Goal: Task Accomplishment & Management: Complete application form

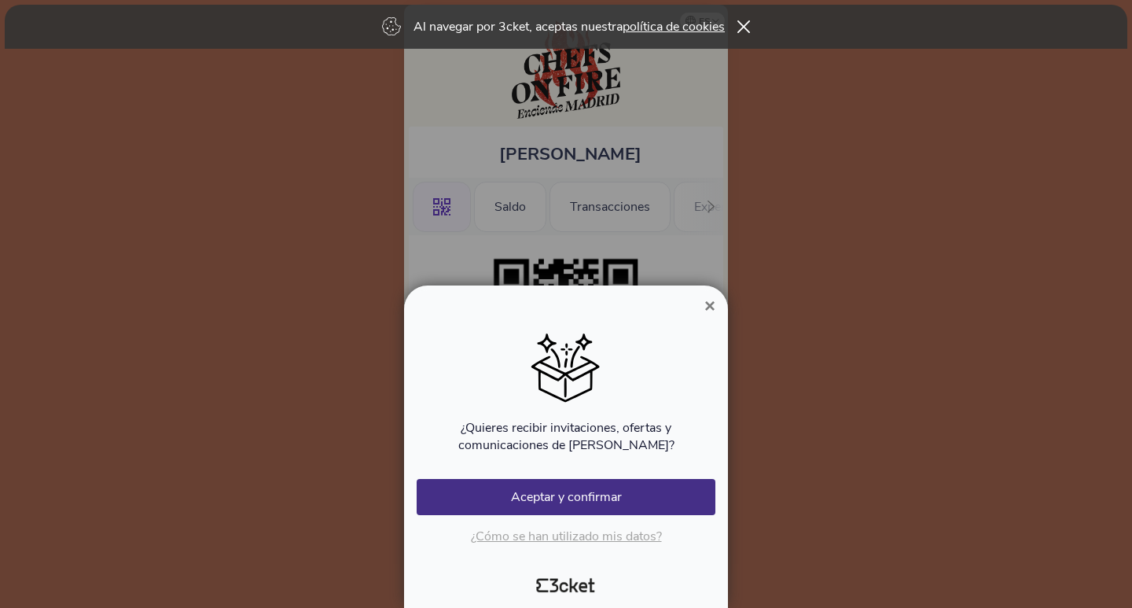
click at [707, 307] on span "×" at bounding box center [709, 305] width 11 height 21
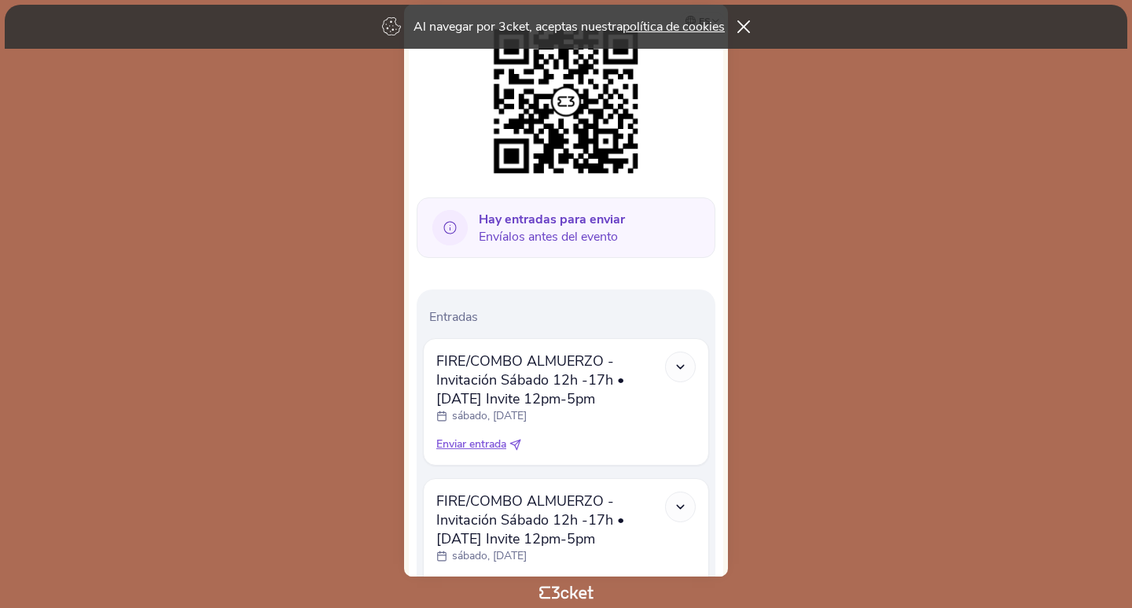
scroll to position [236, 0]
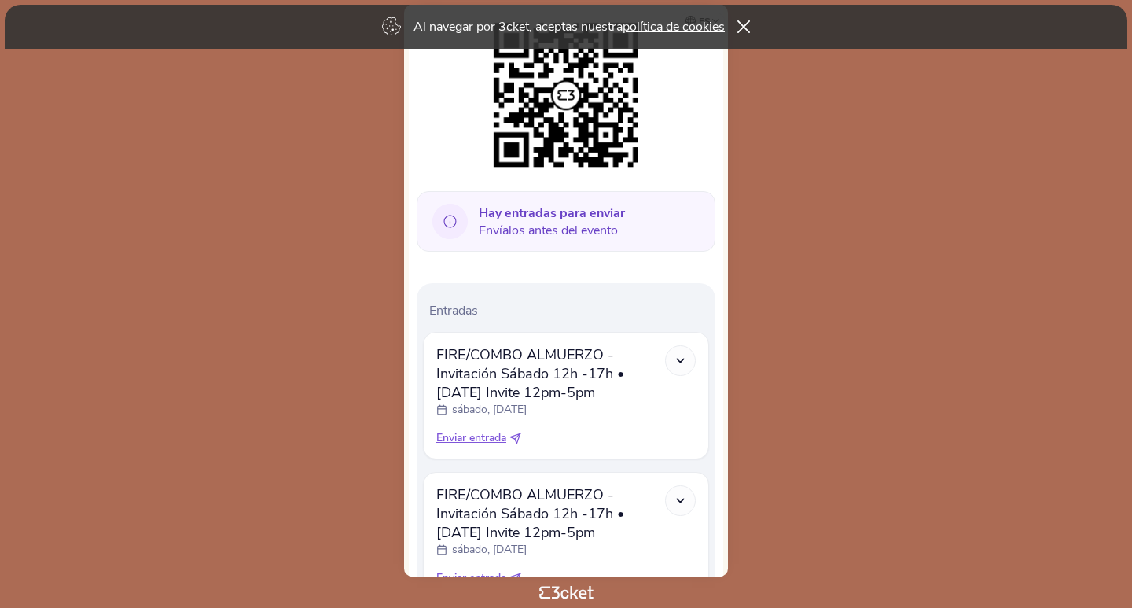
click at [679, 360] on icon at bounding box center [680, 360] width 13 height 13
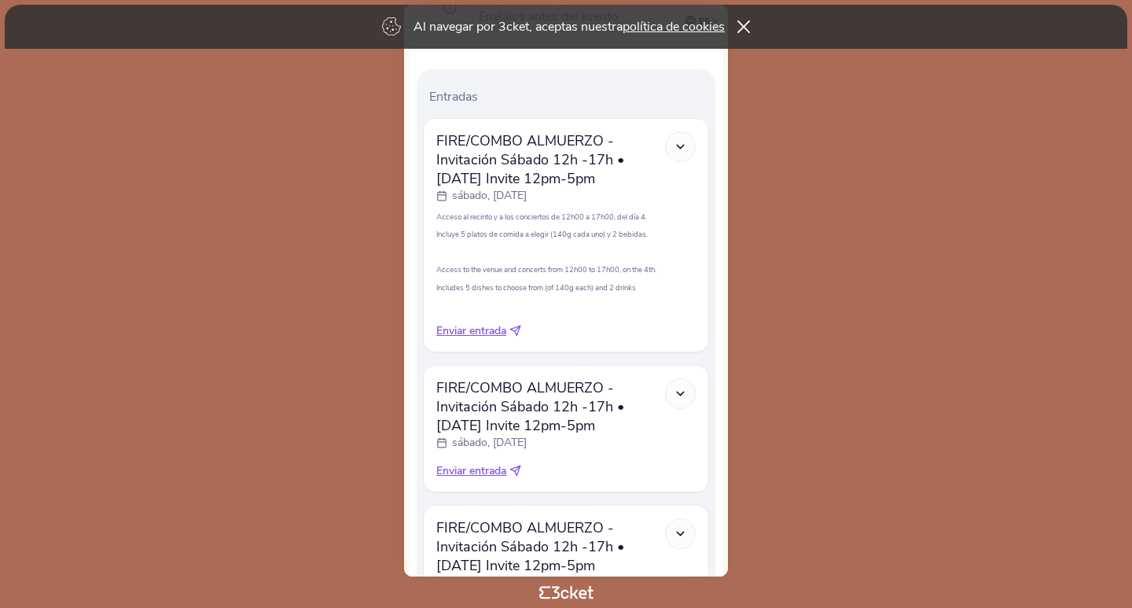
scroll to position [472, 0]
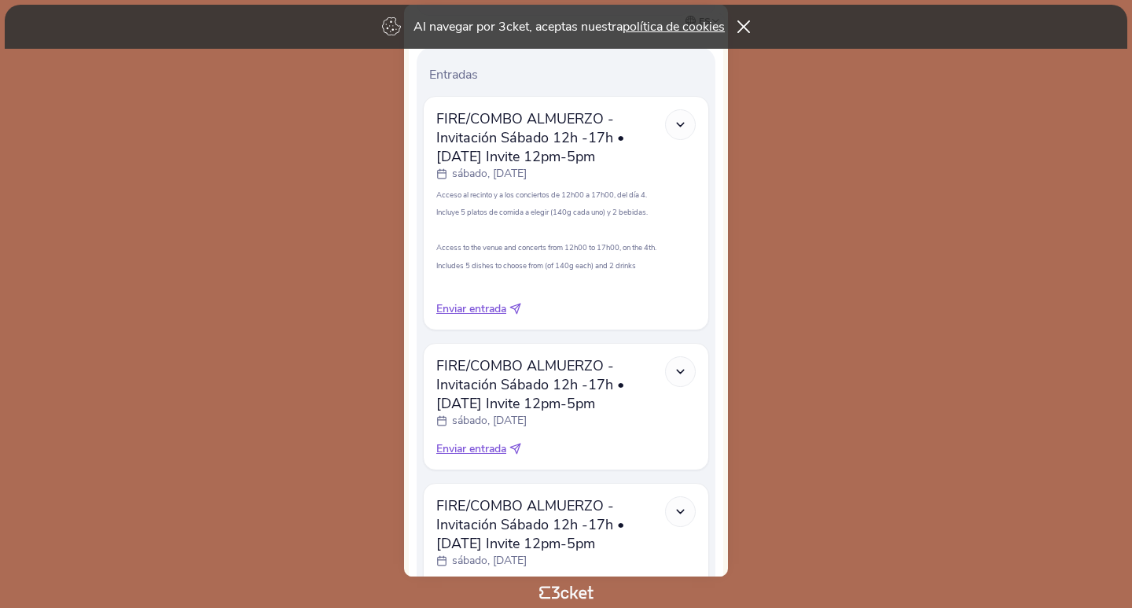
click at [517, 308] on icon at bounding box center [515, 309] width 12 height 12
select select "34"
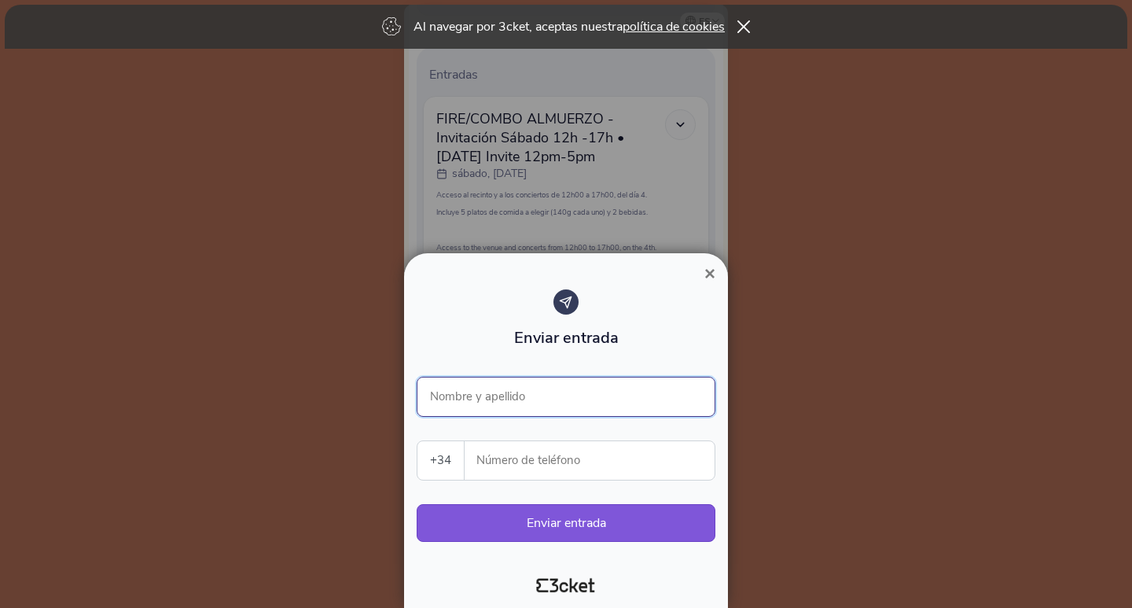
click at [550, 395] on input "Nombre y apellido" at bounding box center [566, 396] width 299 height 40
click at [509, 406] on input "Nombre y apellido" at bounding box center [566, 396] width 299 height 40
click at [626, 458] on input "Número de teléfono" at bounding box center [595, 460] width 237 height 39
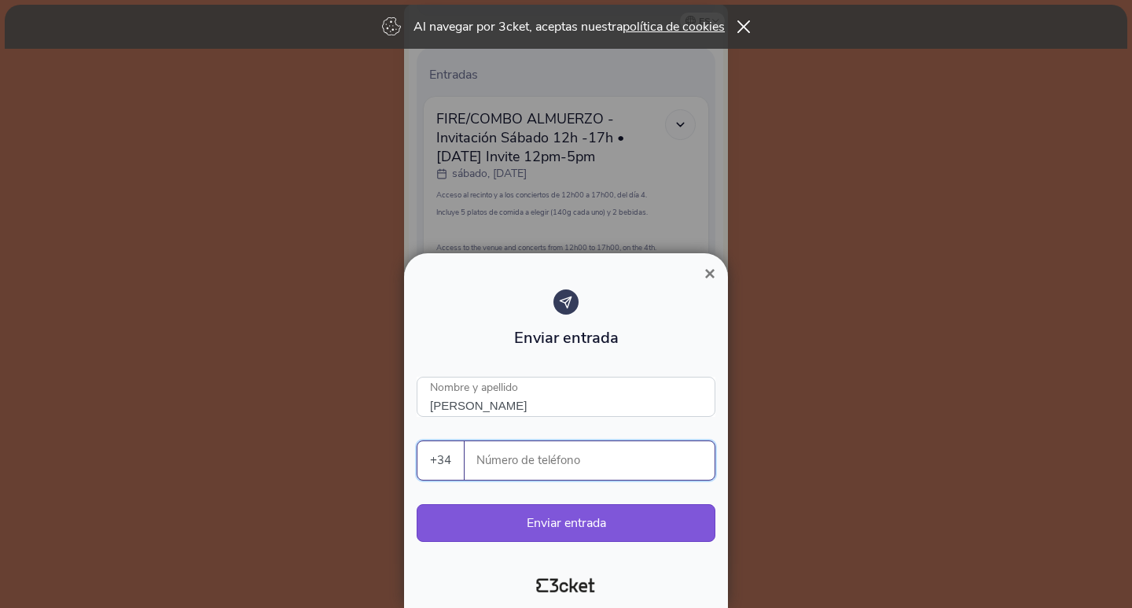
click at [566, 461] on input "Número de teléfono" at bounding box center [595, 460] width 237 height 39
paste input "696321630"
type input "DONATO SOLANA"
type input "696321630"
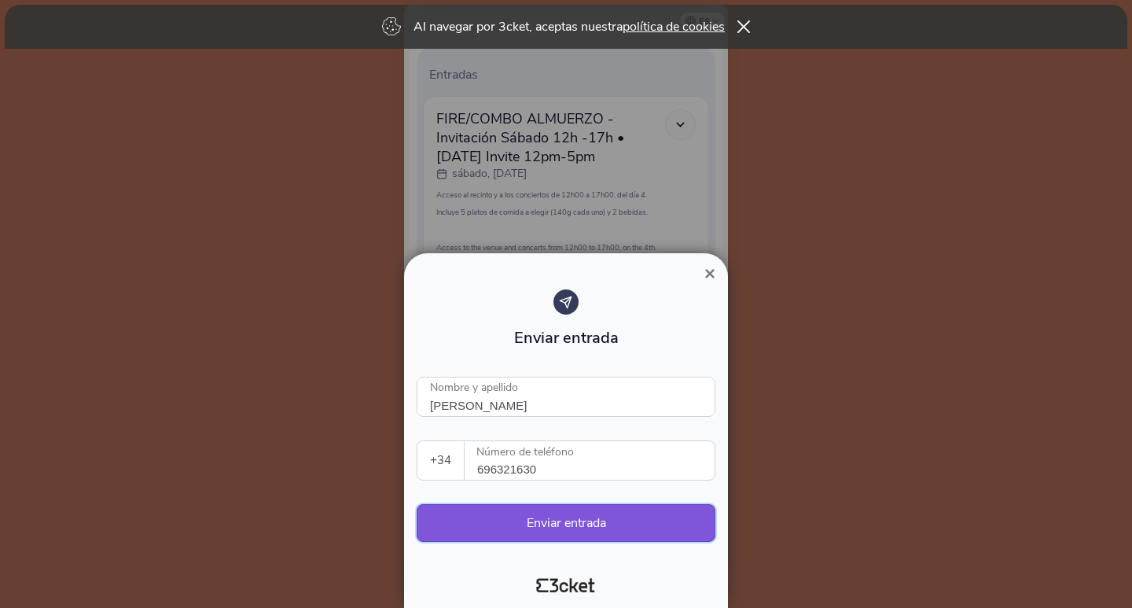
click at [575, 526] on button "Enviar entrada" at bounding box center [566, 523] width 299 height 38
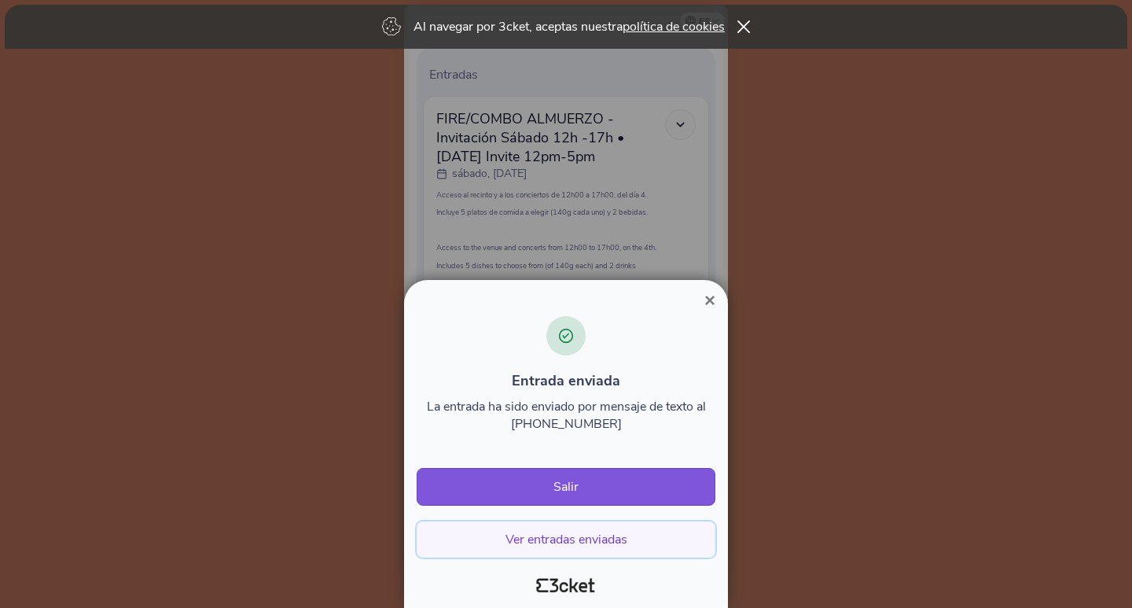
click at [597, 534] on button "Ver entradas enviadas" at bounding box center [566, 539] width 299 height 36
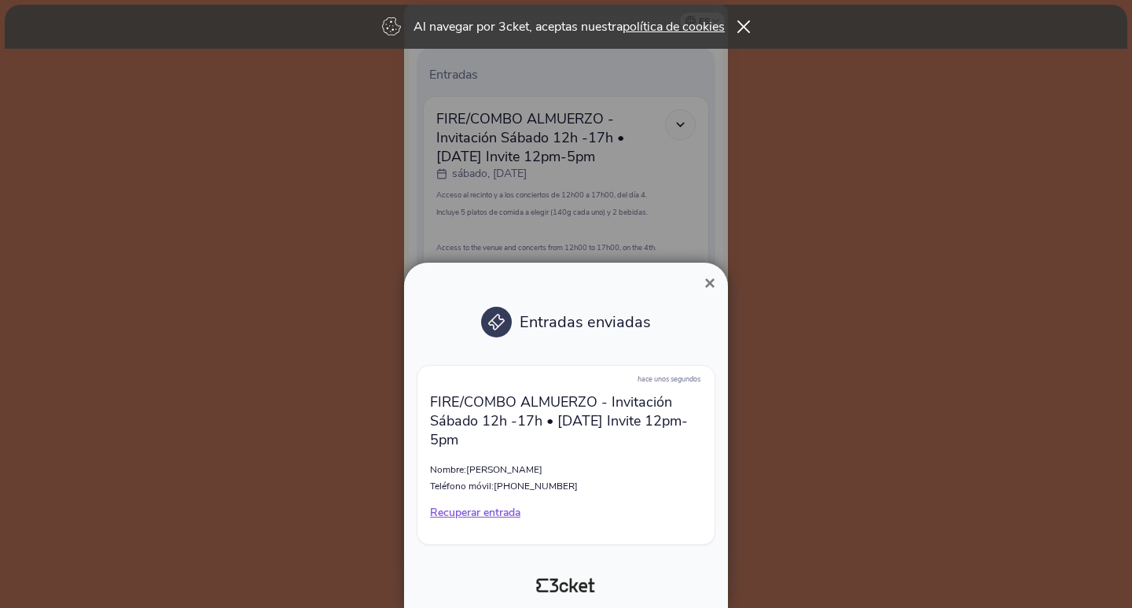
click at [712, 283] on span "×" at bounding box center [709, 282] width 11 height 21
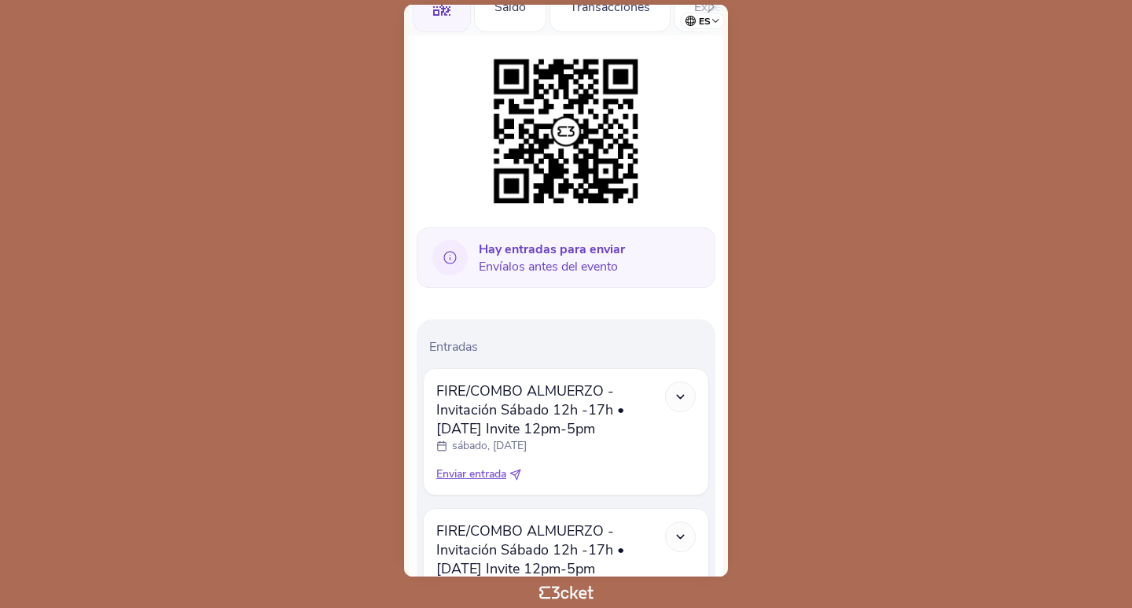
scroll to position [393, 0]
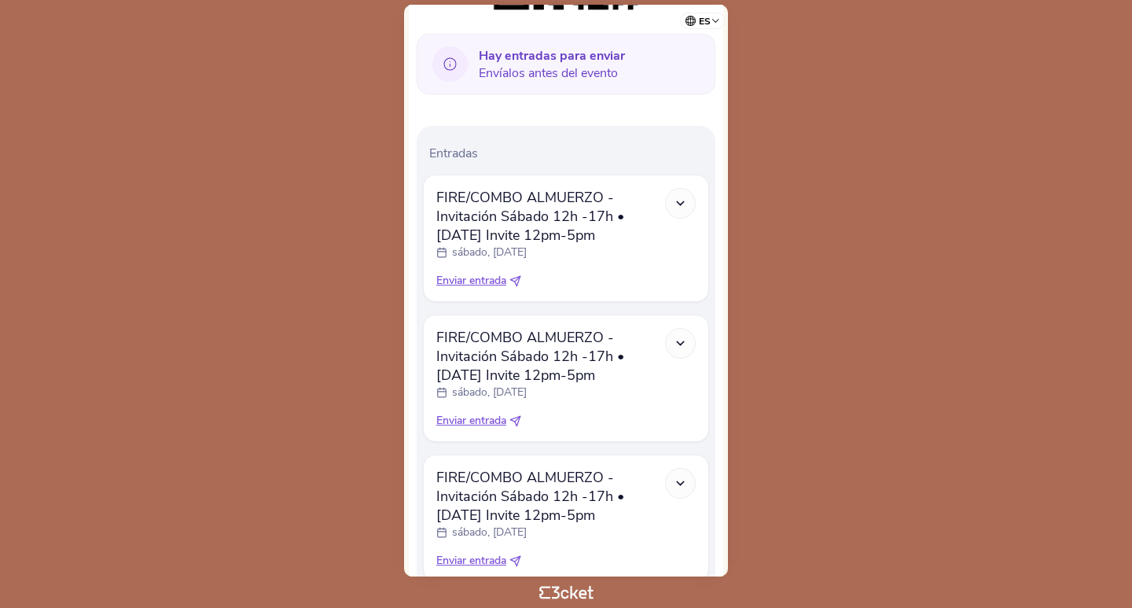
click at [519, 276] on icon at bounding box center [515, 281] width 12 height 12
select select "34"
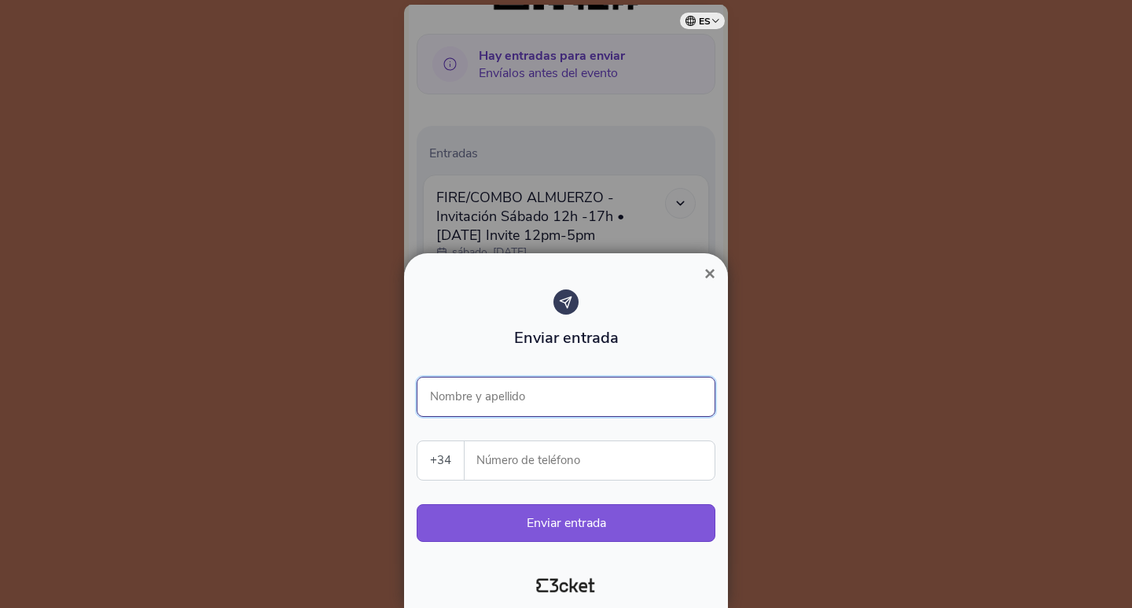
click at [519, 395] on input "Nombre y apellido" at bounding box center [566, 396] width 299 height 40
type input "DONATO SOLANA"
click at [570, 457] on input "Número de teléfono" at bounding box center [595, 460] width 237 height 39
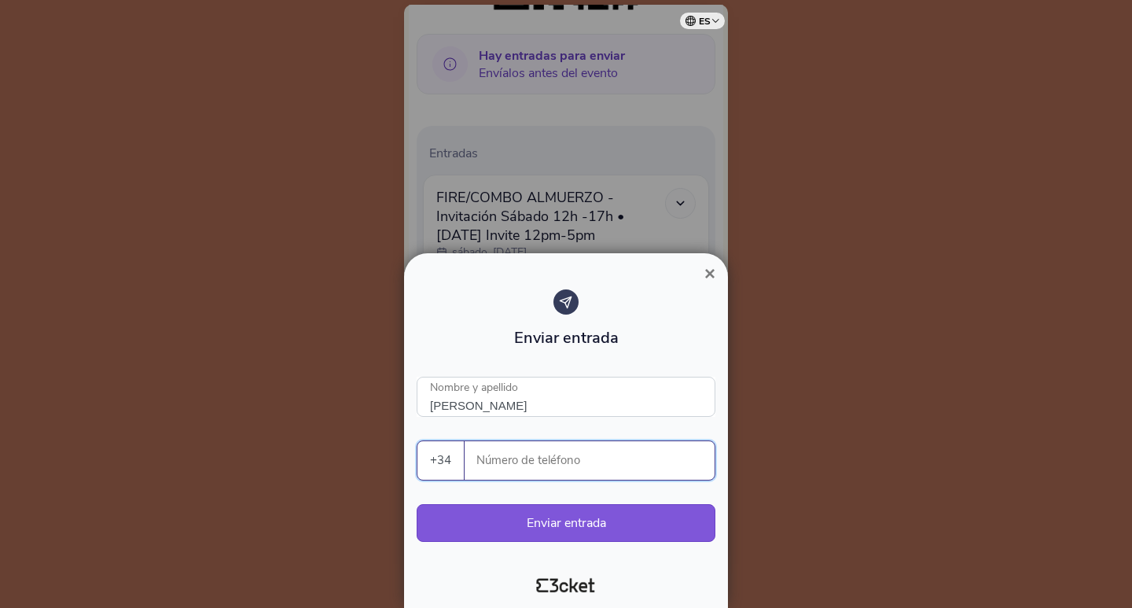
paste input "696321630"
type input "696321630"
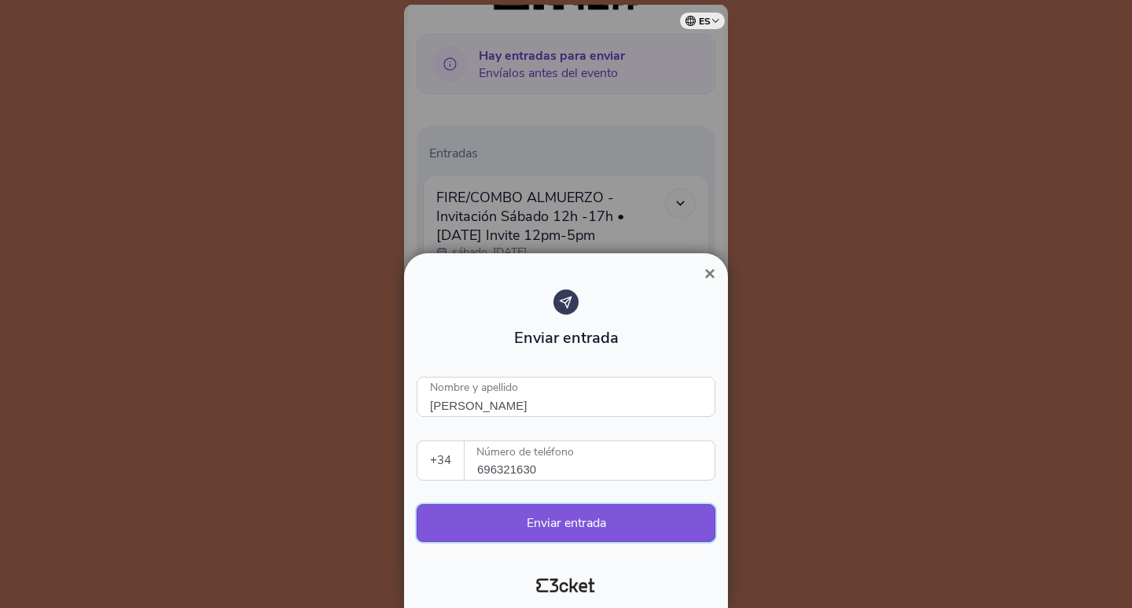
click at [588, 528] on button "Enviar entrada" at bounding box center [566, 523] width 299 height 38
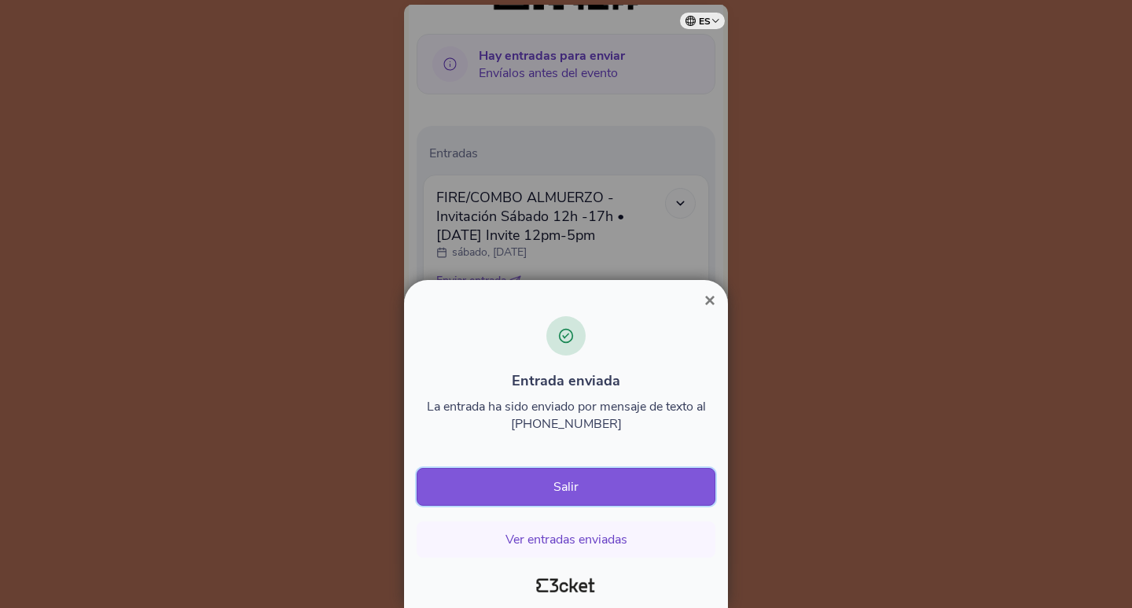
click at [575, 498] on button "Salir" at bounding box center [566, 487] width 299 height 38
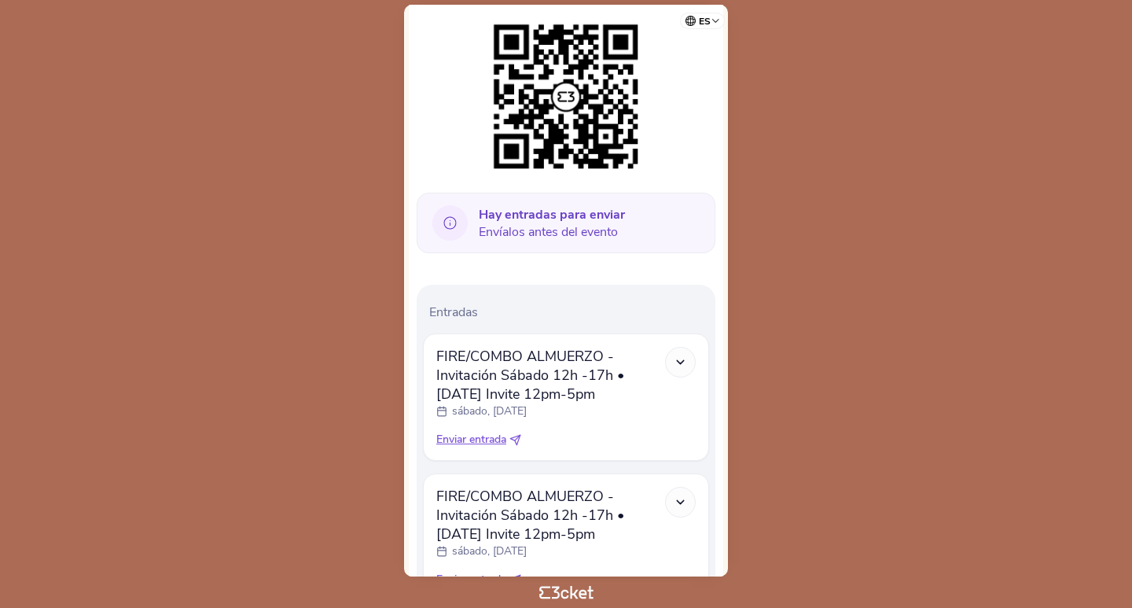
scroll to position [236, 0]
click at [517, 436] on icon at bounding box center [515, 438] width 12 height 12
select select "34"
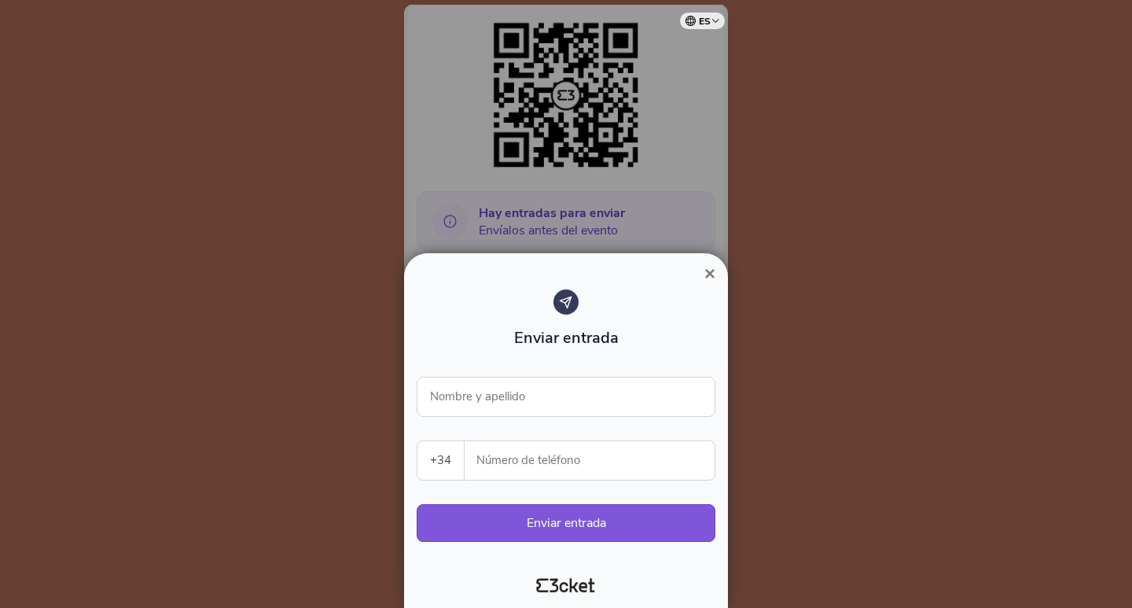
click at [508, 471] on input "Número de teléfono" at bounding box center [595, 460] width 237 height 39
click at [538, 402] on input "Nombre y apellido" at bounding box center [566, 396] width 299 height 40
type input "c"
type input "[PERSON_NAME]"
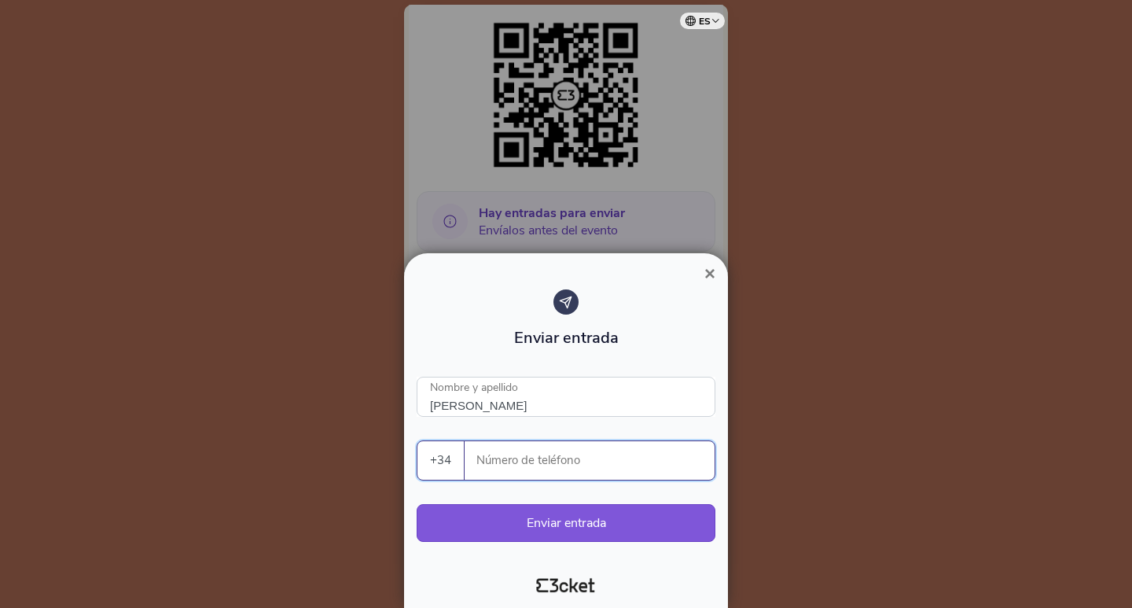
click at [578, 472] on input "Número de teléfono" at bounding box center [595, 460] width 237 height 39
click at [547, 459] on input "Número de teléfono" at bounding box center [595, 460] width 237 height 39
paste input "630877576"
type input "630877576"
click at [584, 520] on button "Enviar entrada" at bounding box center [566, 523] width 299 height 38
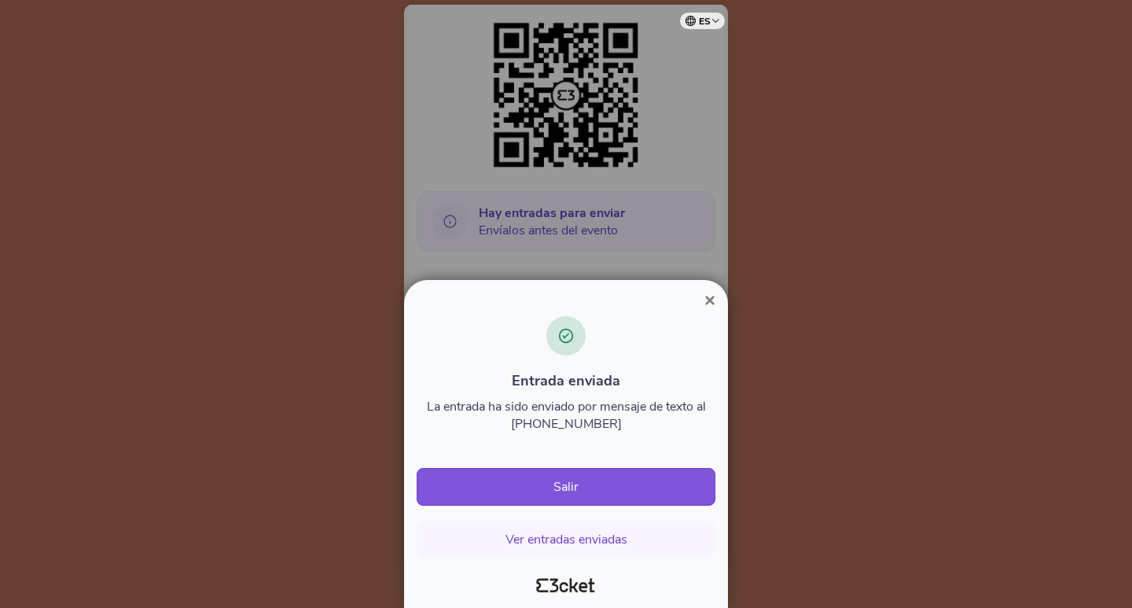
drag, startPoint x: 579, startPoint y: 490, endPoint x: 569, endPoint y: 516, distance: 27.9
click at [579, 490] on button "Salir" at bounding box center [566, 487] width 299 height 38
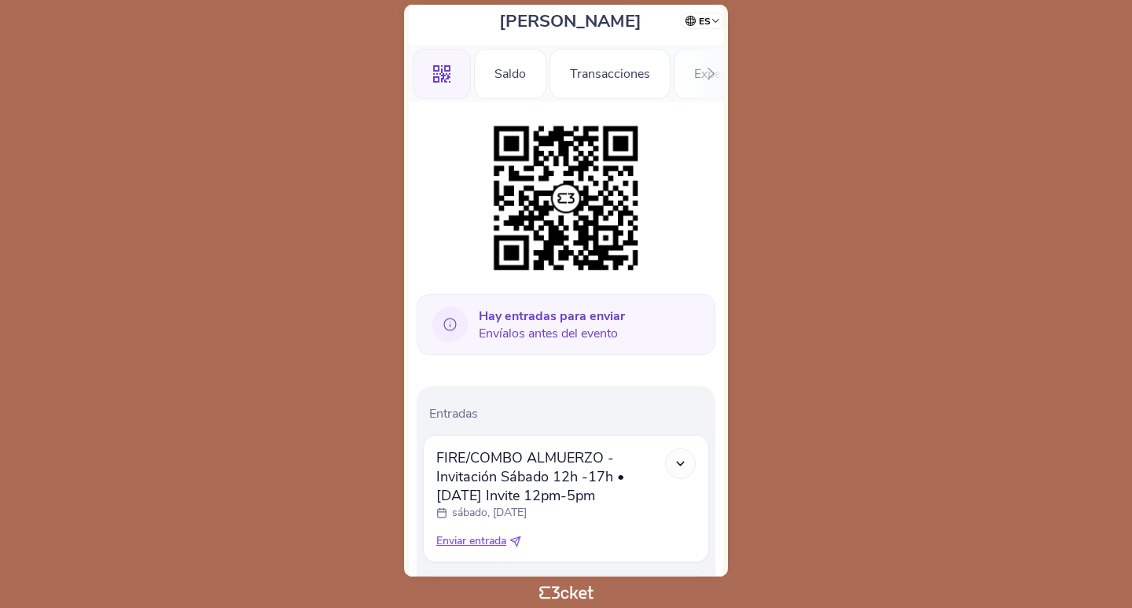
scroll to position [157, 0]
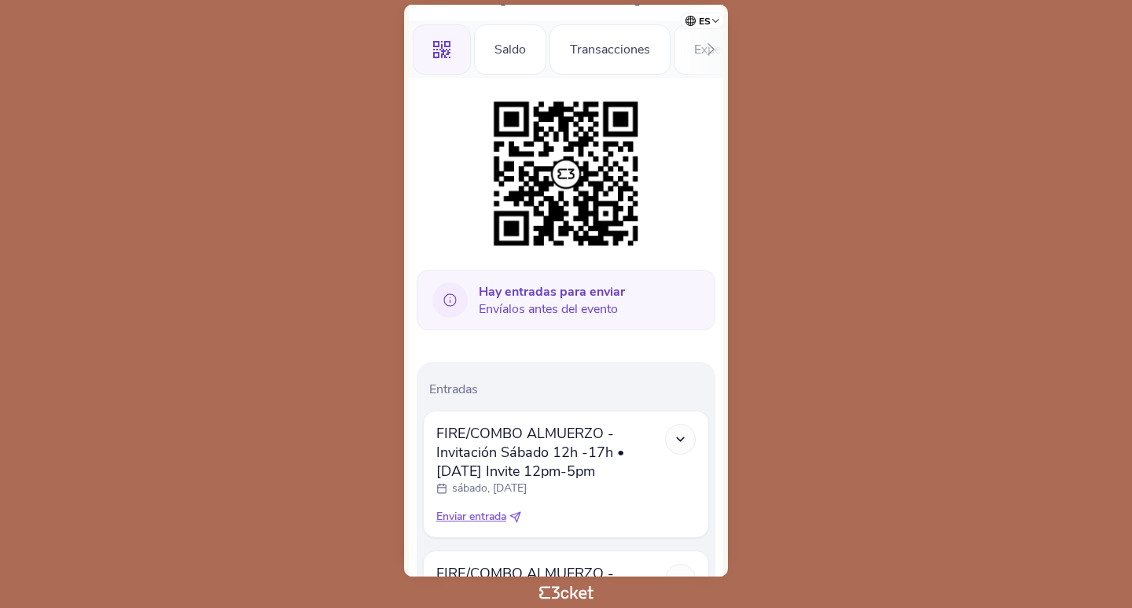
click at [519, 514] on icon at bounding box center [515, 517] width 12 height 12
select select "34"
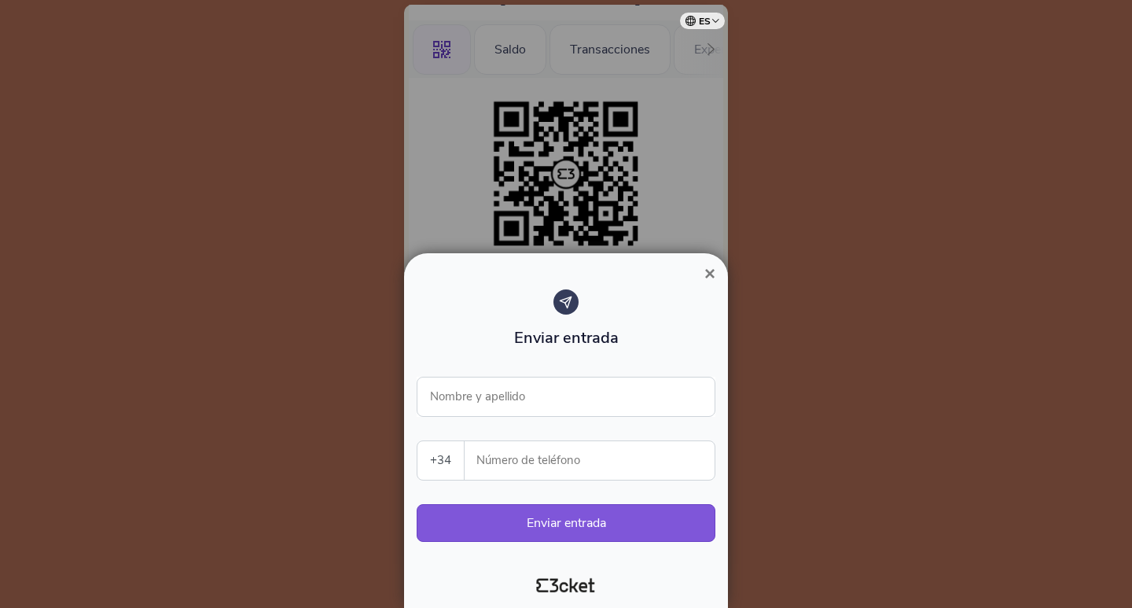
click at [557, 457] on input "Número de teléfono" at bounding box center [595, 460] width 237 height 39
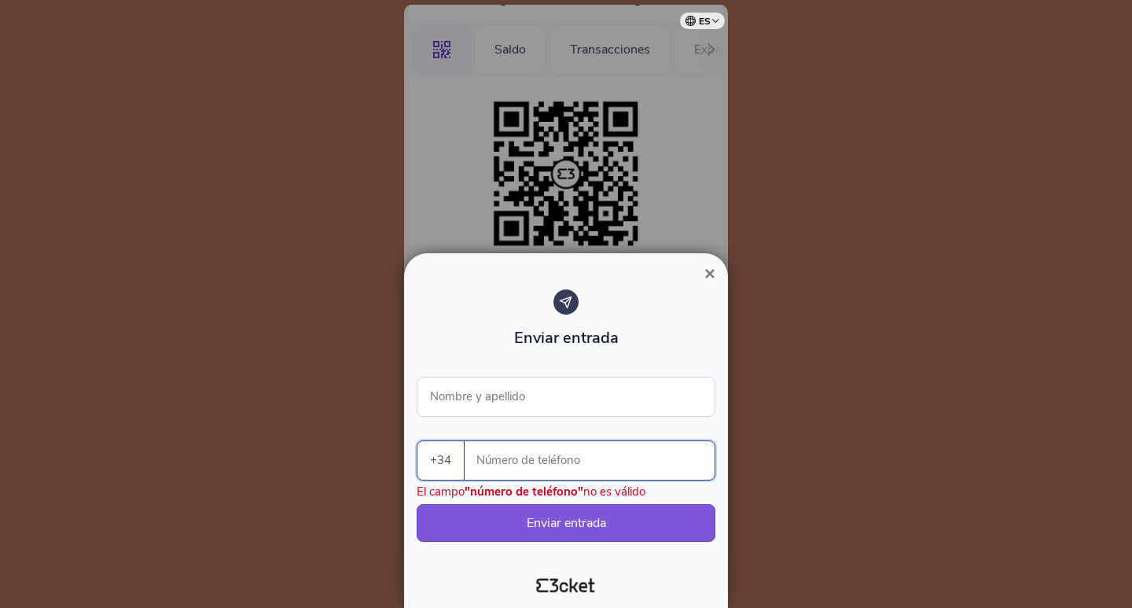
click at [521, 463] on input "Número de teléfono" at bounding box center [595, 460] width 237 height 39
click at [523, 397] on input "Nombre y apellido" at bounding box center [566, 396] width 299 height 40
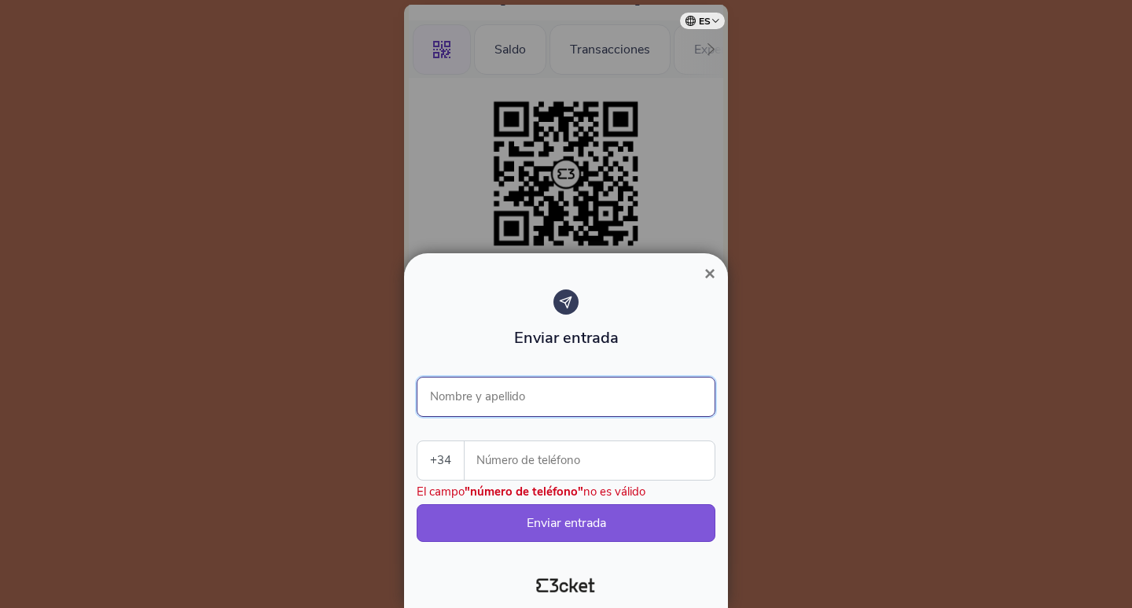
type input "[PERSON_NAME]"
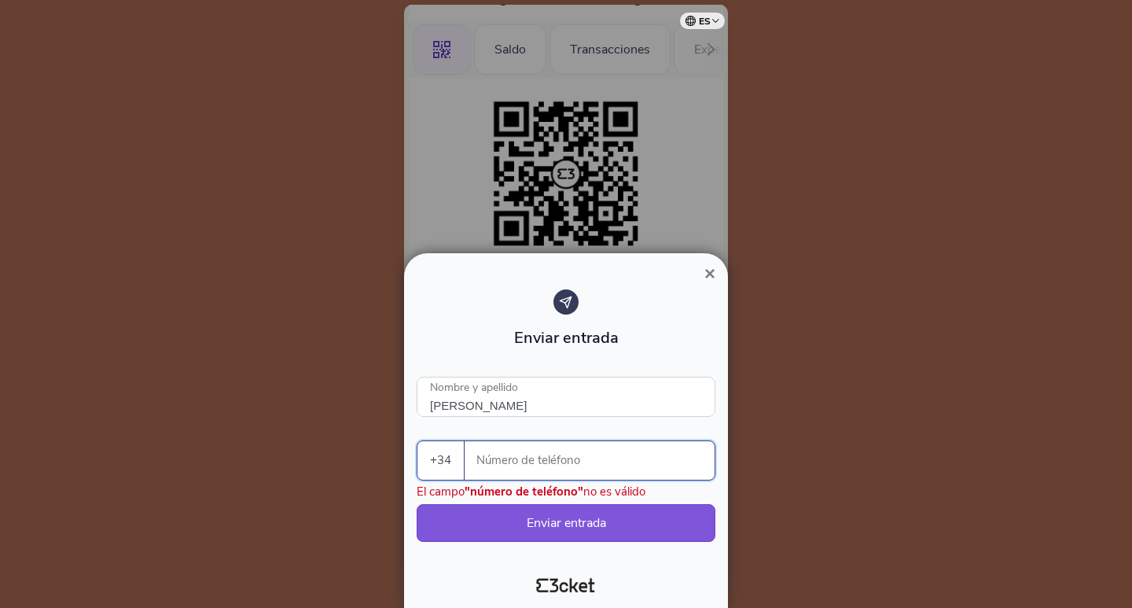
click at [545, 460] on input "Número de teléfono" at bounding box center [595, 460] width 237 height 39
paste input "630877576"
type input "630877576"
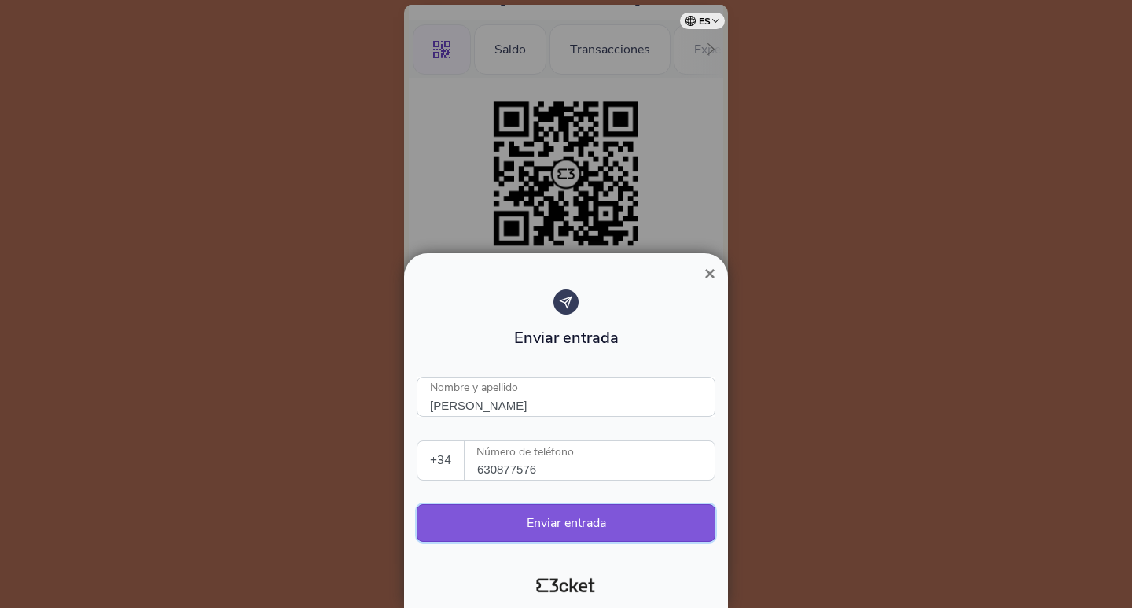
click at [567, 523] on button "Enviar entrada" at bounding box center [566, 523] width 299 height 38
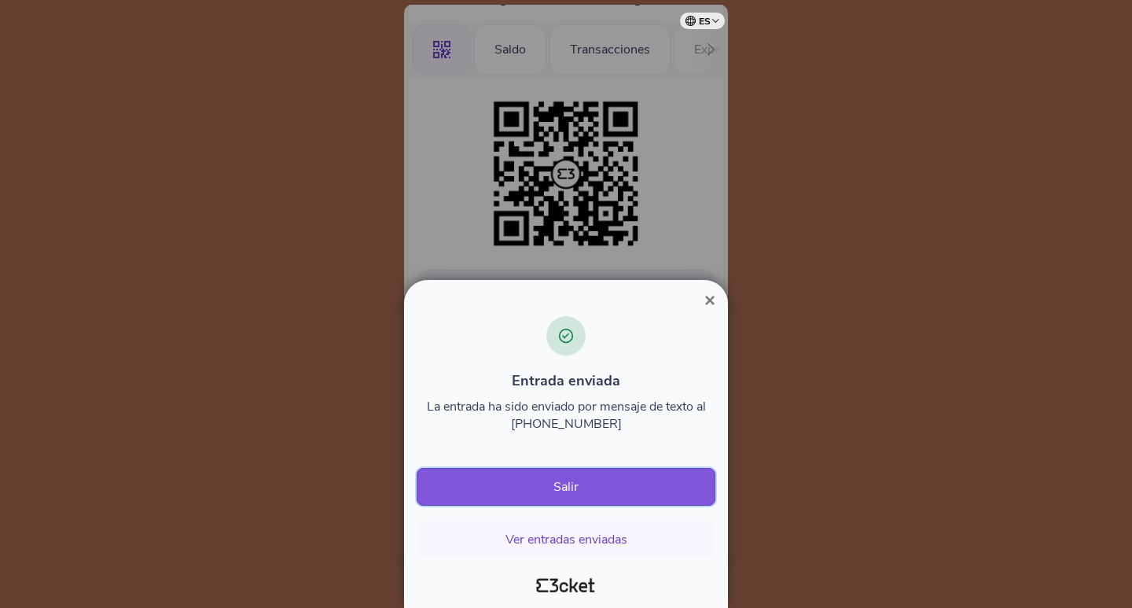
click at [585, 490] on button "Salir" at bounding box center [566, 487] width 299 height 38
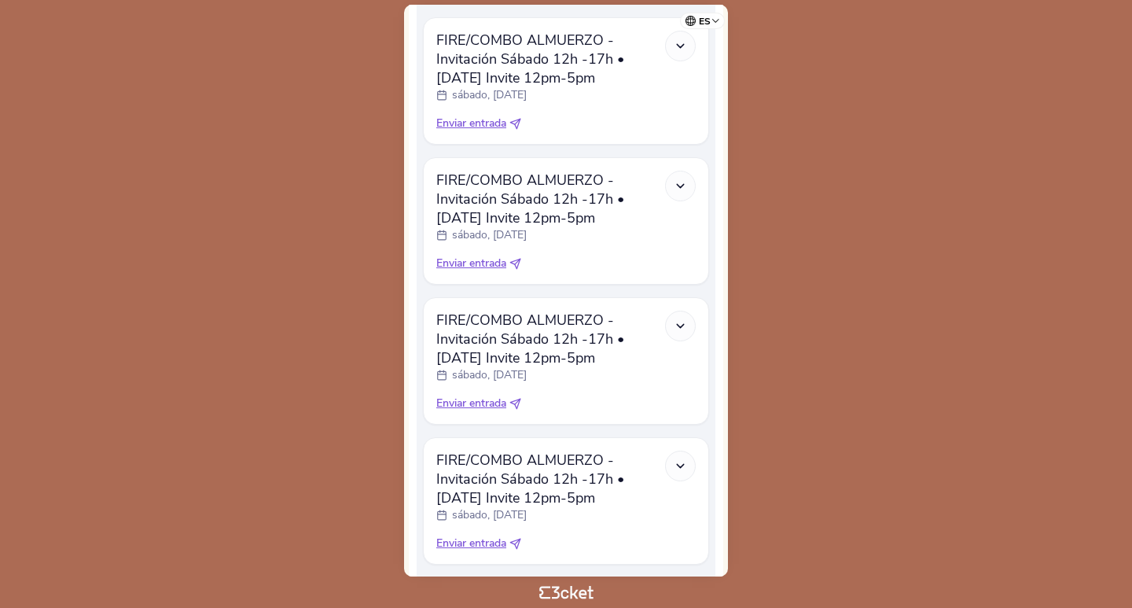
scroll to position [393, 0]
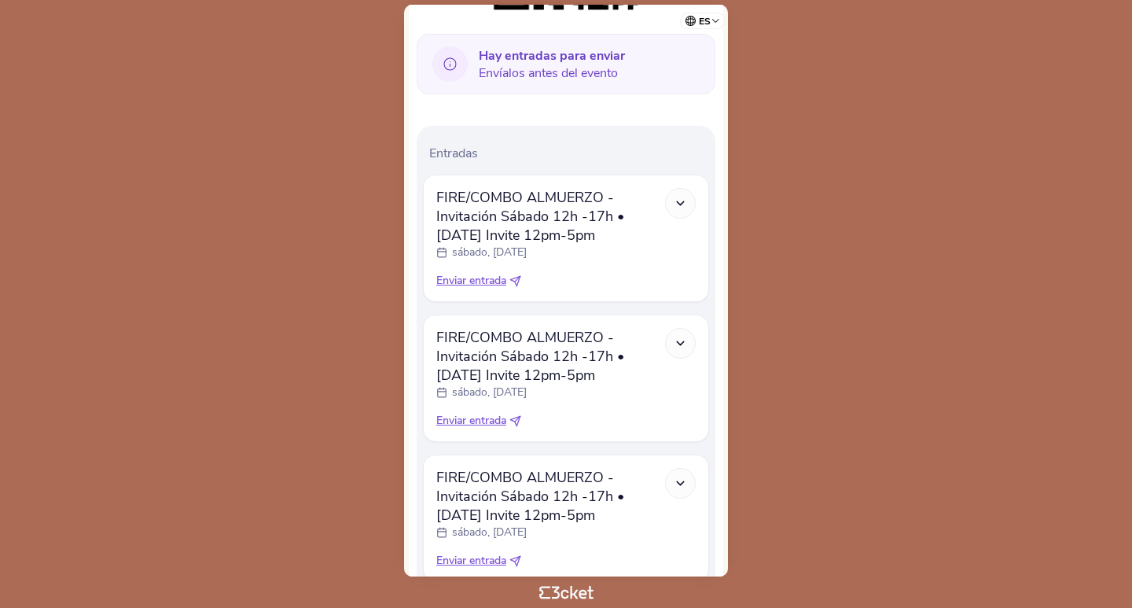
click at [516, 279] on icon at bounding box center [515, 281] width 12 height 12
select select "34"
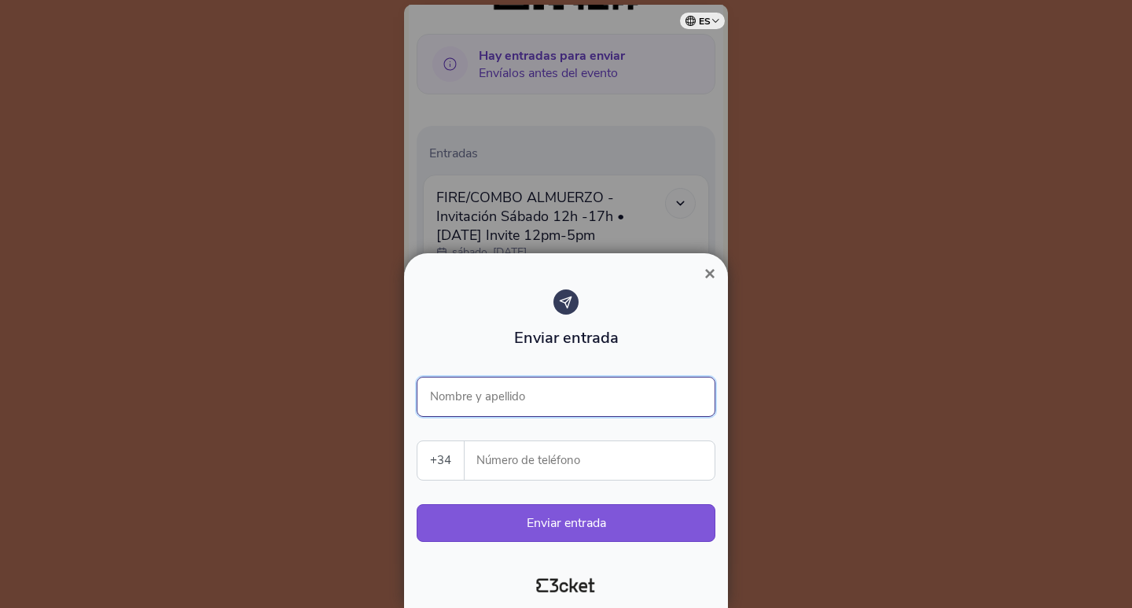
click at [546, 398] on input "Nombre y apellido" at bounding box center [566, 396] width 299 height 40
type input "m"
type input "MARISA MARQUEZ"
click at [534, 465] on input "Número de teléfono" at bounding box center [595, 460] width 237 height 39
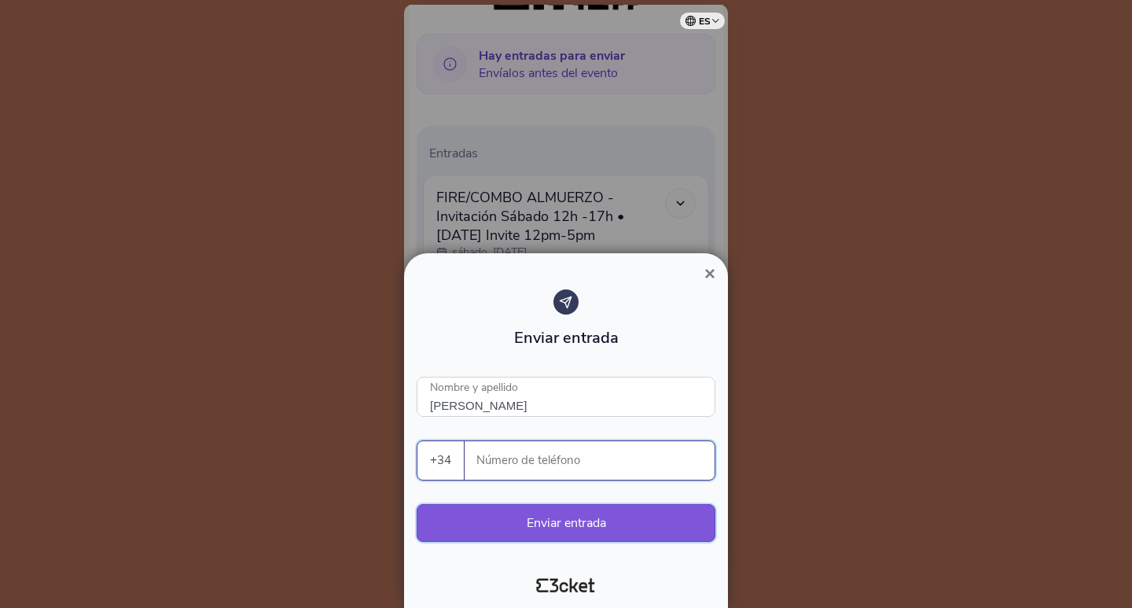
paste input "638310309"
type input "638310309"
click at [578, 520] on button "Enviar entrada" at bounding box center [566, 523] width 299 height 38
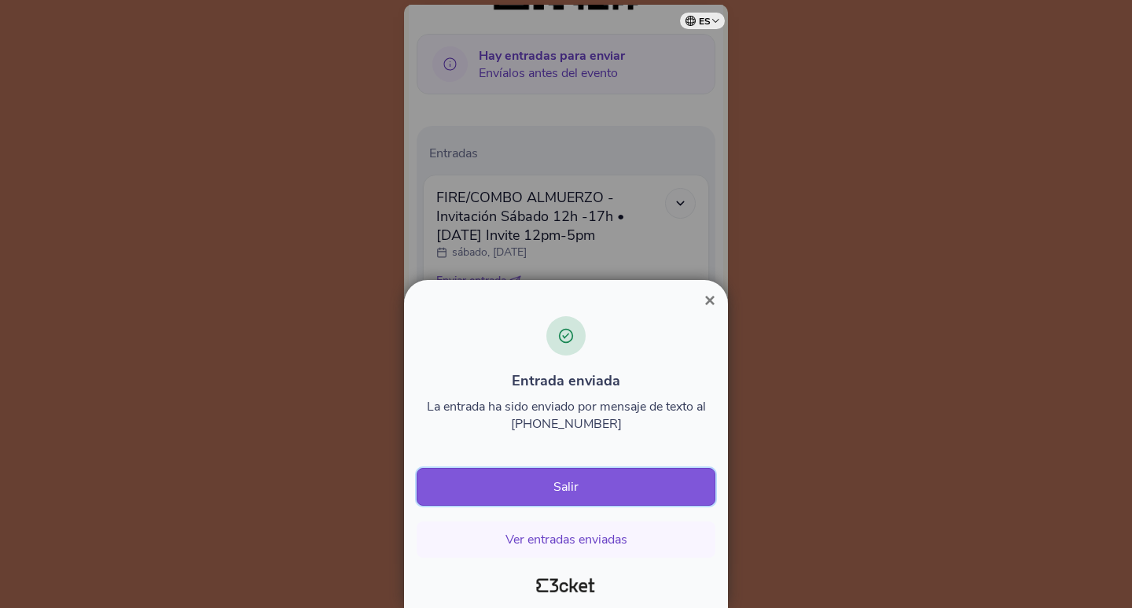
click at [584, 483] on button "Salir" at bounding box center [566, 487] width 299 height 38
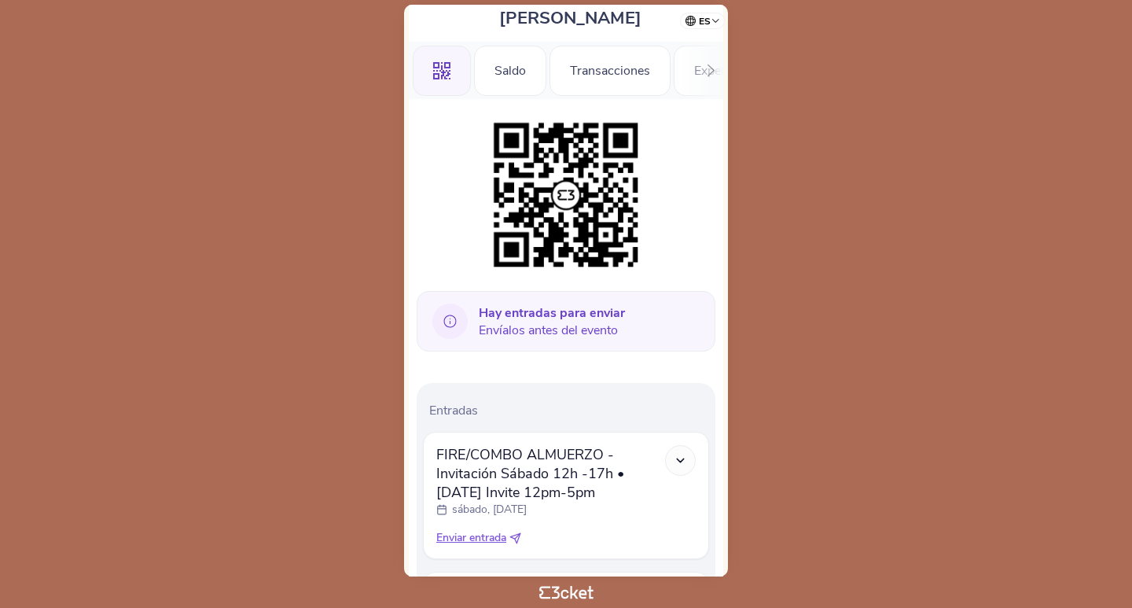
scroll to position [236, 0]
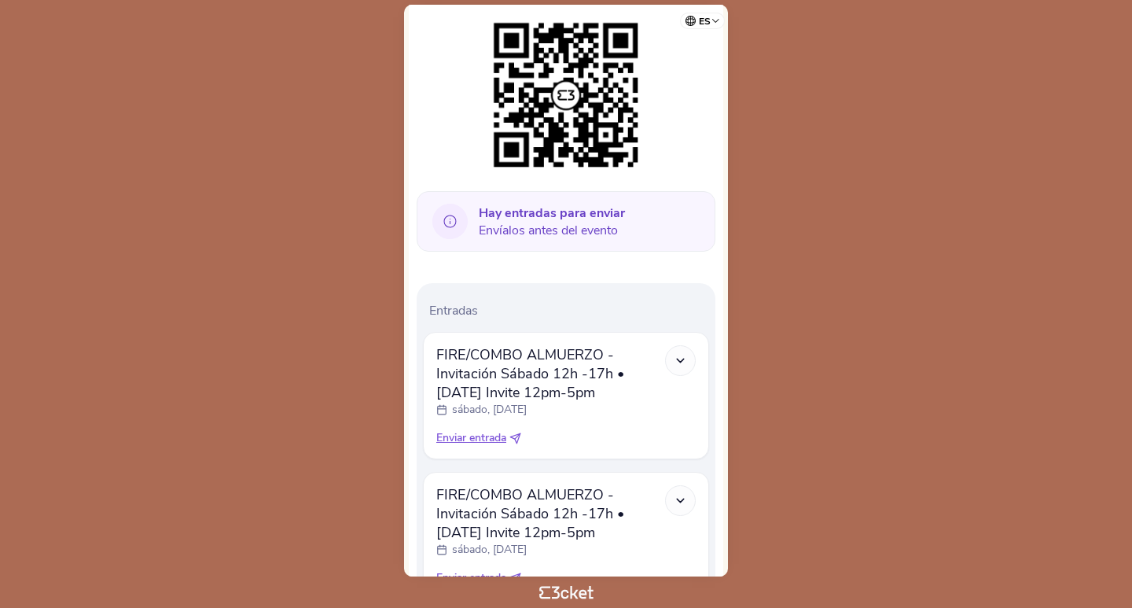
click at [518, 437] on icon at bounding box center [518, 436] width 6 height 6
select select "34"
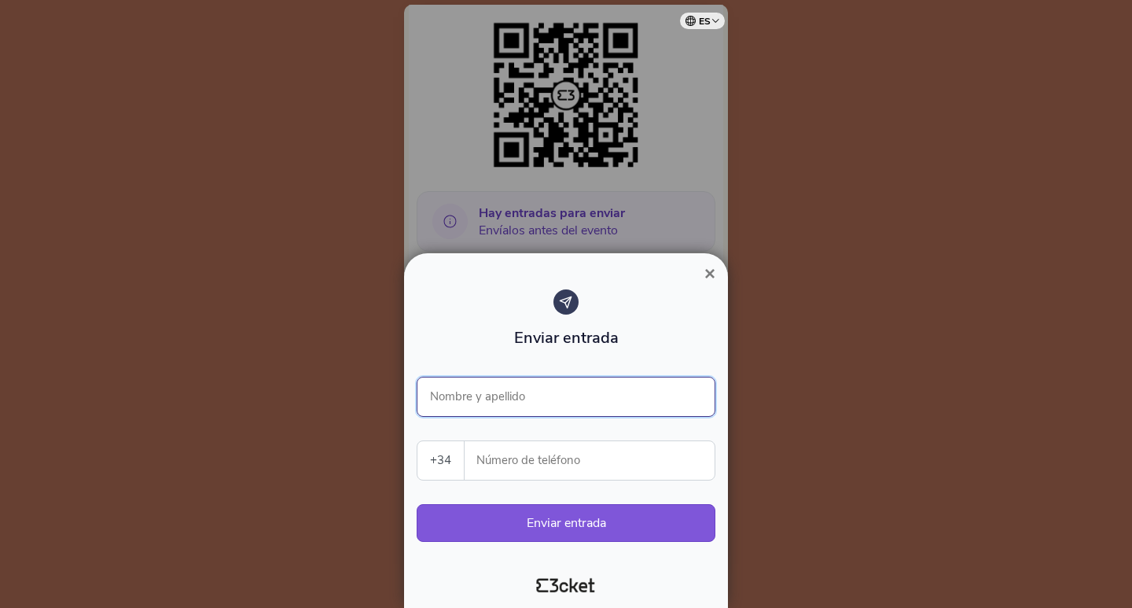
click at [541, 396] on input "Nombre y apellido" at bounding box center [566, 396] width 299 height 40
type input "MARISA MARQUEZ"
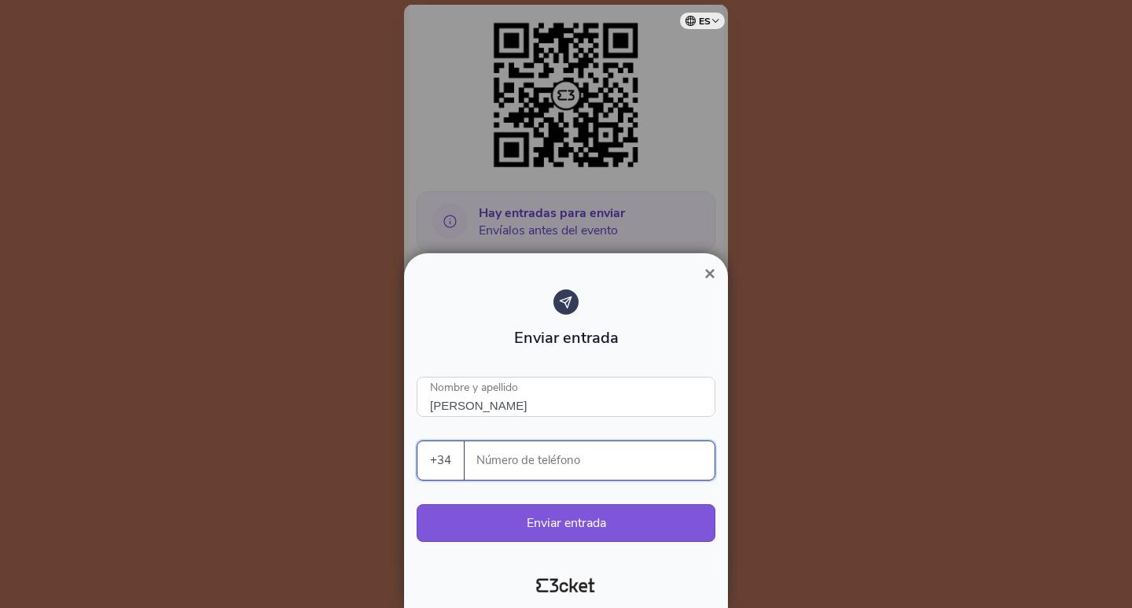
click at [545, 468] on input "Número de teléfono" at bounding box center [595, 460] width 237 height 39
paste input "638310309"
type input "638310309"
click at [590, 530] on button "Enviar entrada" at bounding box center [566, 523] width 299 height 38
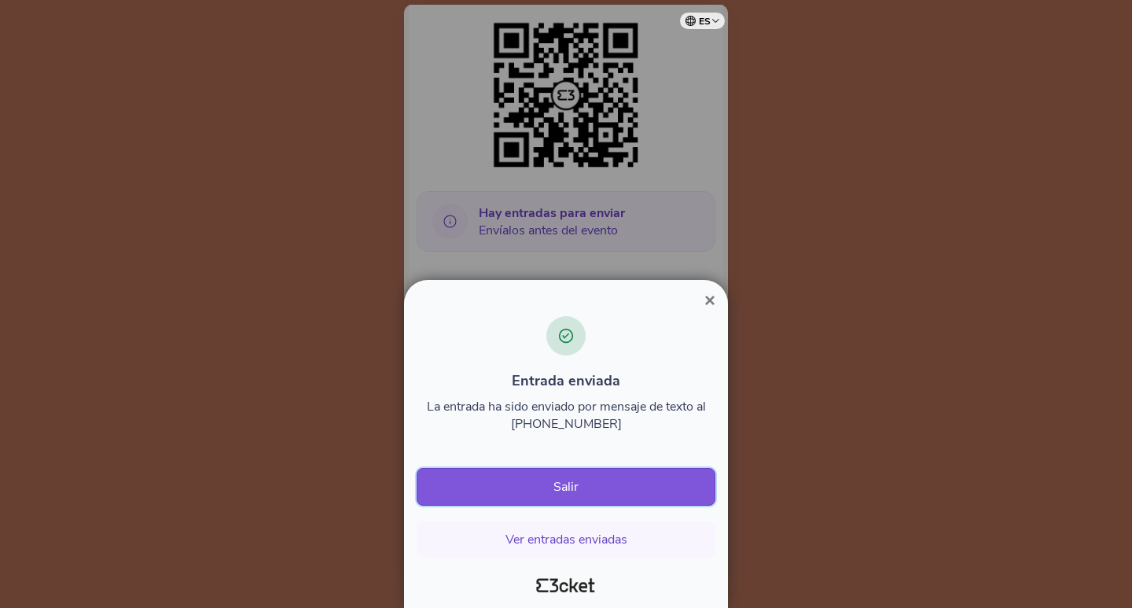
click at [590, 472] on button "Salir" at bounding box center [566, 487] width 299 height 38
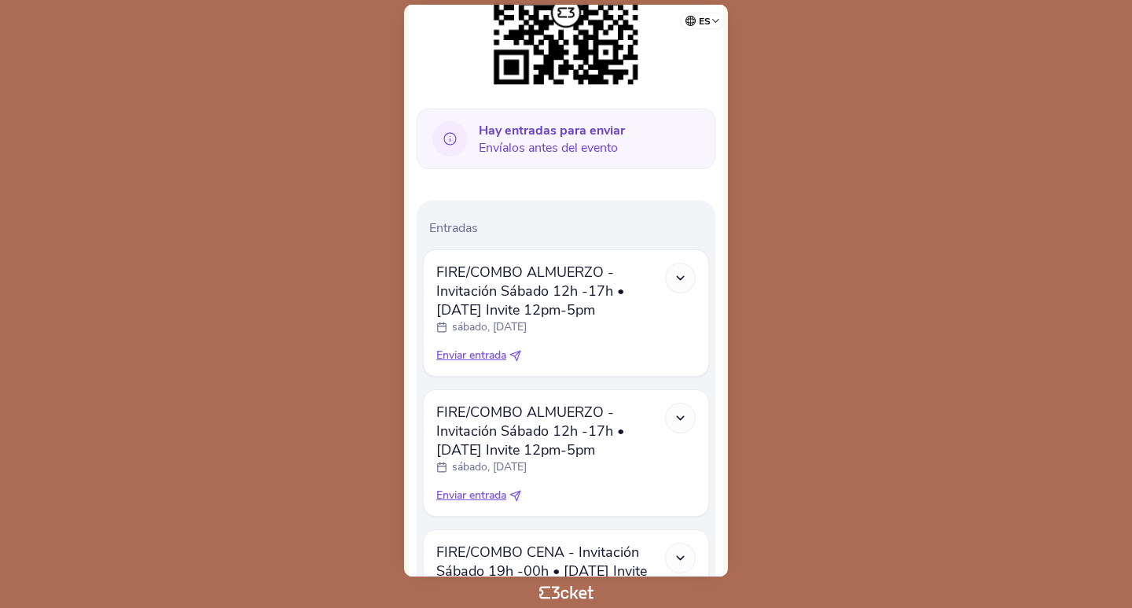
scroll to position [314, 0]
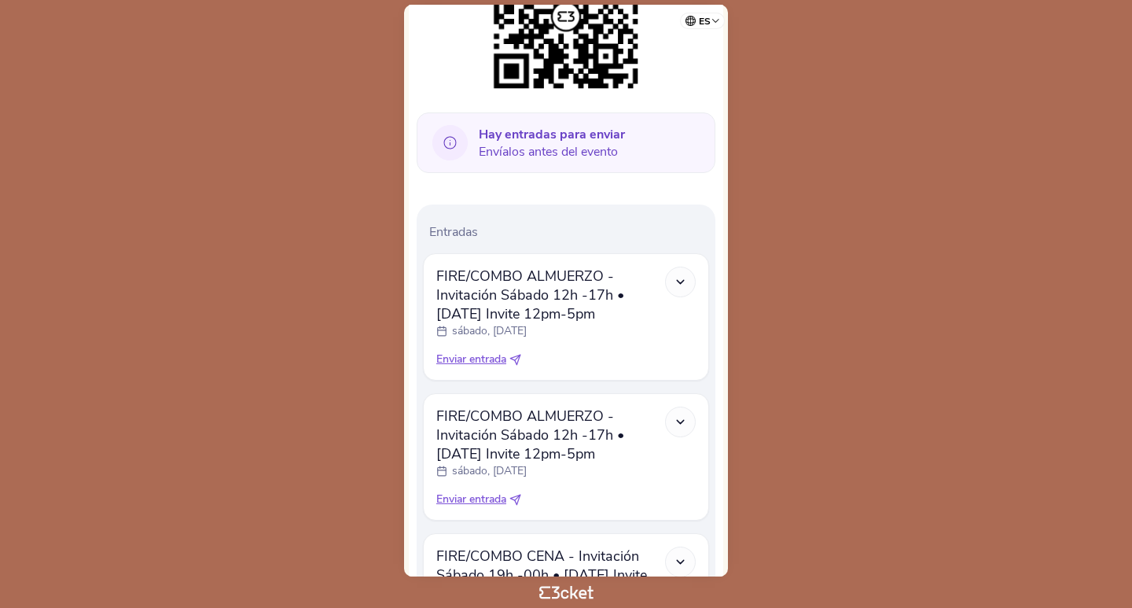
click at [515, 358] on icon at bounding box center [515, 359] width 10 height 10
select select "34"
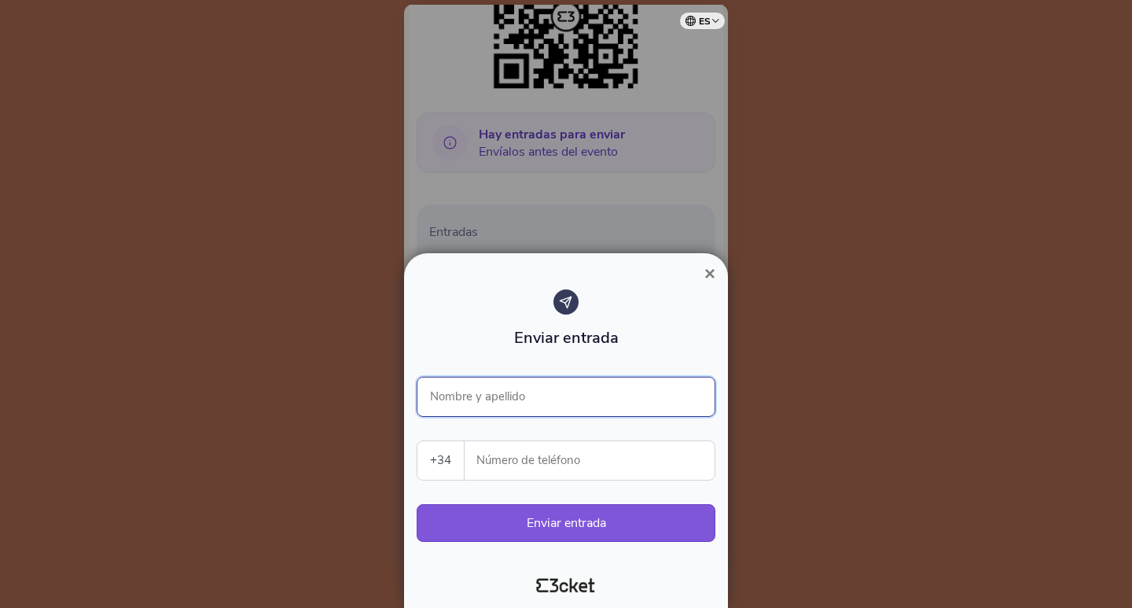
click at [527, 391] on input "Nombre y apellido" at bounding box center [566, 396] width 299 height 40
type input "[PERSON_NAME]"
click at [586, 457] on input "Número de teléfono" at bounding box center [595, 460] width 237 height 39
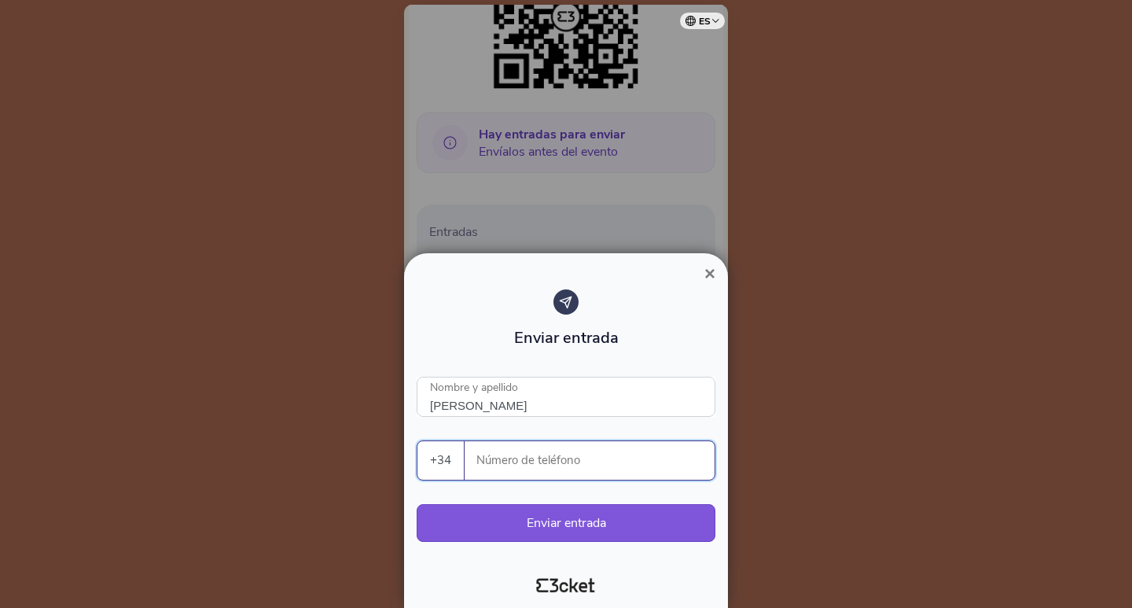
paste input "609038723"
type input "609038723"
click at [603, 523] on button "Enviar entrada" at bounding box center [566, 523] width 299 height 38
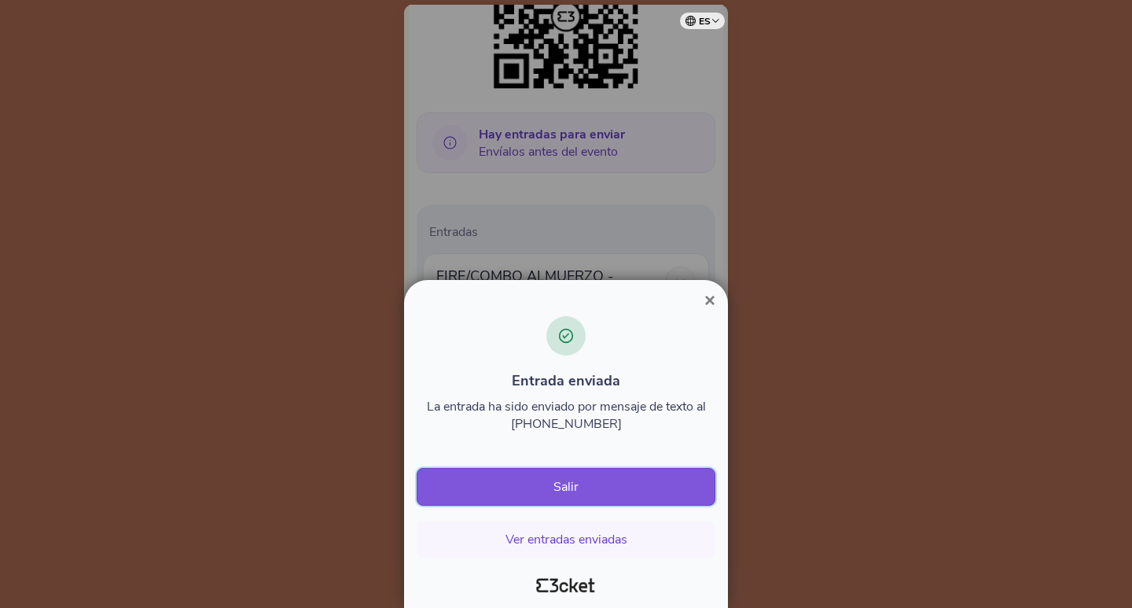
click at [548, 493] on button "Salir" at bounding box center [566, 487] width 299 height 38
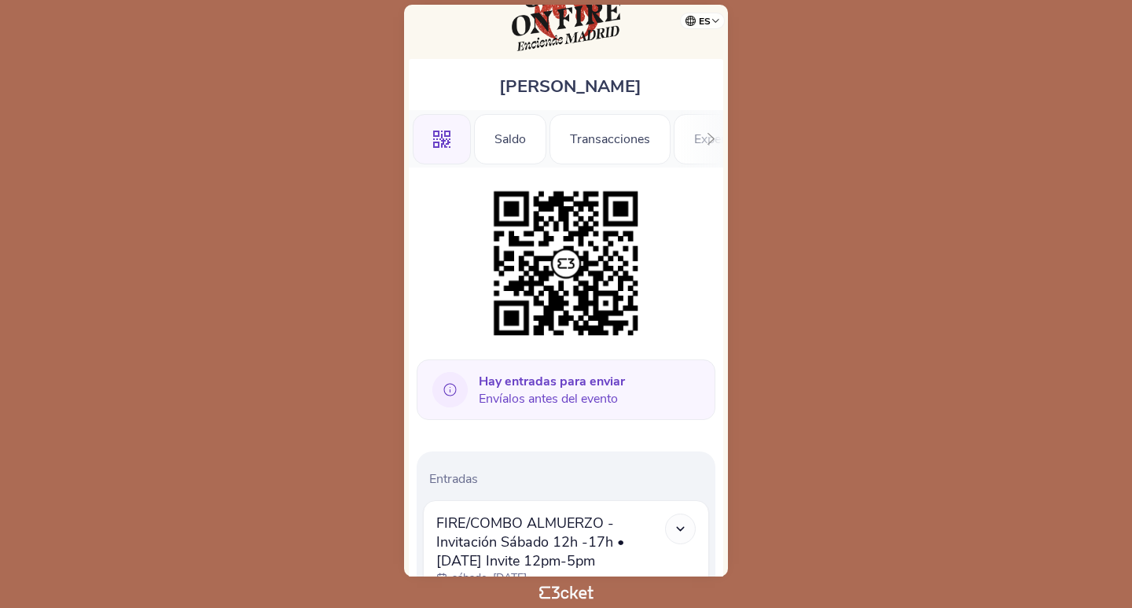
scroll to position [157, 0]
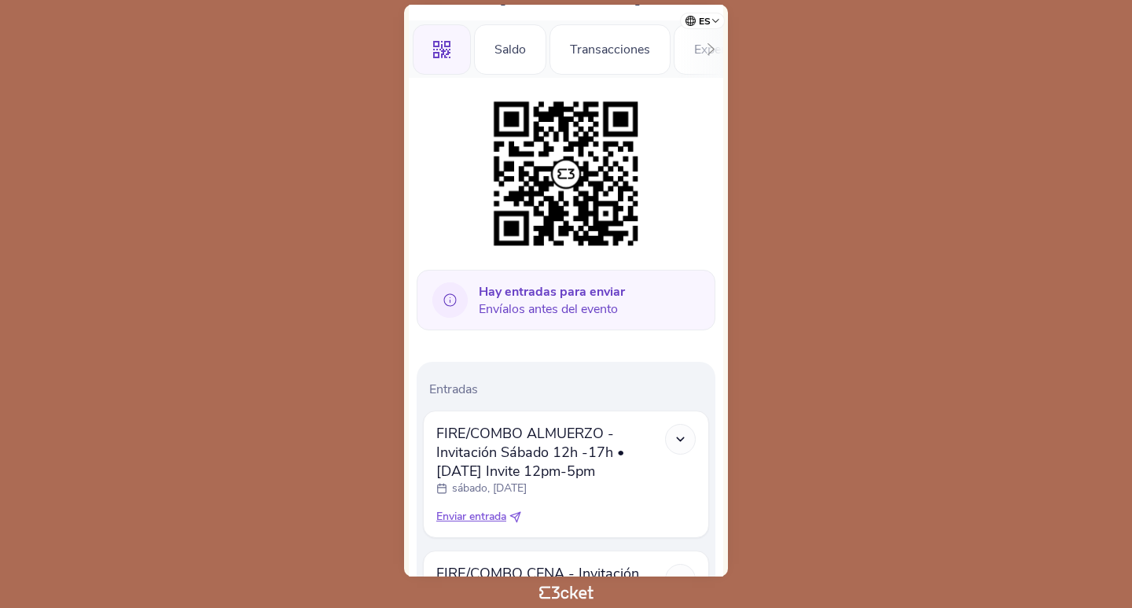
click at [681, 439] on icon at bounding box center [680, 438] width 13 height 13
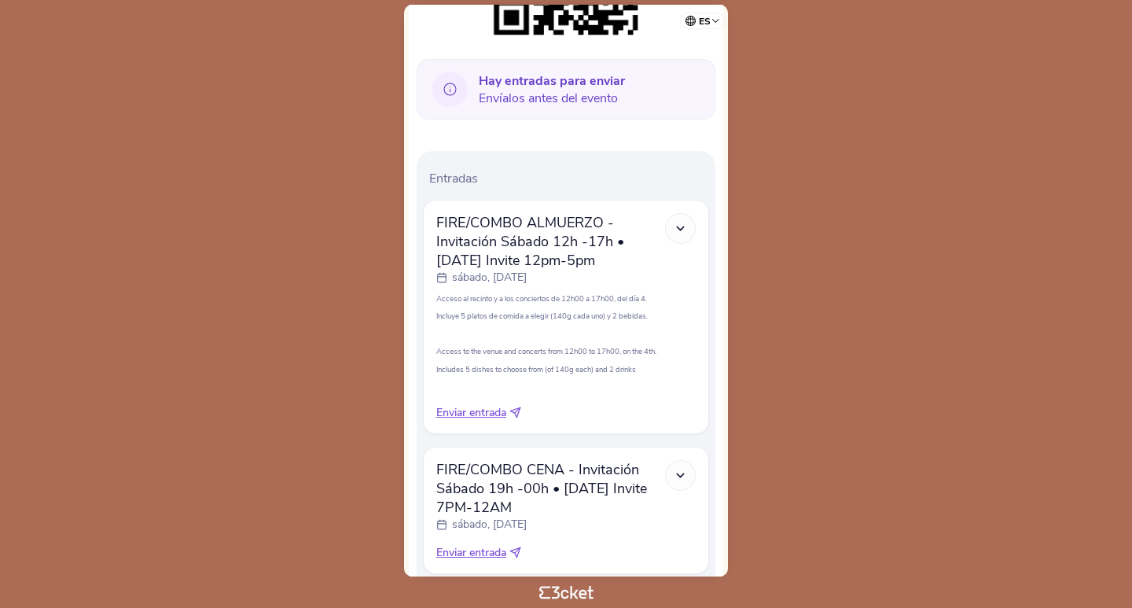
scroll to position [393, 0]
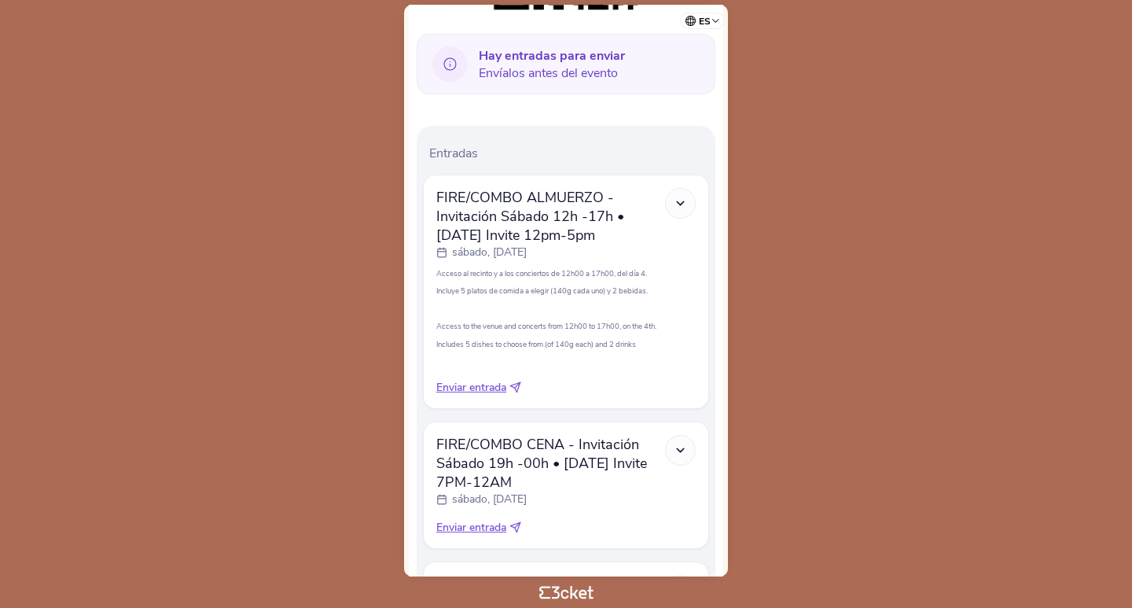
click at [519, 384] on icon at bounding box center [515, 387] width 10 height 10
select select "34"
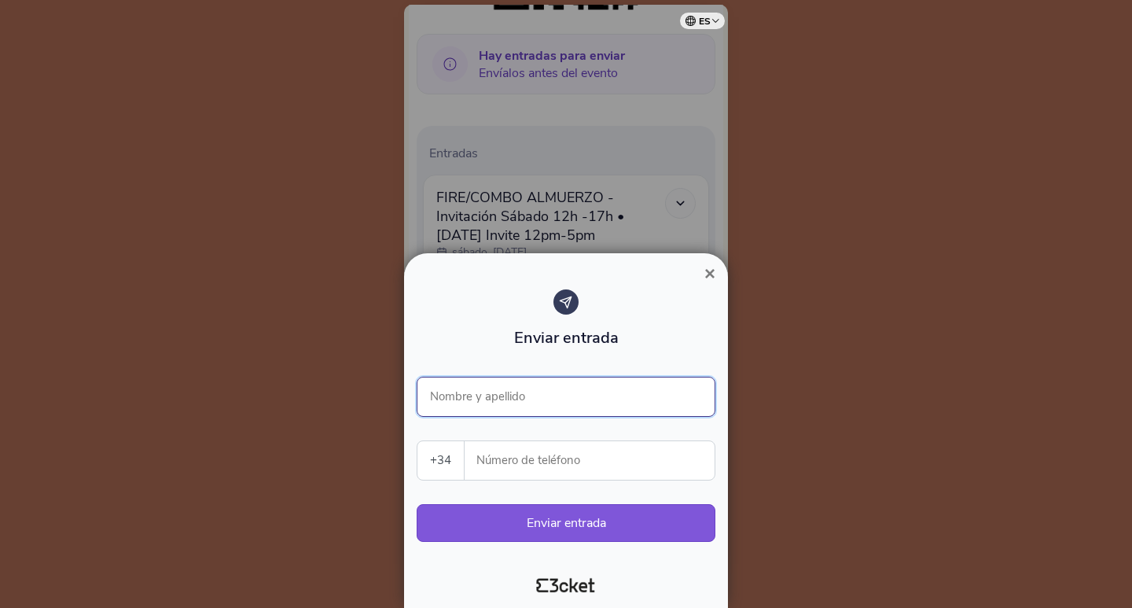
click at [577, 393] on input "Nombre y apellido" at bounding box center [566, 396] width 299 height 40
type input "MARIA DOLORES VALDES"
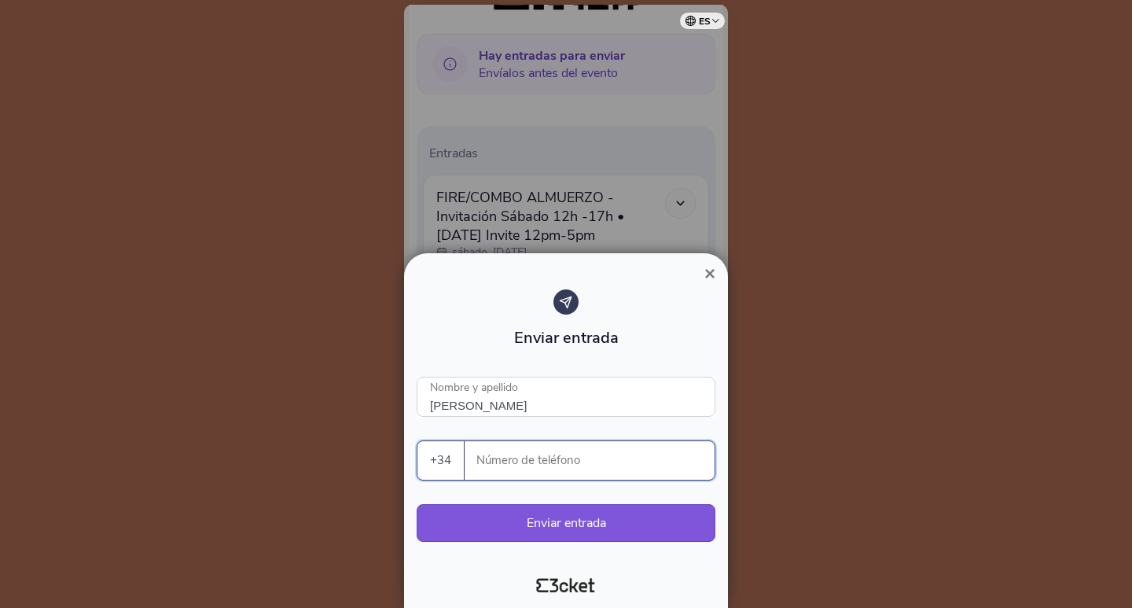
click at [534, 466] on input "Número de teléfono" at bounding box center [595, 460] width 237 height 39
paste input "609038723"
type input "609038723"
click at [585, 530] on button "Enviar entrada" at bounding box center [566, 523] width 299 height 38
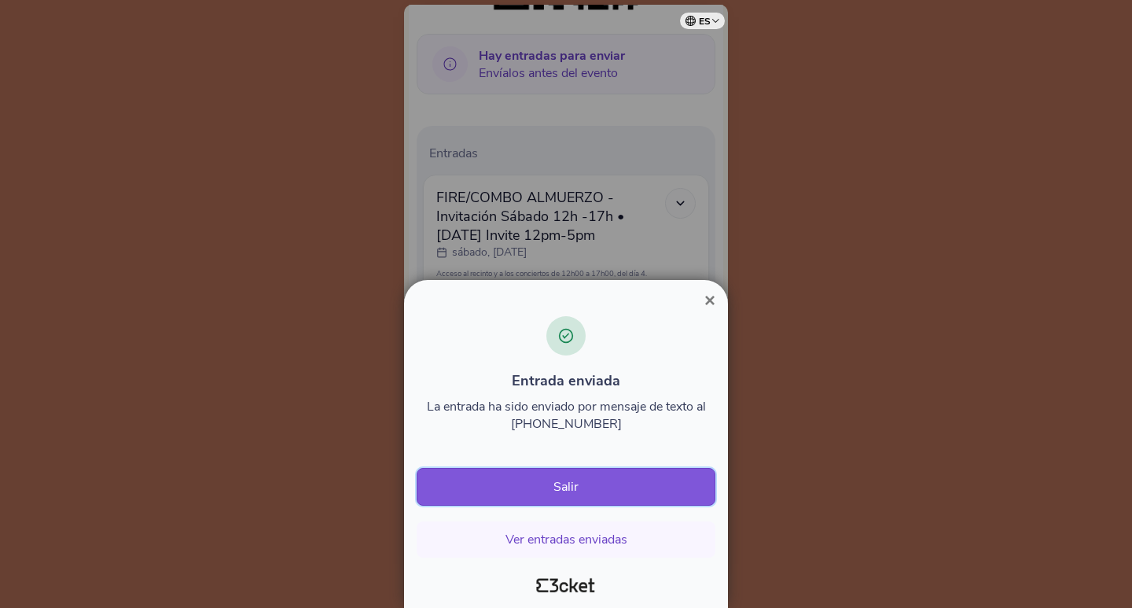
click at [579, 491] on button "Salir" at bounding box center [566, 487] width 299 height 38
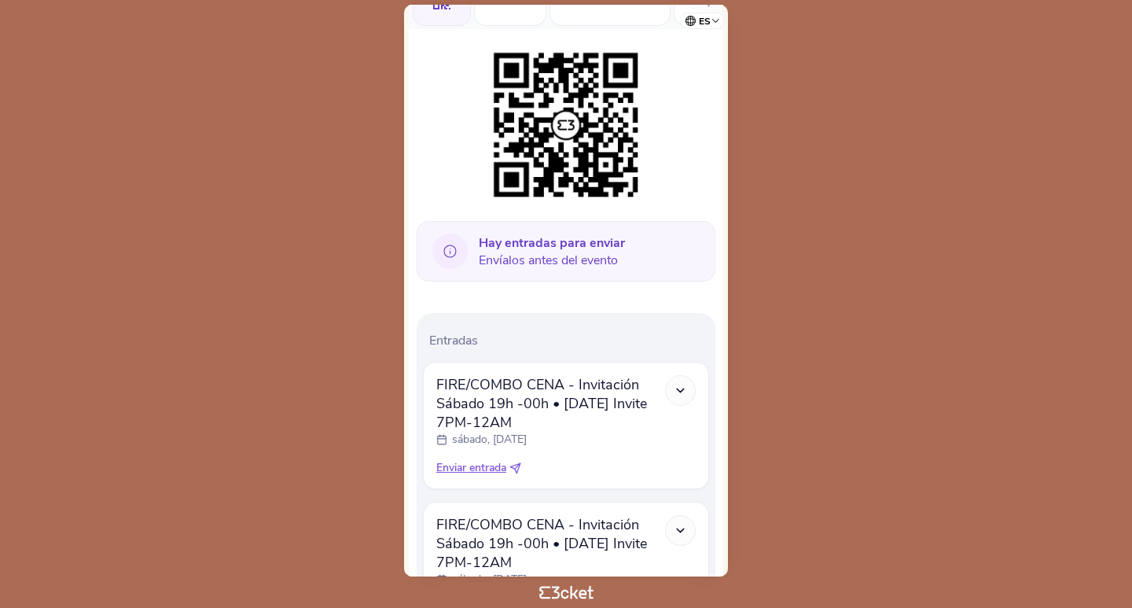
scroll to position [236, 0]
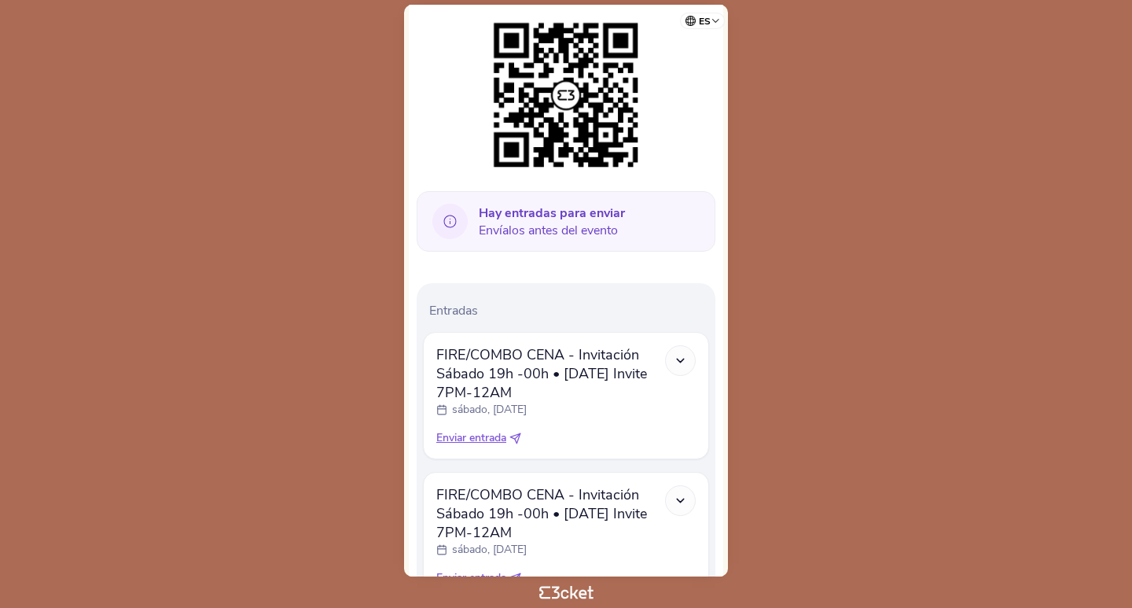
click at [681, 357] on icon at bounding box center [680, 360] width 13 height 13
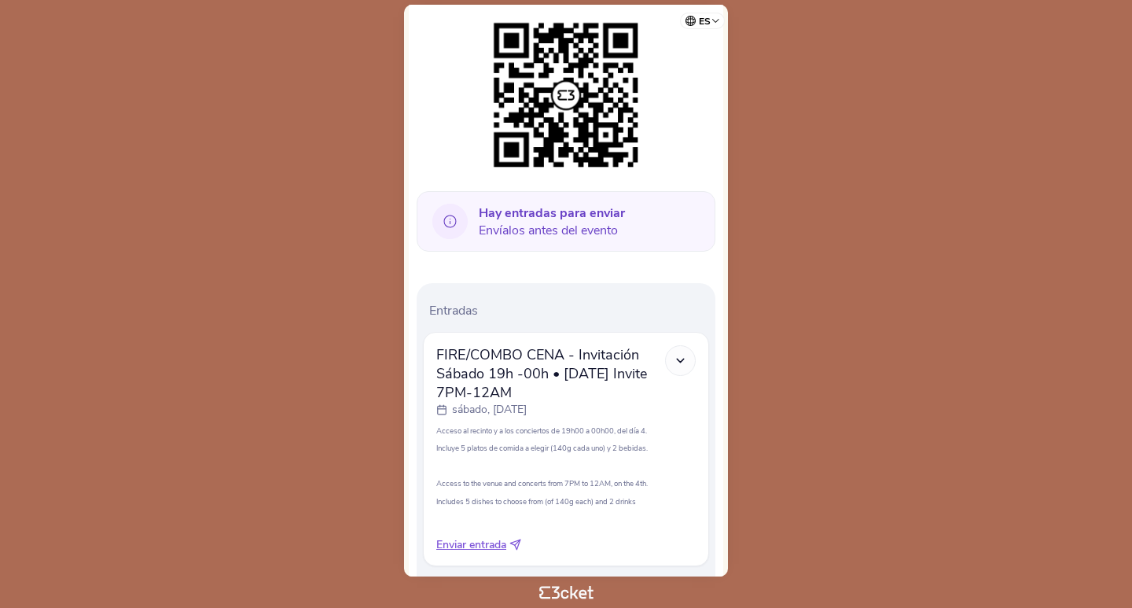
click at [519, 544] on icon at bounding box center [515, 544] width 12 height 12
select select "34"
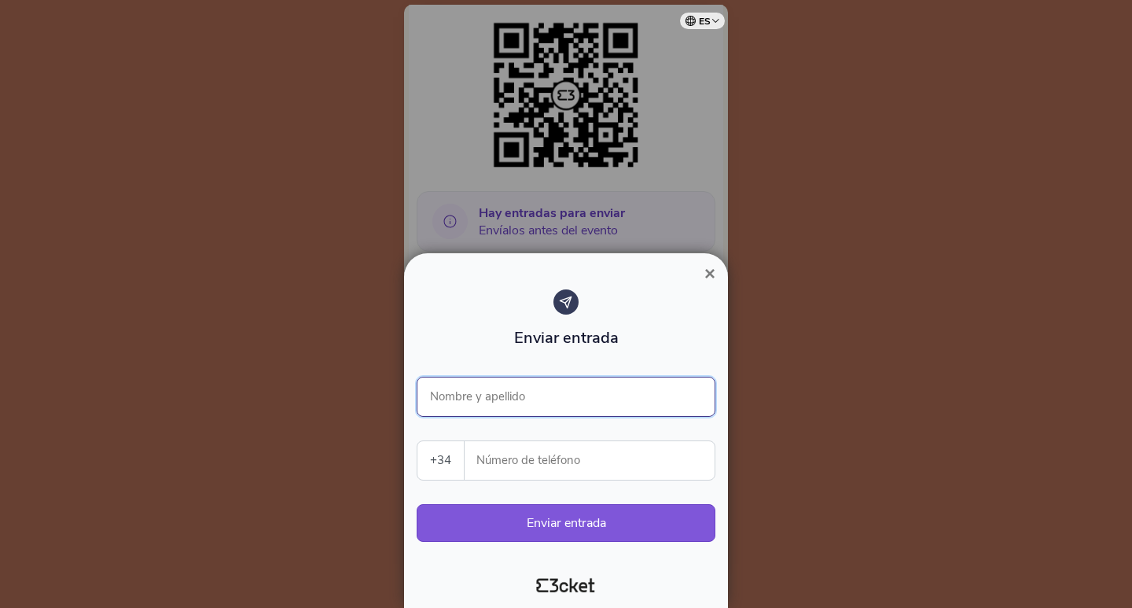
click at [515, 404] on input "Nombre y apellido" at bounding box center [566, 396] width 299 height 40
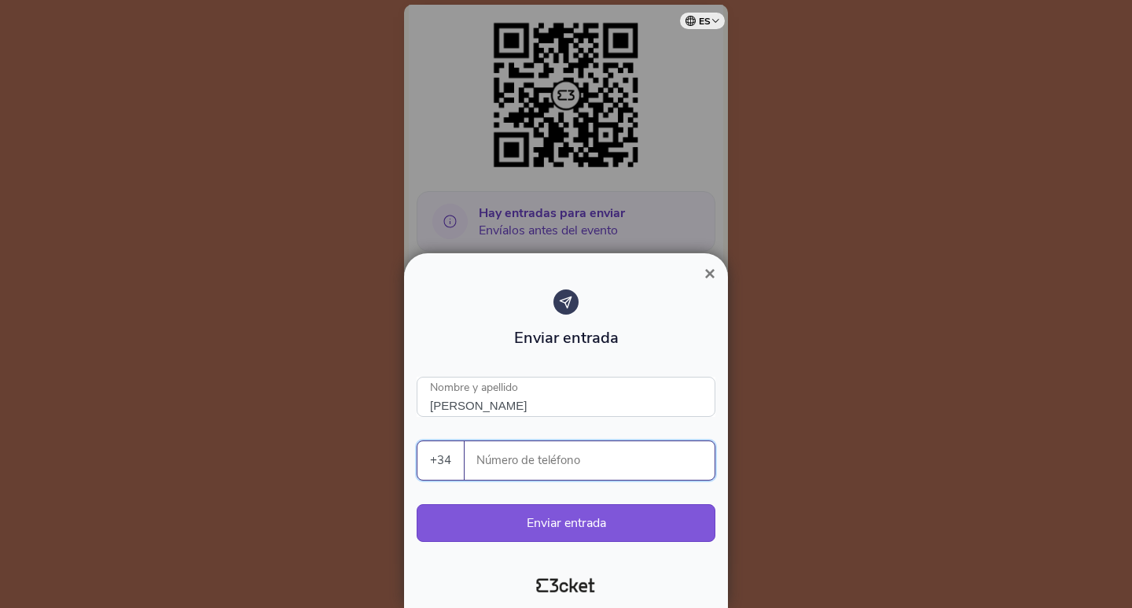
click at [554, 461] on input "Número de teléfono" at bounding box center [595, 460] width 237 height 39
paste input "619126113"
type input "ANA ISABEL MORA"
type input "619126113"
click at [600, 511] on button "Enviar entrada" at bounding box center [566, 523] width 299 height 38
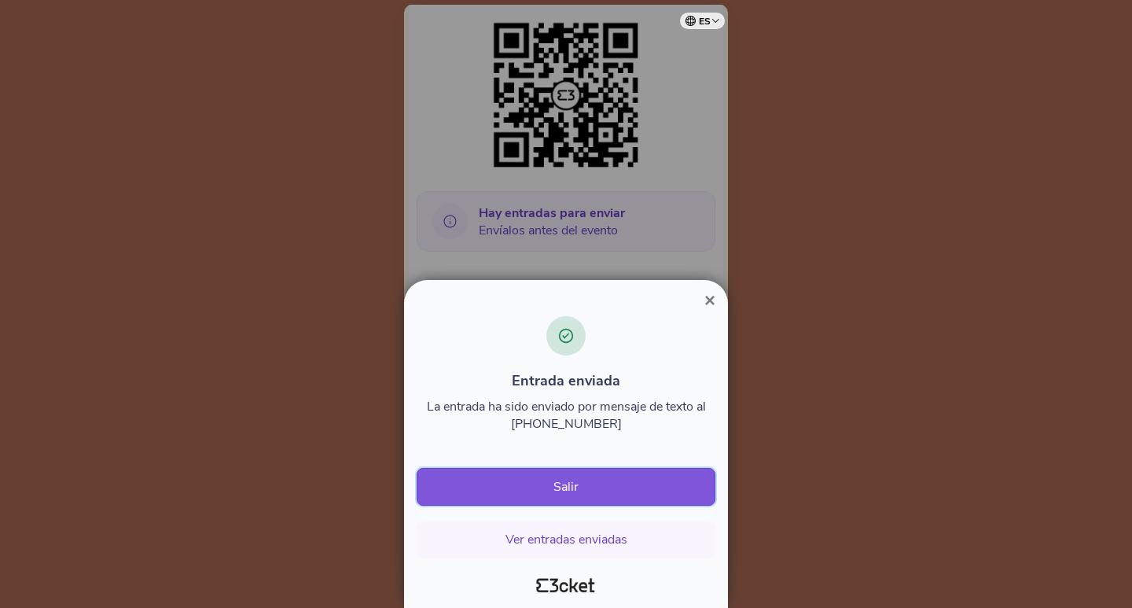
click at [575, 487] on button "Salir" at bounding box center [566, 487] width 299 height 38
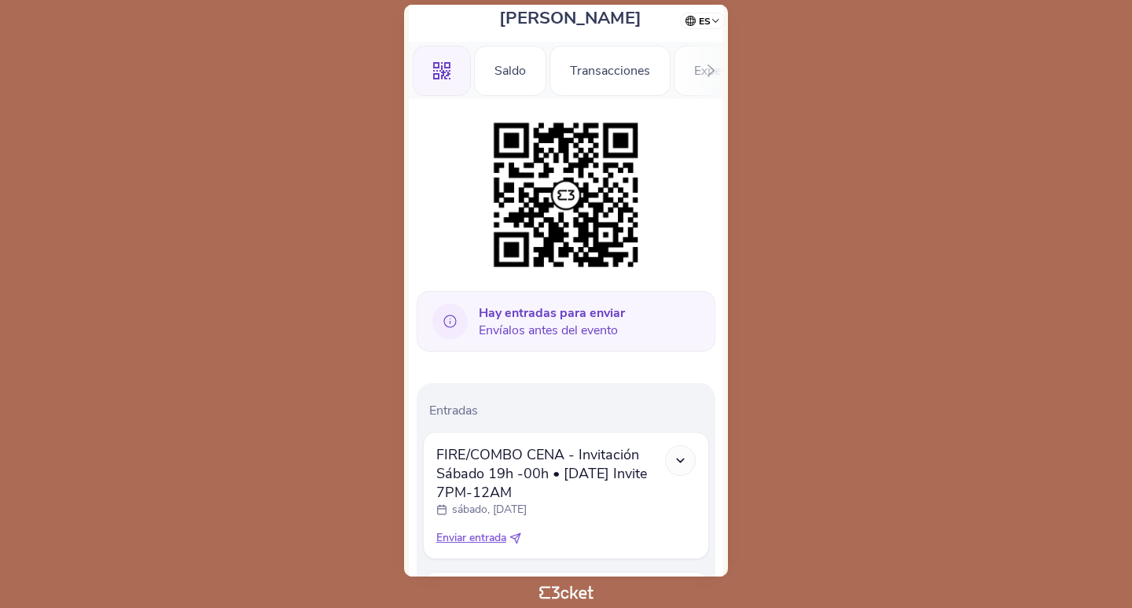
scroll to position [314, 0]
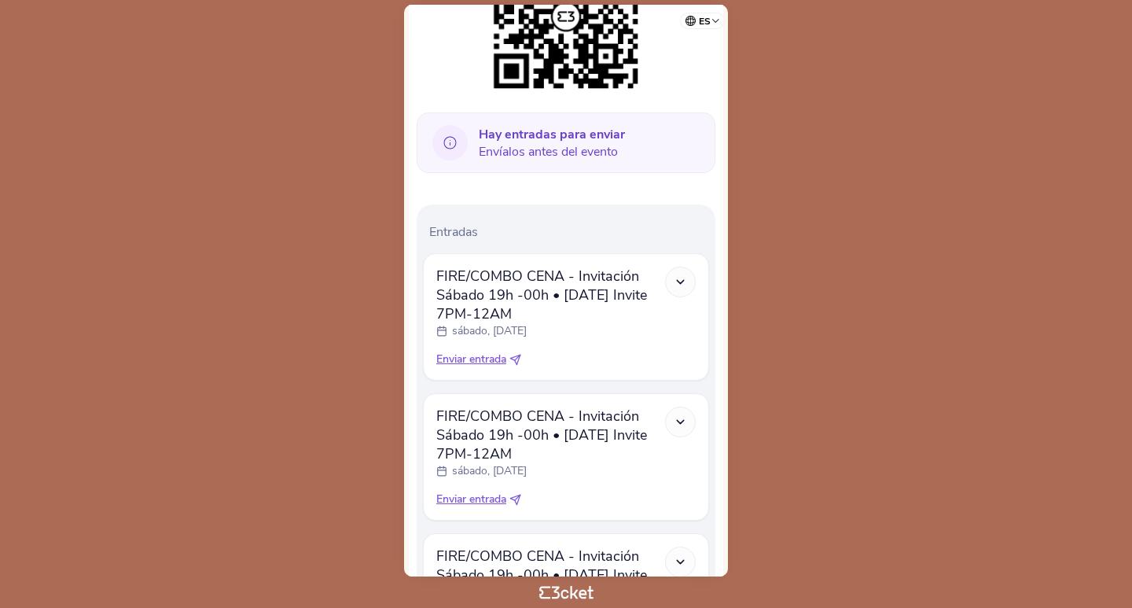
click at [685, 281] on icon at bounding box center [680, 281] width 13 height 13
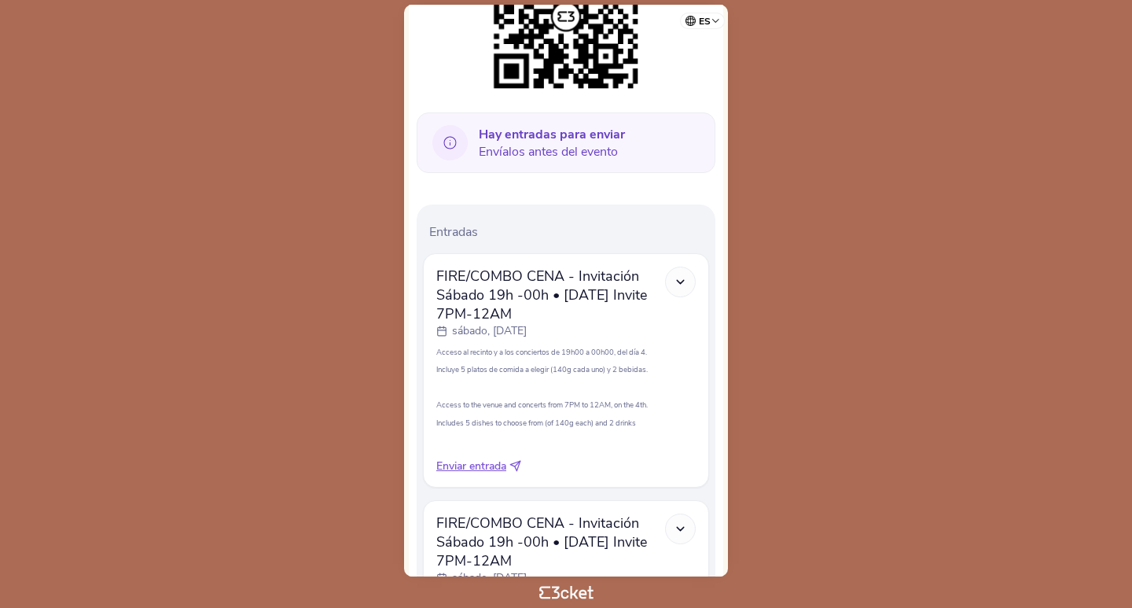
click at [516, 464] on icon at bounding box center [515, 466] width 12 height 12
select select "34"
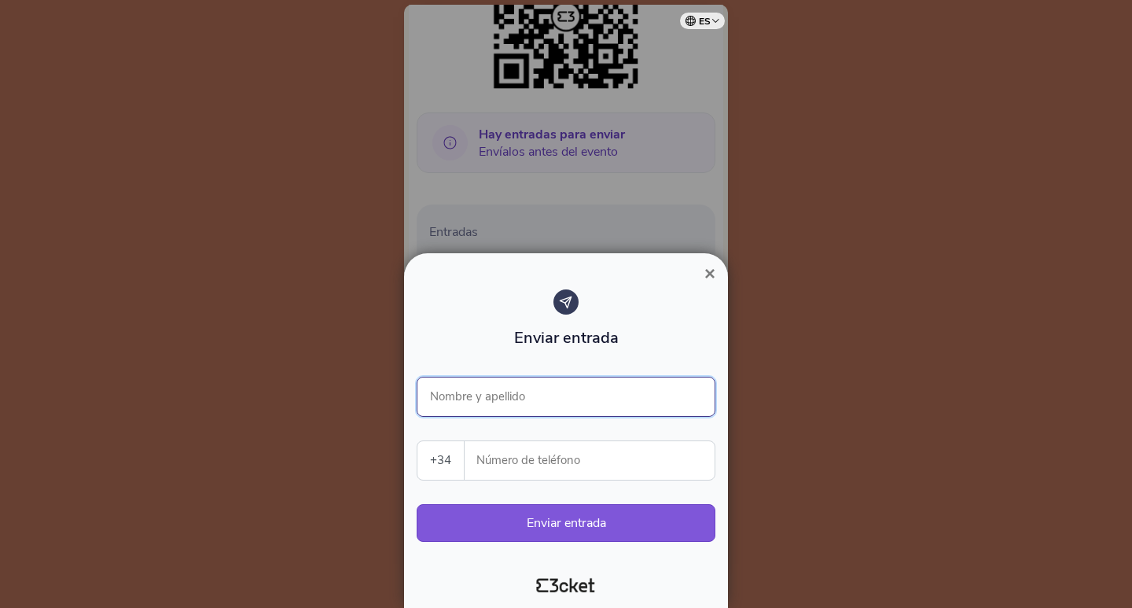
click at [520, 393] on input "Nombre y apellido" at bounding box center [566, 396] width 299 height 40
type input "ANA ISABEL MORA"
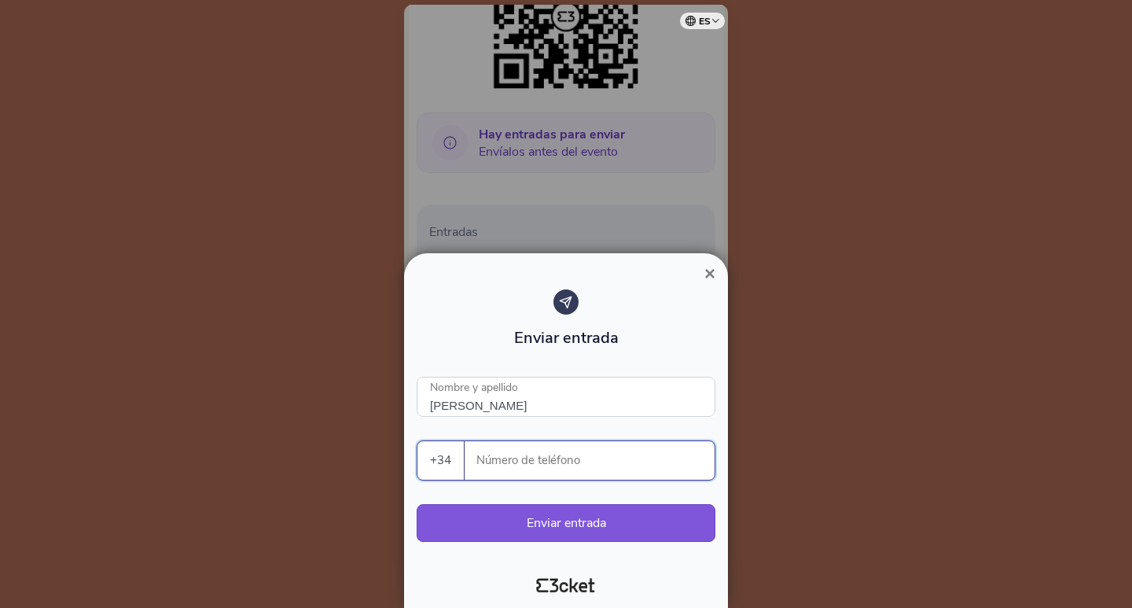
click at [559, 466] on input "Número de teléfono" at bounding box center [595, 460] width 237 height 39
paste input "619126113"
type input "619126113"
click at [597, 520] on button "Enviar entrada" at bounding box center [566, 523] width 299 height 38
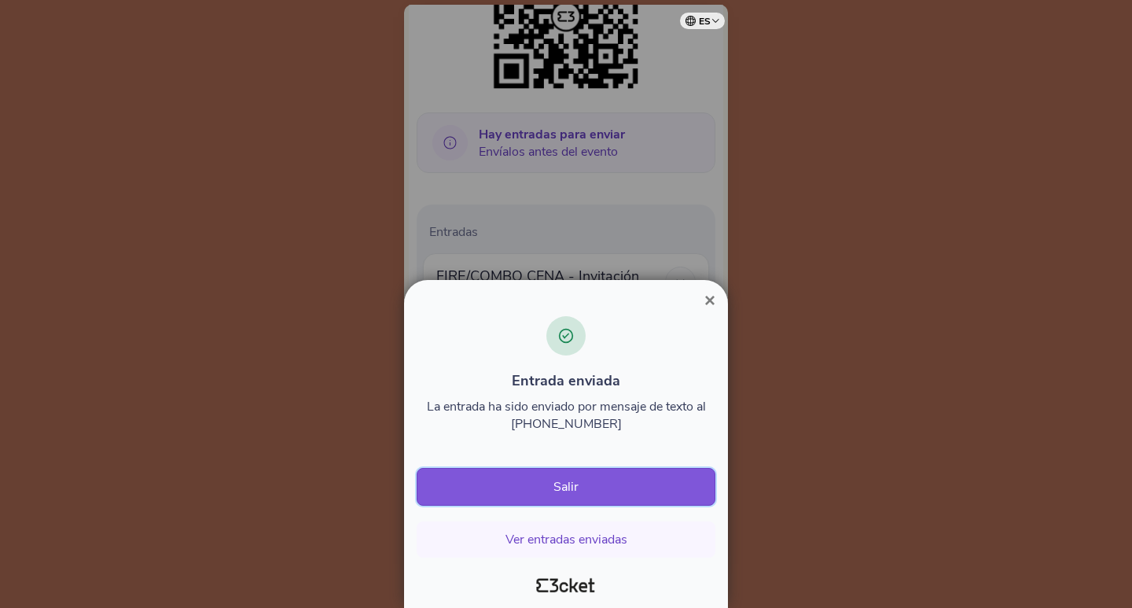
click at [598, 485] on button "Salir" at bounding box center [566, 487] width 299 height 38
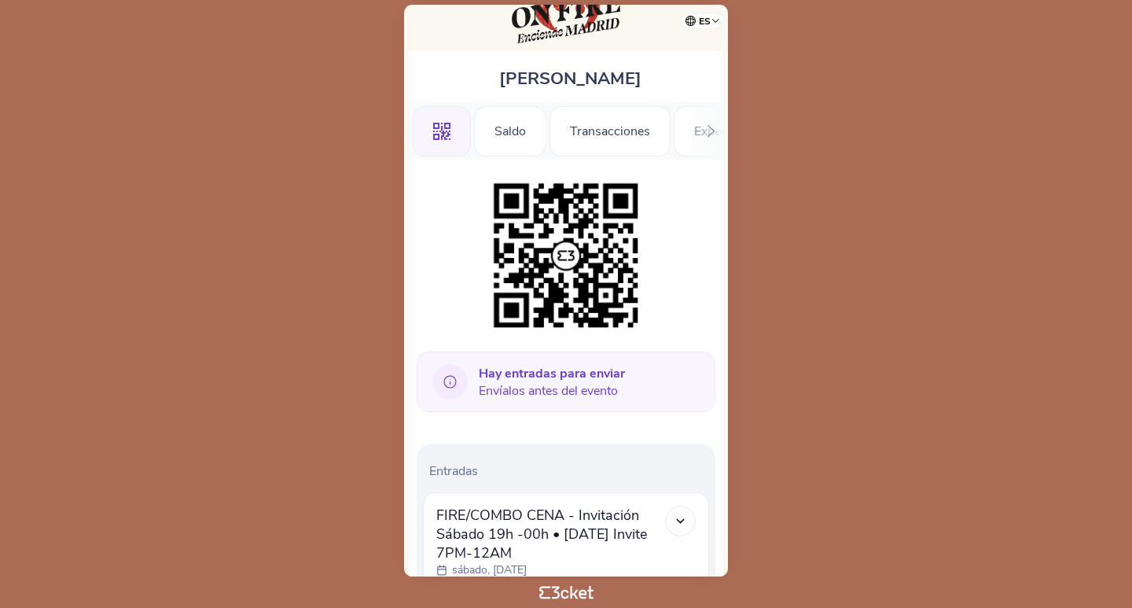
scroll to position [157, 0]
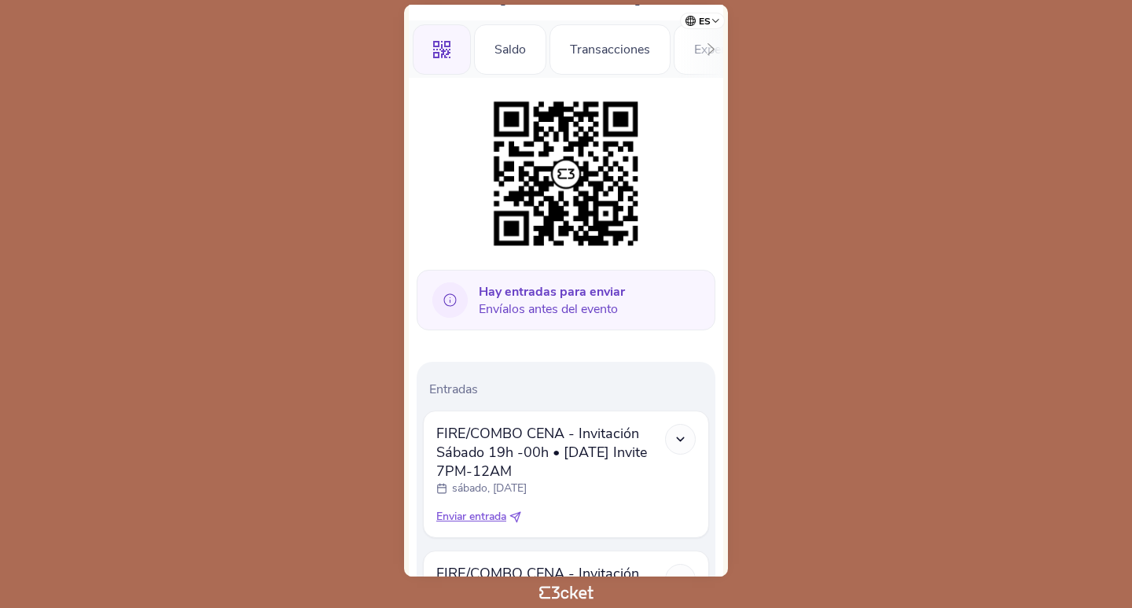
click at [513, 513] on icon at bounding box center [515, 517] width 12 height 12
select select "34"
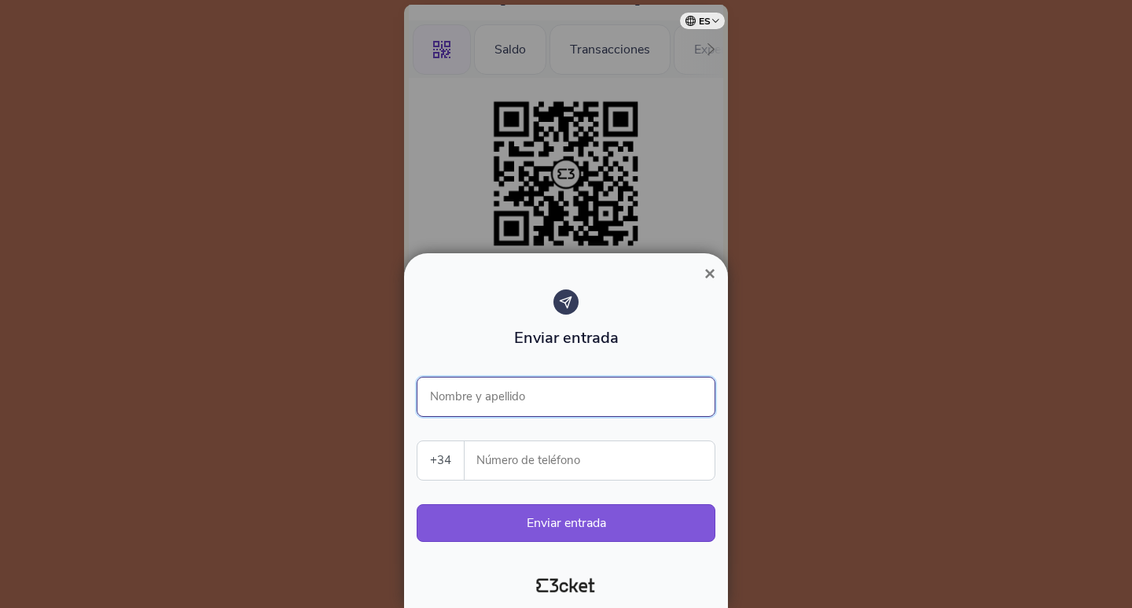
click at [535, 402] on input "Nombre y apellido" at bounding box center [566, 396] width 299 height 40
type input "p"
click at [571, 457] on input "Número de teléfono" at bounding box center [595, 460] width 237 height 39
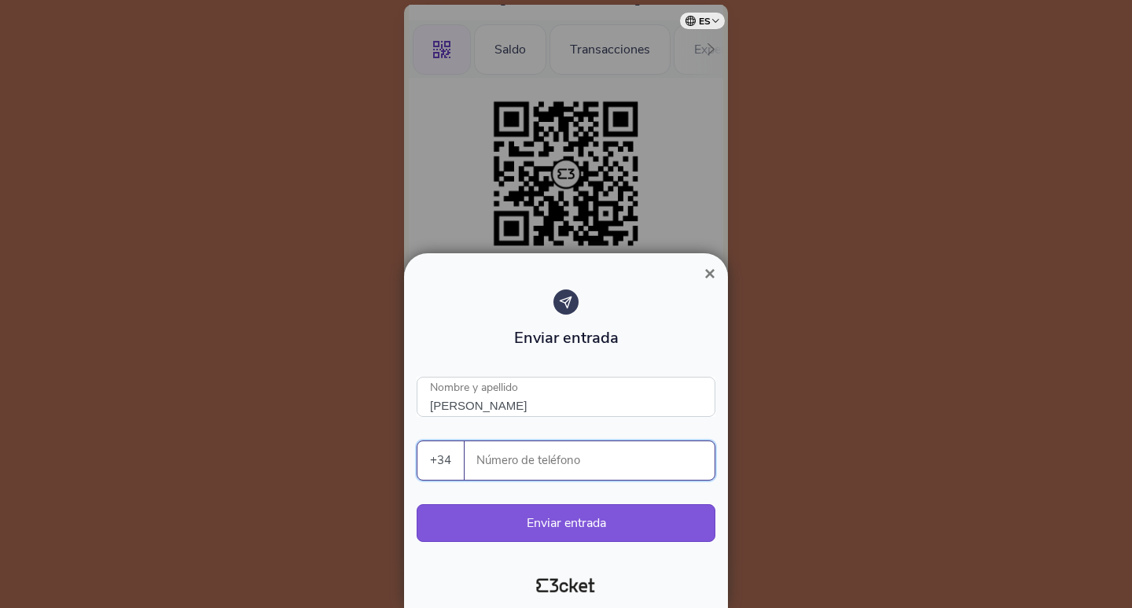
paste input "600427247"
type input "[PERSON_NAME]"
type input "600427247"
click at [624, 529] on button "Enviar entrada" at bounding box center [566, 523] width 299 height 38
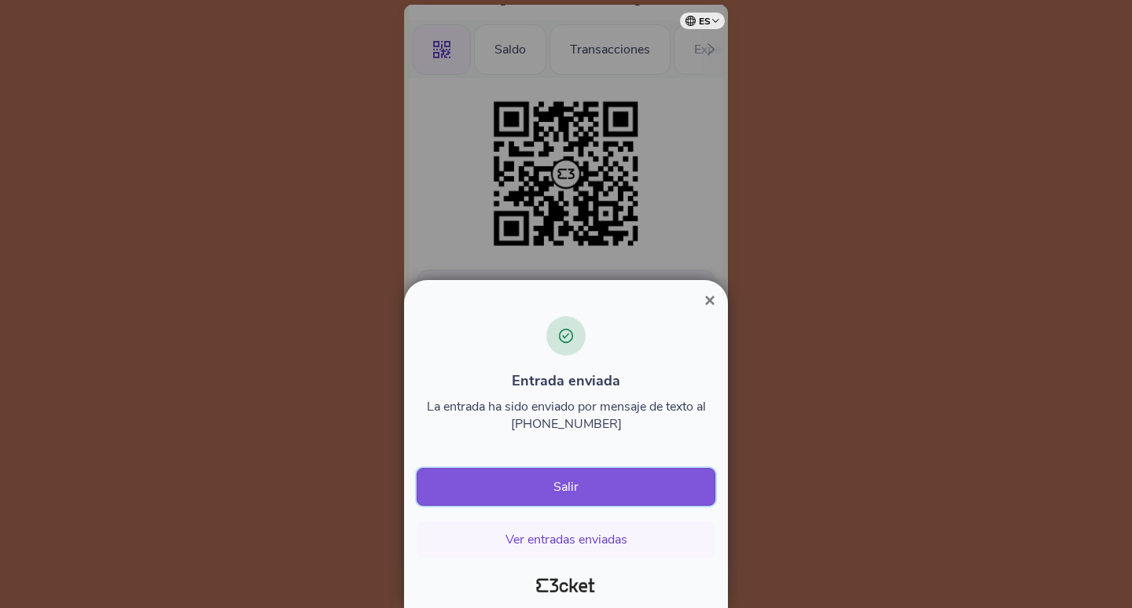
click at [567, 490] on button "Salir" at bounding box center [566, 487] width 299 height 38
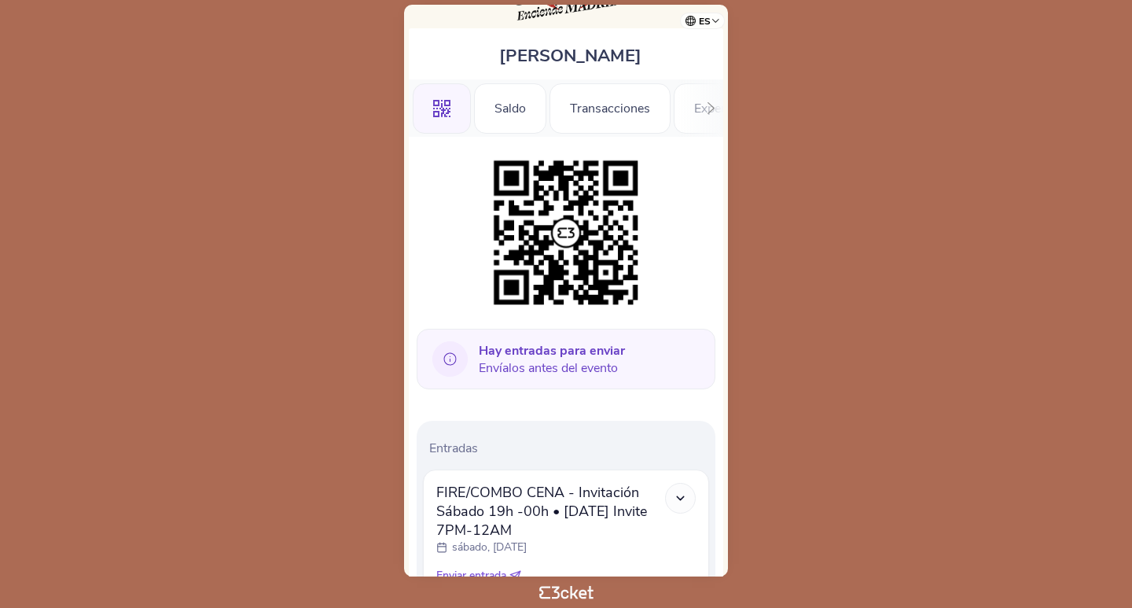
scroll to position [157, 0]
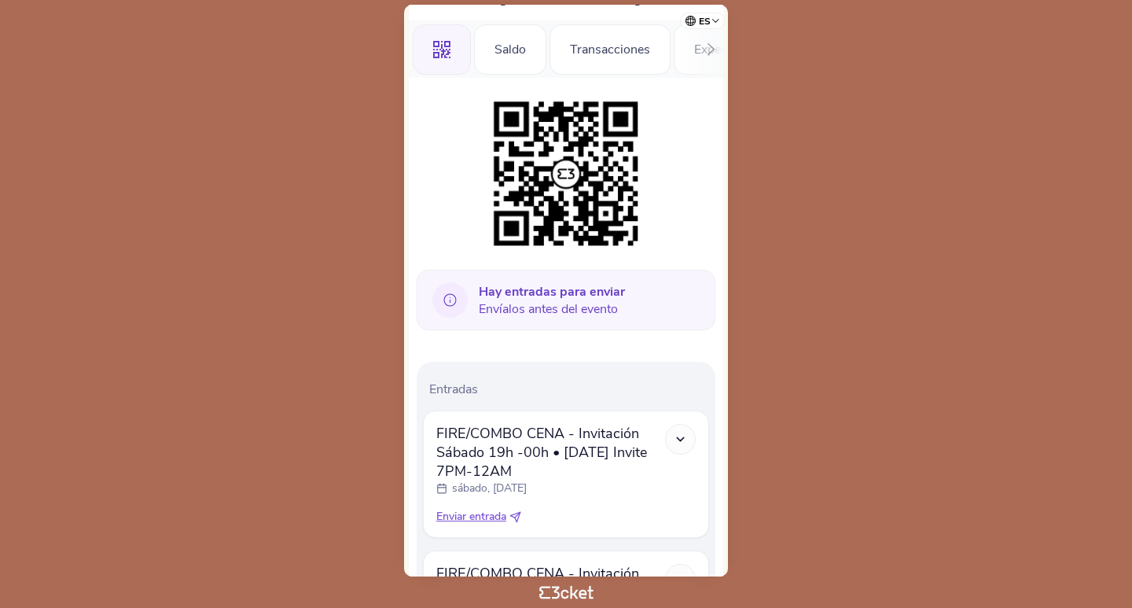
click at [515, 515] on icon at bounding box center [515, 517] width 12 height 12
select select "34"
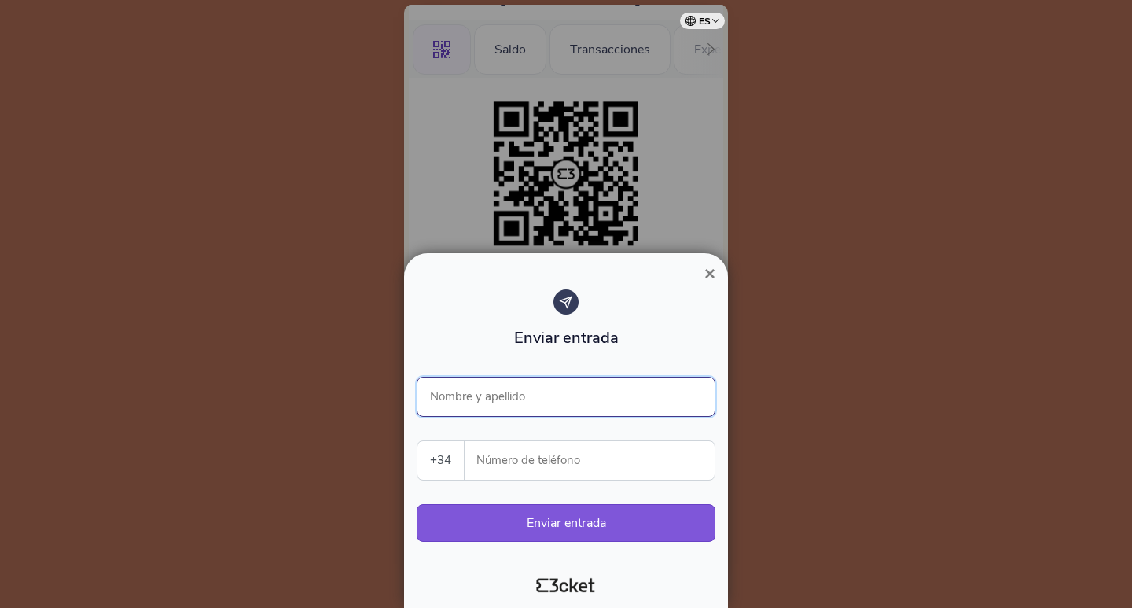
click at [545, 406] on input "Nombre y apellido" at bounding box center [566, 396] width 299 height 40
type input "[PERSON_NAME]"
click at [546, 457] on input "Número de teléfono" at bounding box center [595, 460] width 237 height 39
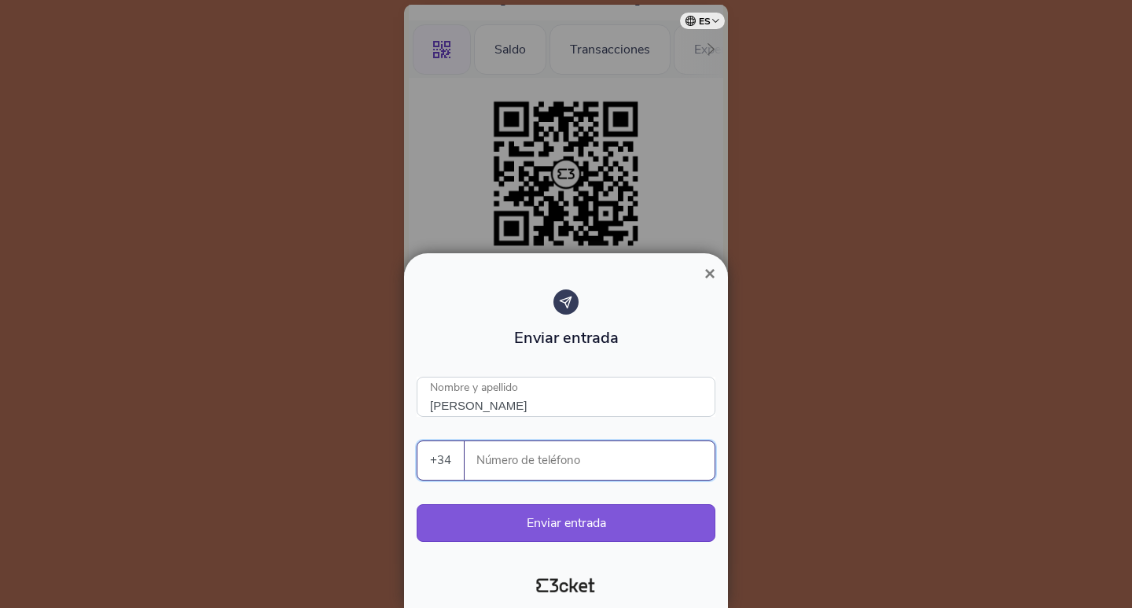
paste input "600427247"
type input "600427247"
click at [574, 530] on button "Enviar entrada" at bounding box center [566, 523] width 299 height 38
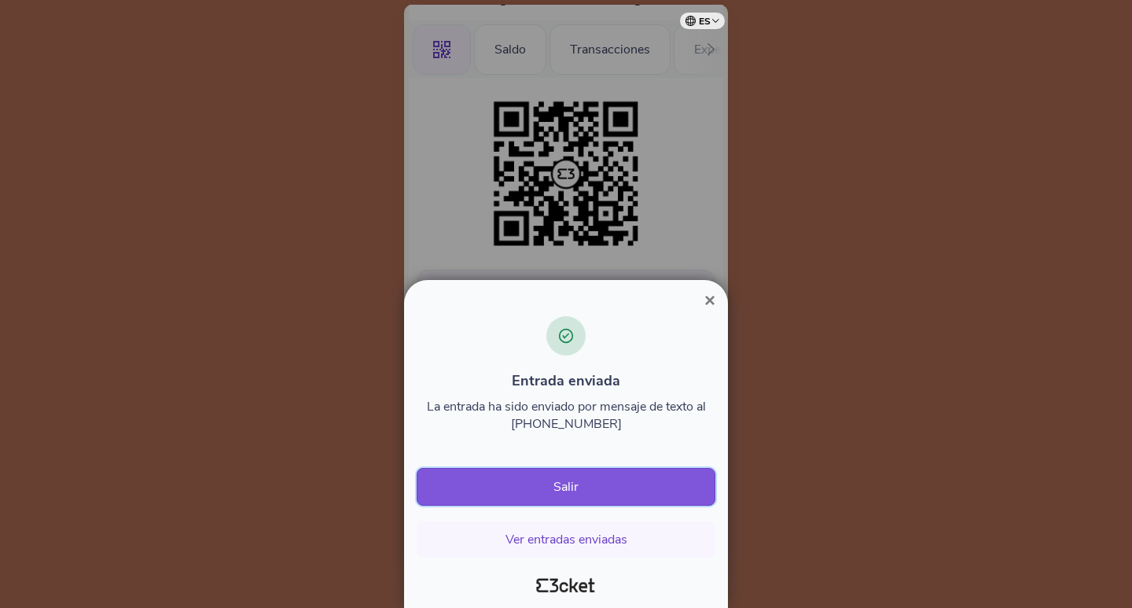
click at [572, 487] on button "Salir" at bounding box center [566, 487] width 299 height 38
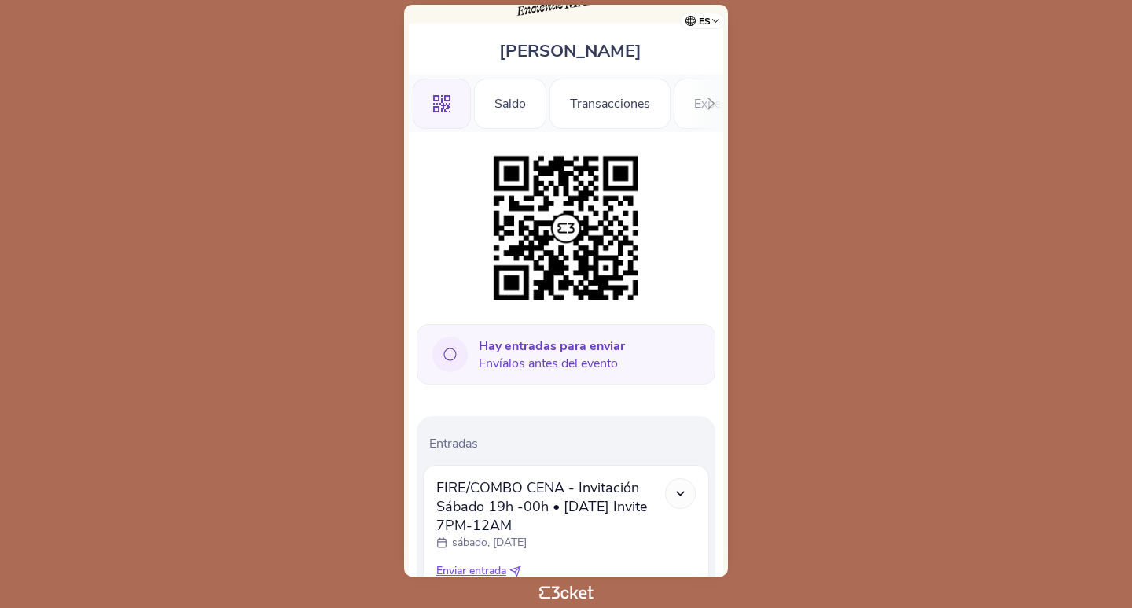
scroll to position [236, 0]
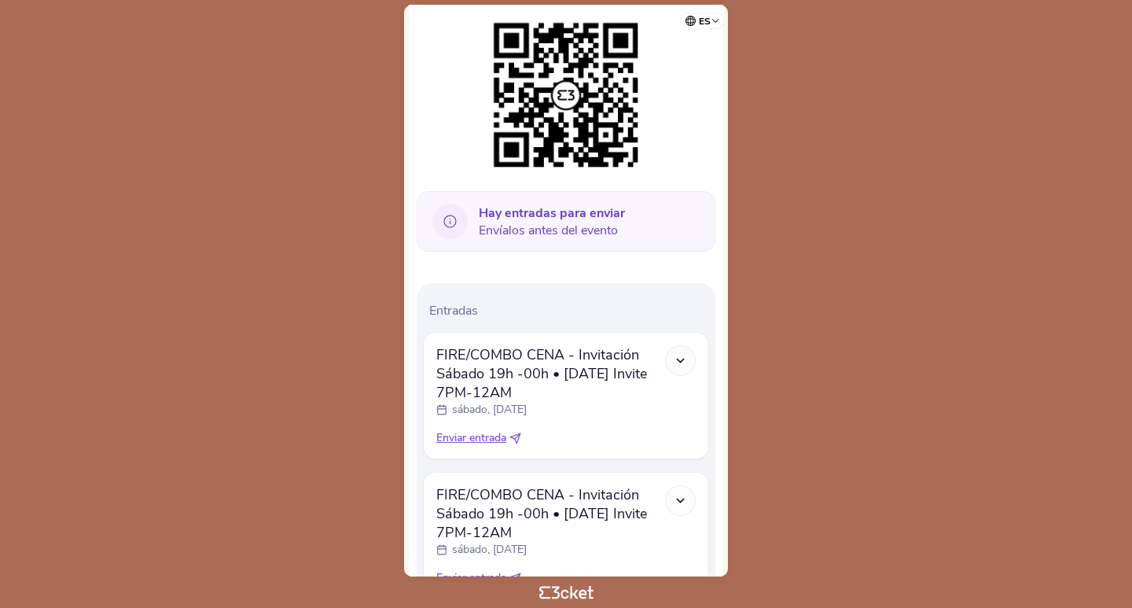
click at [519, 435] on icon at bounding box center [515, 438] width 12 height 12
select select "34"
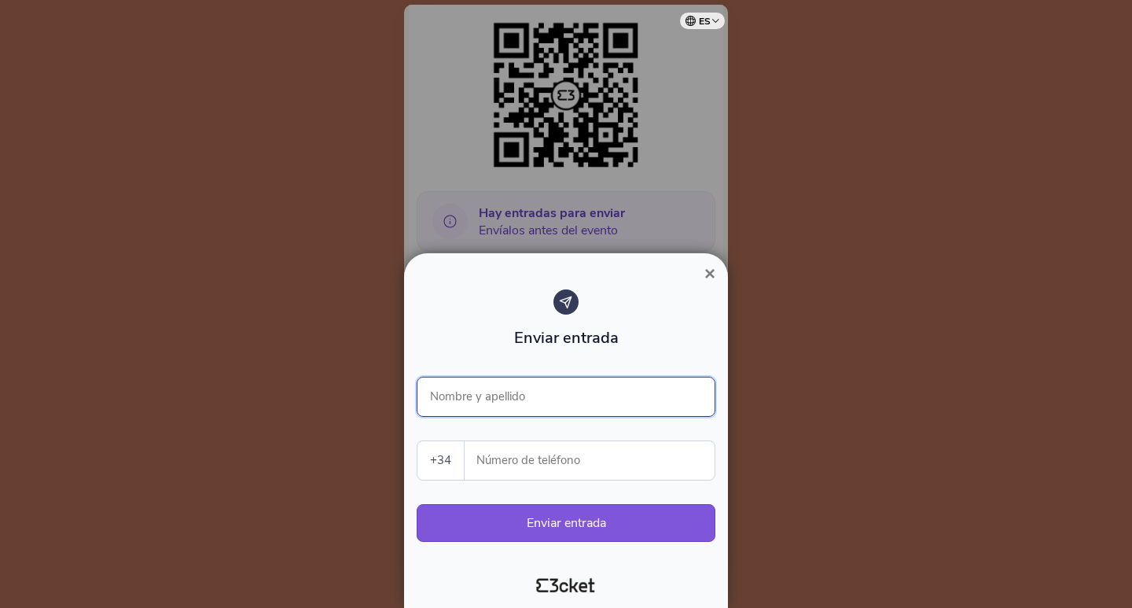
click at [527, 395] on input "Nombre y apellido" at bounding box center [566, 396] width 299 height 40
type input "v"
type input "VANESSA ARAGONÉS"
click at [545, 465] on input "Número de teléfono" at bounding box center [595, 460] width 237 height 39
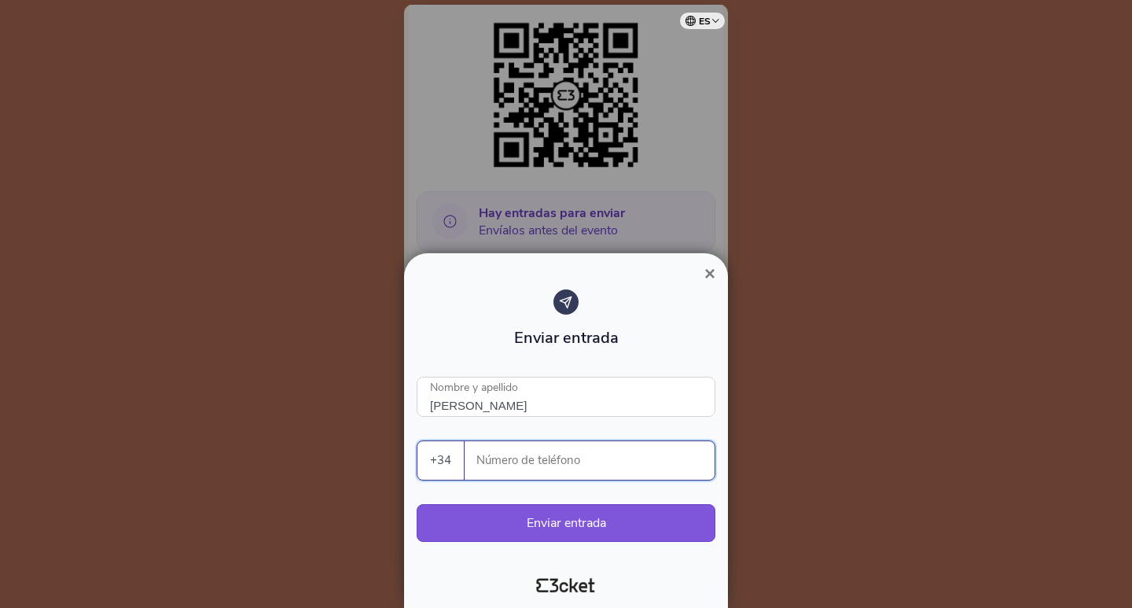
paste input "619991185"
type input "619991185"
click at [582, 527] on button "Enviar entrada" at bounding box center [566, 523] width 299 height 38
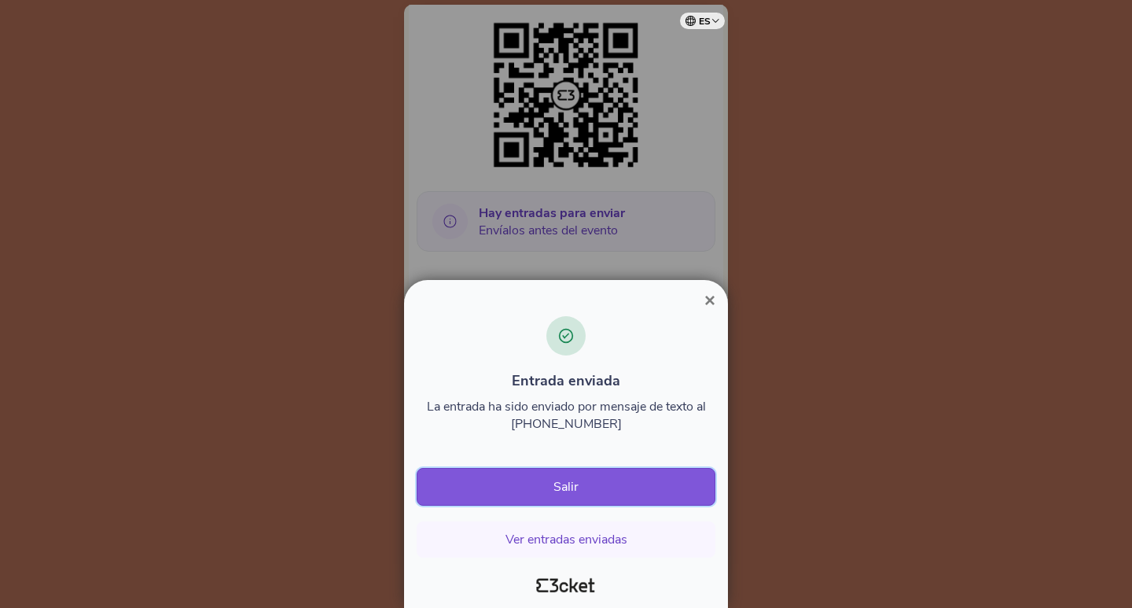
click at [574, 498] on button "Salir" at bounding box center [566, 487] width 299 height 38
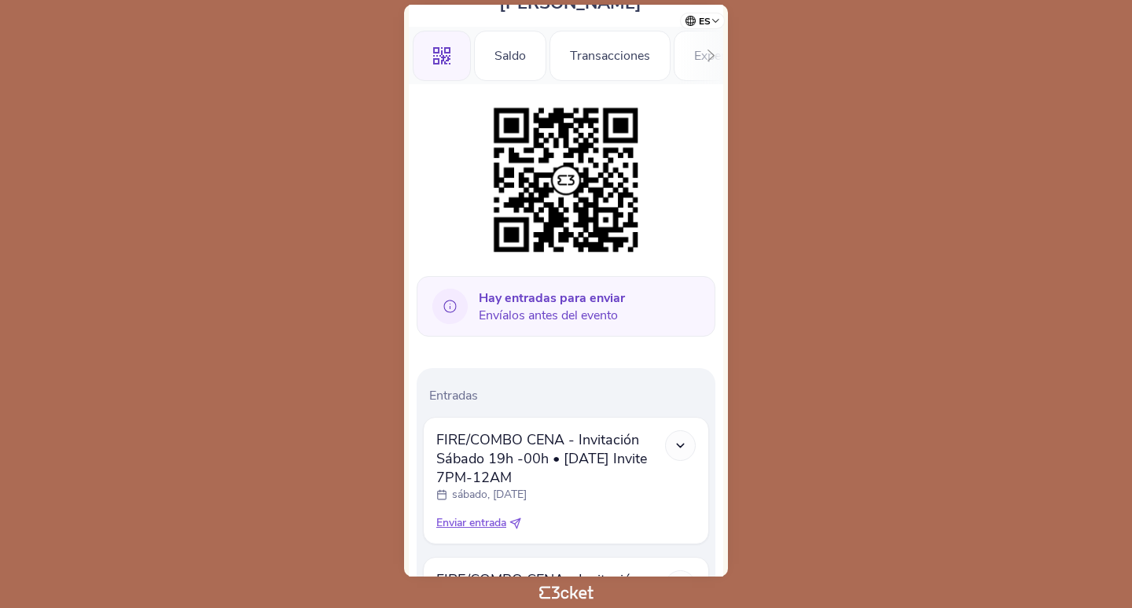
scroll to position [236, 0]
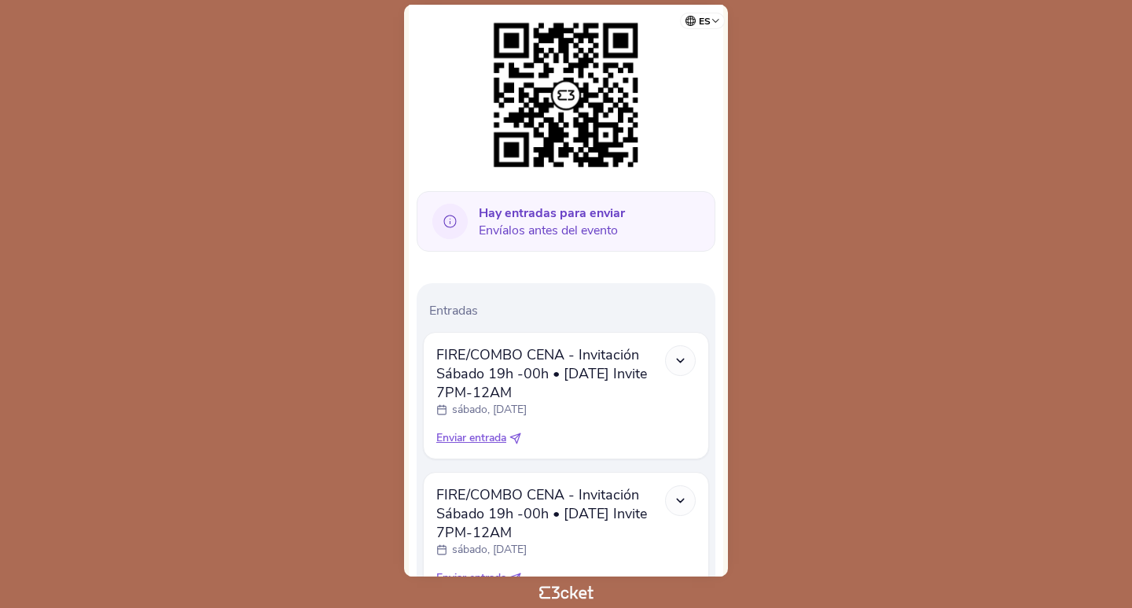
click at [521, 435] on icon at bounding box center [515, 438] width 12 height 12
select select "34"
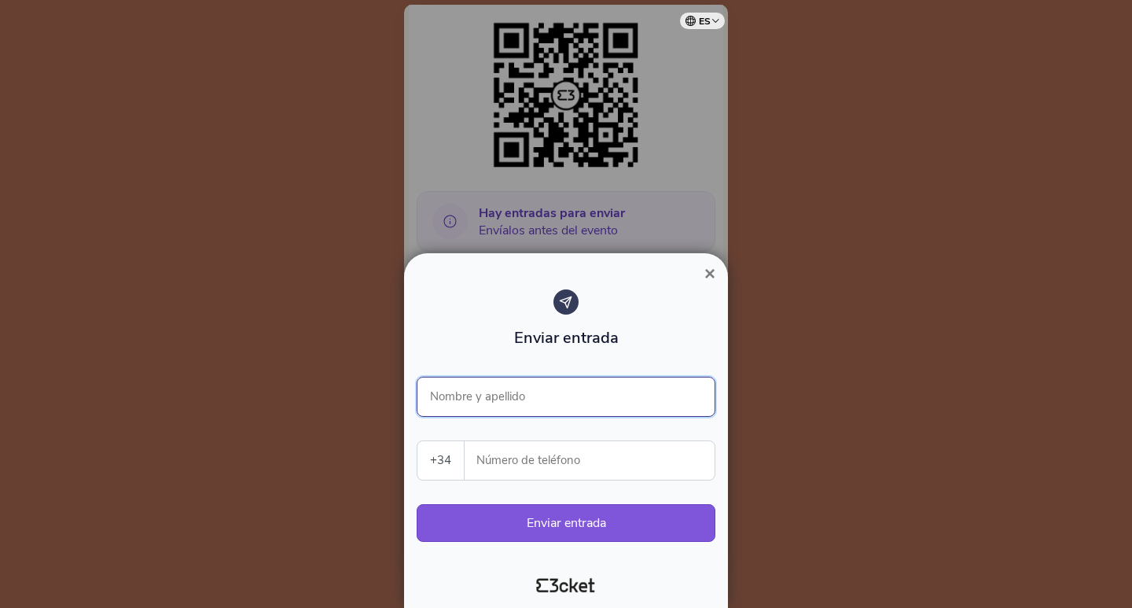
click at [545, 408] on input "Nombre y apellido" at bounding box center [566, 396] width 299 height 40
click at [558, 391] on input "Nombre y apellido" at bounding box center [566, 396] width 299 height 40
type input "[PERSON_NAME]"
click at [583, 462] on input "Número de teléfono" at bounding box center [595, 460] width 237 height 39
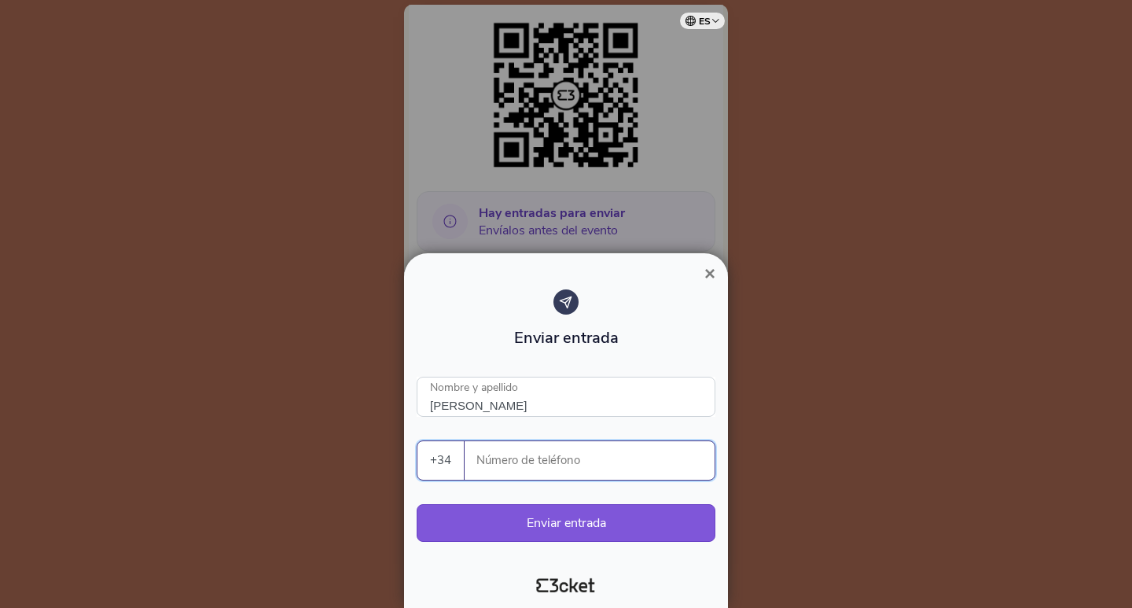
paste input "619991185"
type input "619991185"
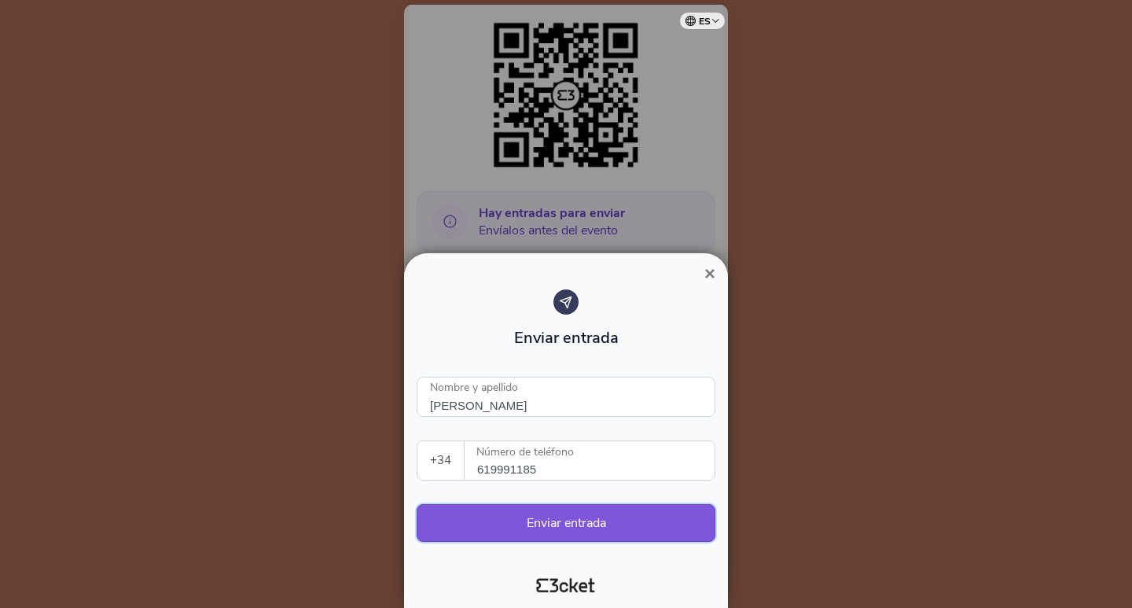
click at [609, 527] on button "Enviar entrada" at bounding box center [566, 523] width 299 height 38
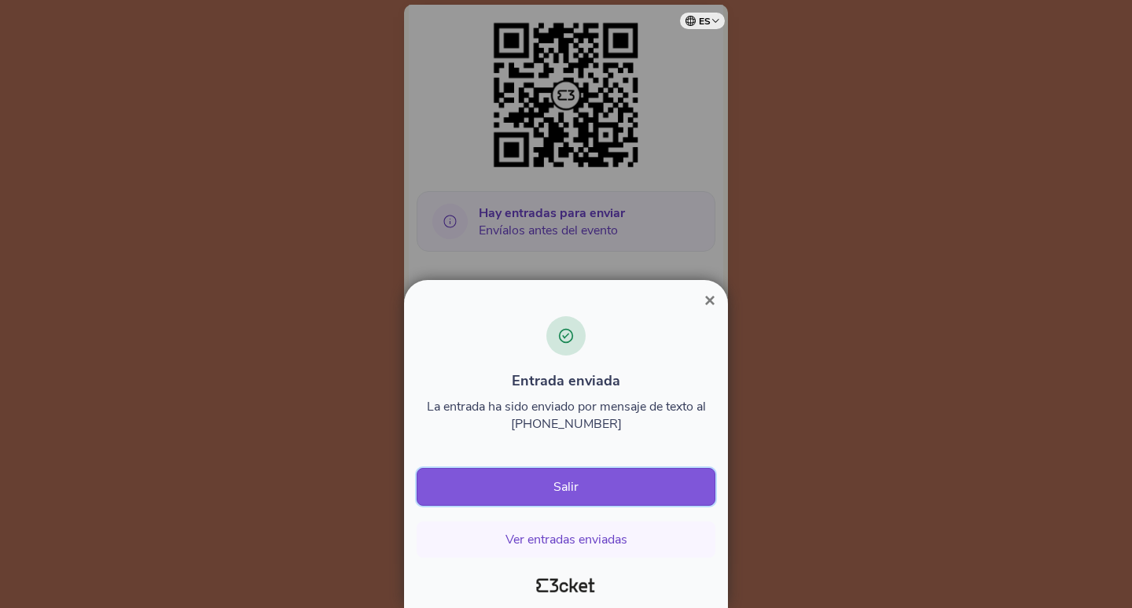
click at [578, 476] on button "Salir" at bounding box center [566, 487] width 299 height 38
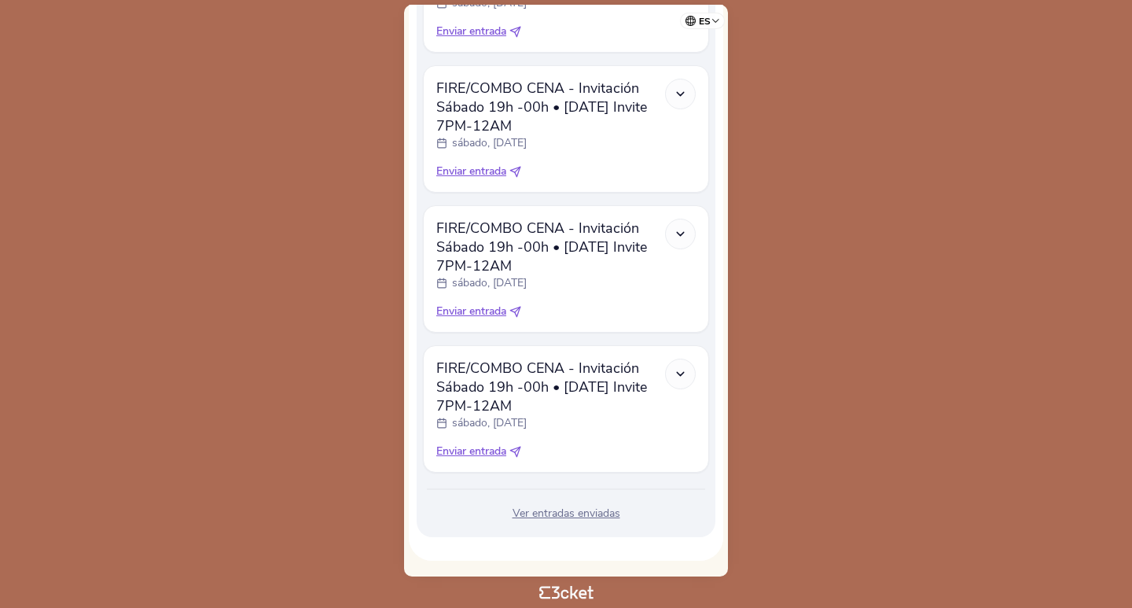
scroll to position [249, 0]
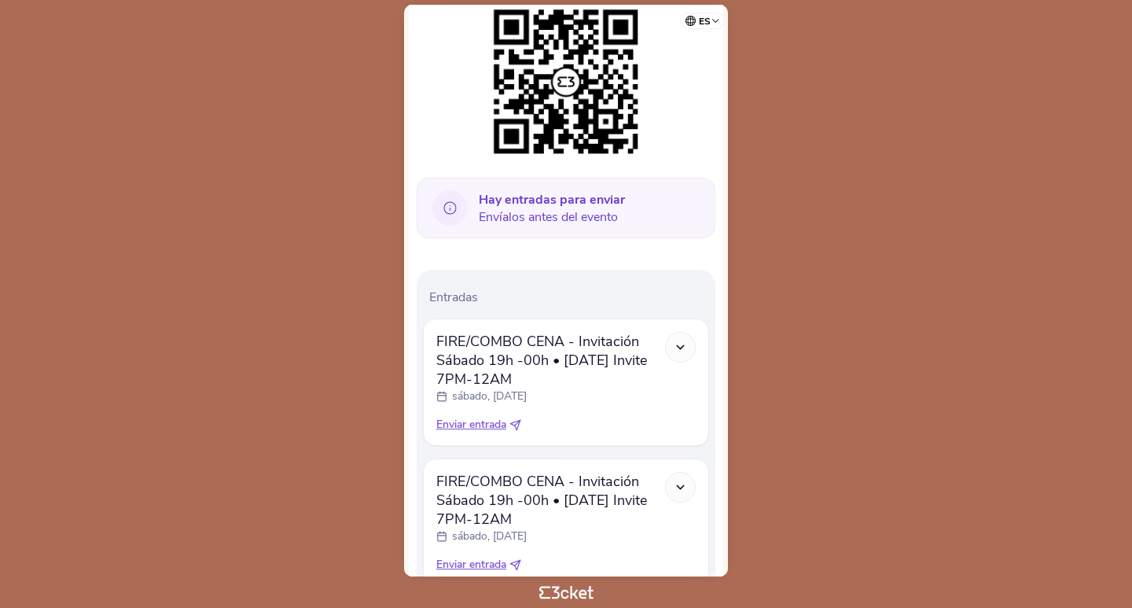
click at [516, 424] on icon at bounding box center [515, 425] width 12 height 12
select select "34"
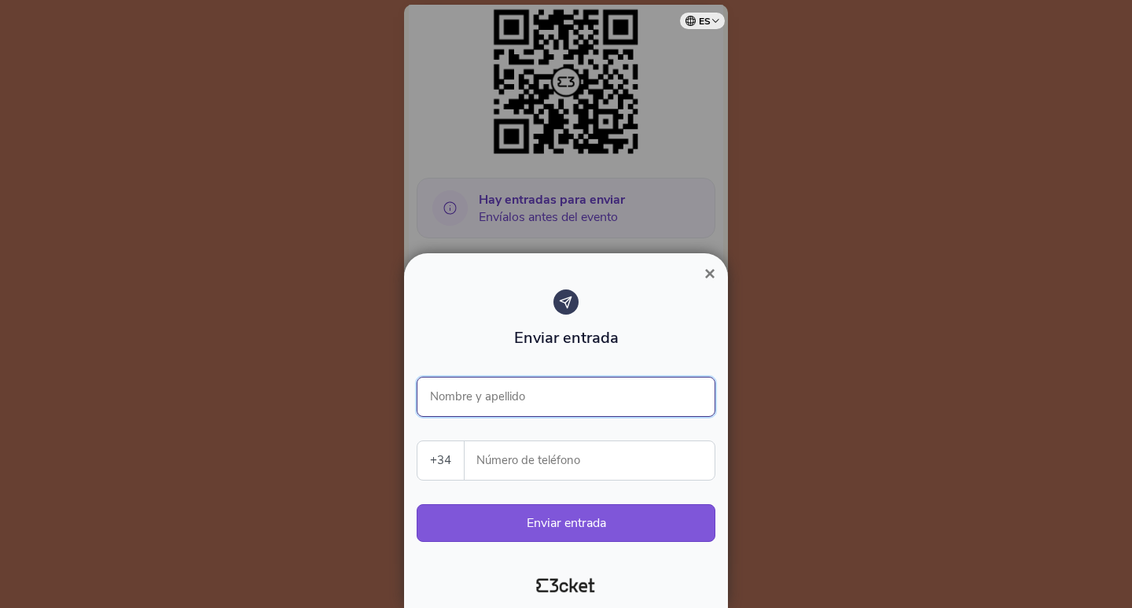
click at [542, 402] on input "Nombre y apellido" at bounding box center [566, 396] width 299 height 40
type input "l"
type input "LUCIANO GALÁN"
click at [556, 468] on input "Número de teléfono" at bounding box center [595, 460] width 237 height 39
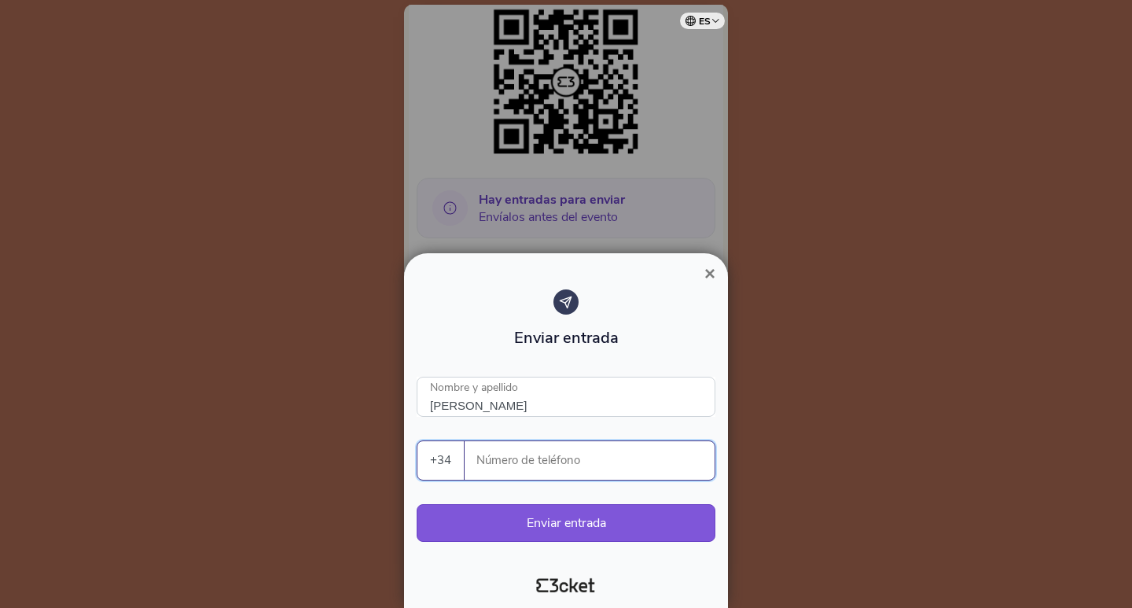
paste input "609841896"
type input "609841896"
click at [599, 513] on button "Enviar entrada" at bounding box center [566, 523] width 299 height 38
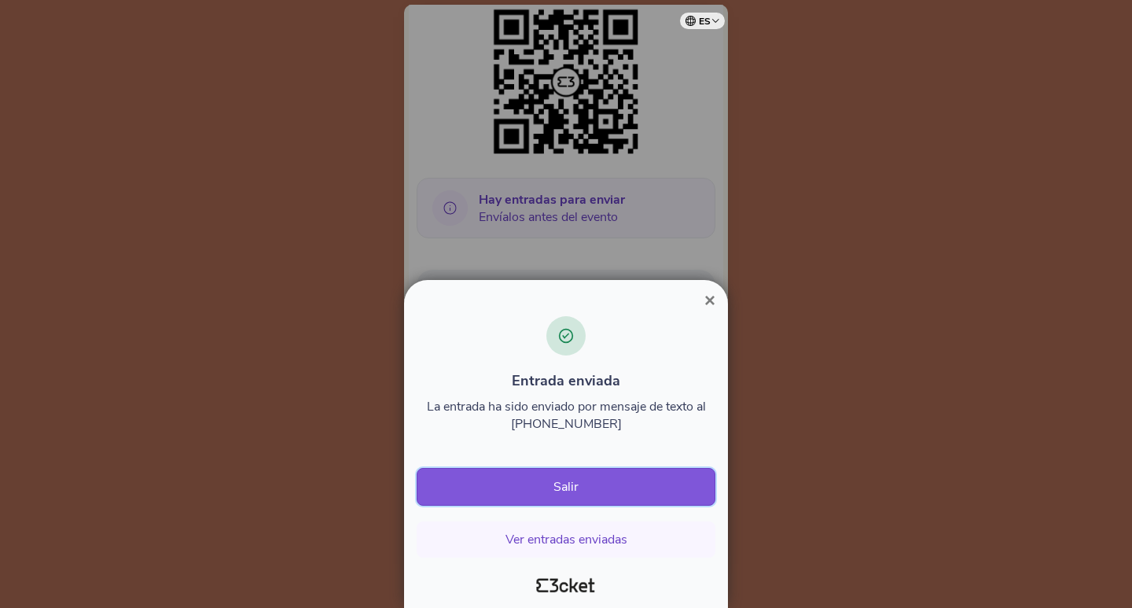
click at [611, 482] on button "Salir" at bounding box center [566, 487] width 299 height 38
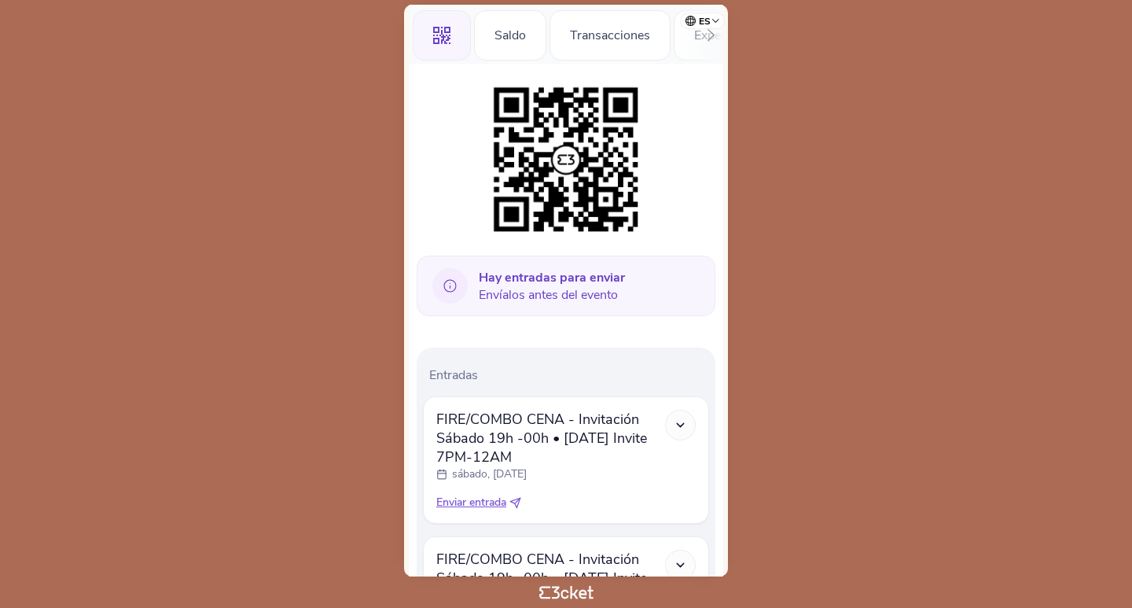
scroll to position [236, 0]
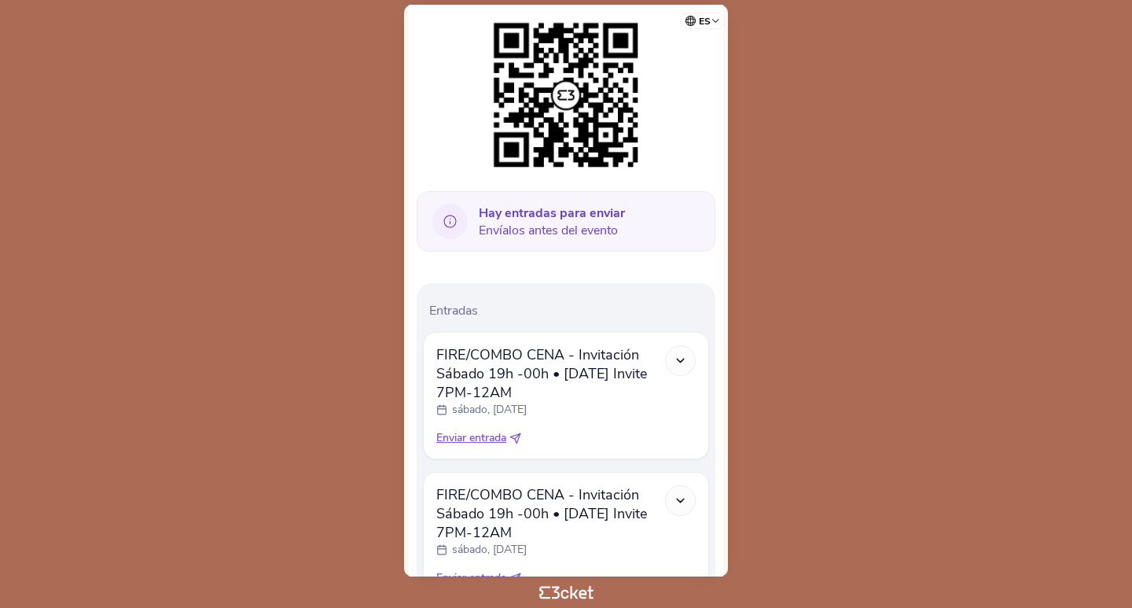
click at [518, 435] on icon at bounding box center [515, 438] width 10 height 10
select select "34"
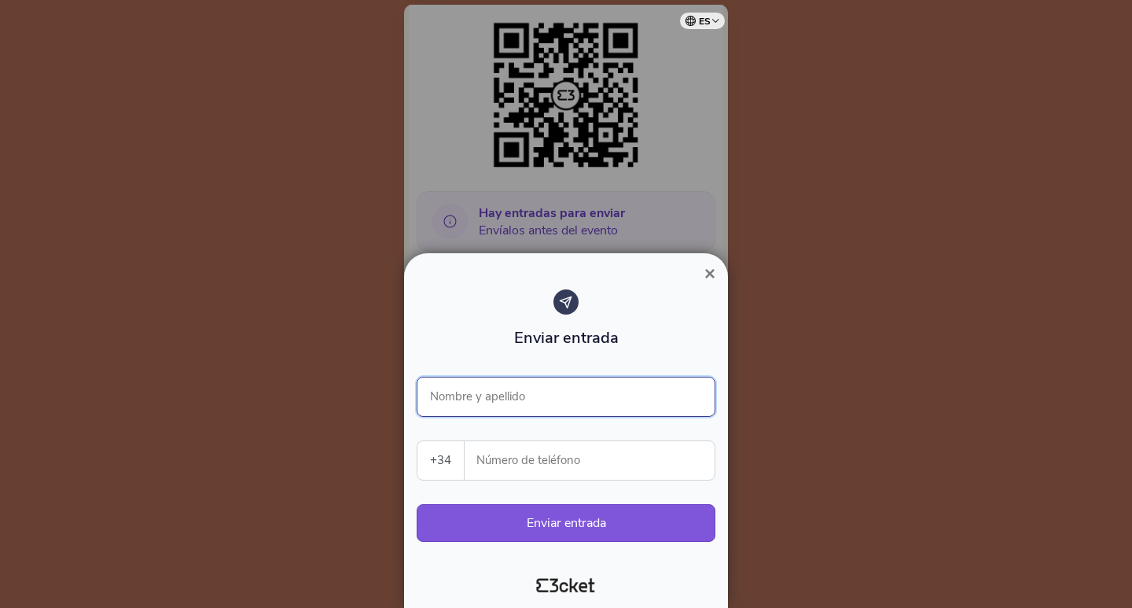
click at [545, 389] on input "Nombre y apellido" at bounding box center [566, 396] width 299 height 40
type input "LUCIANO GALÁN"
click at [564, 463] on input "Número de teléfono" at bounding box center [595, 460] width 237 height 39
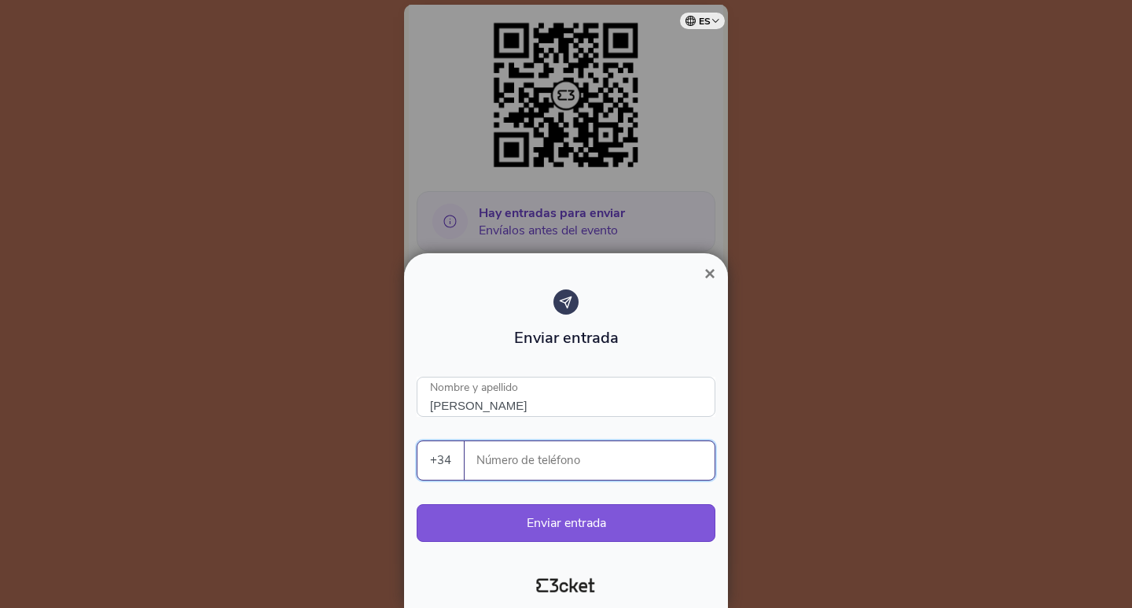
paste input "609841896"
type input "609841896"
click at [604, 532] on button "Enviar entrada" at bounding box center [566, 523] width 299 height 38
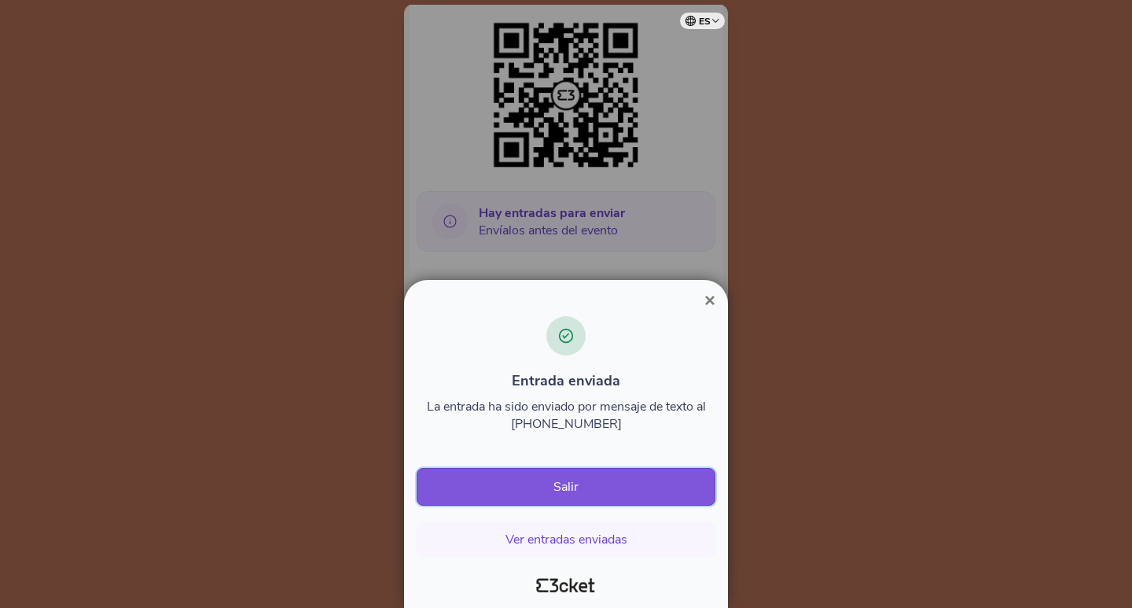
click at [571, 482] on button "Salir" at bounding box center [566, 487] width 299 height 38
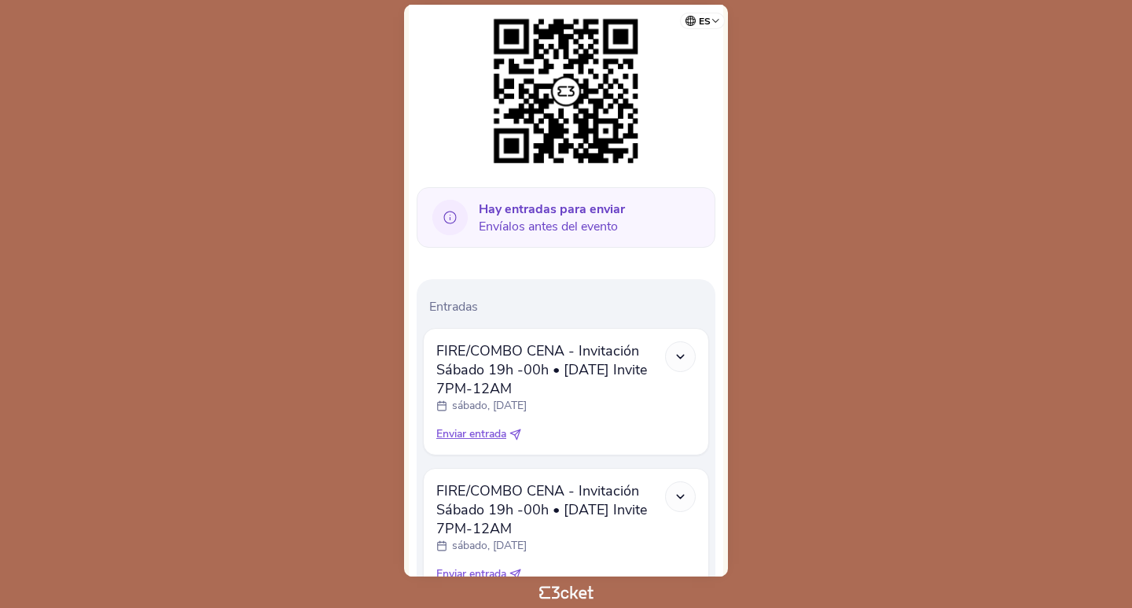
scroll to position [362, 0]
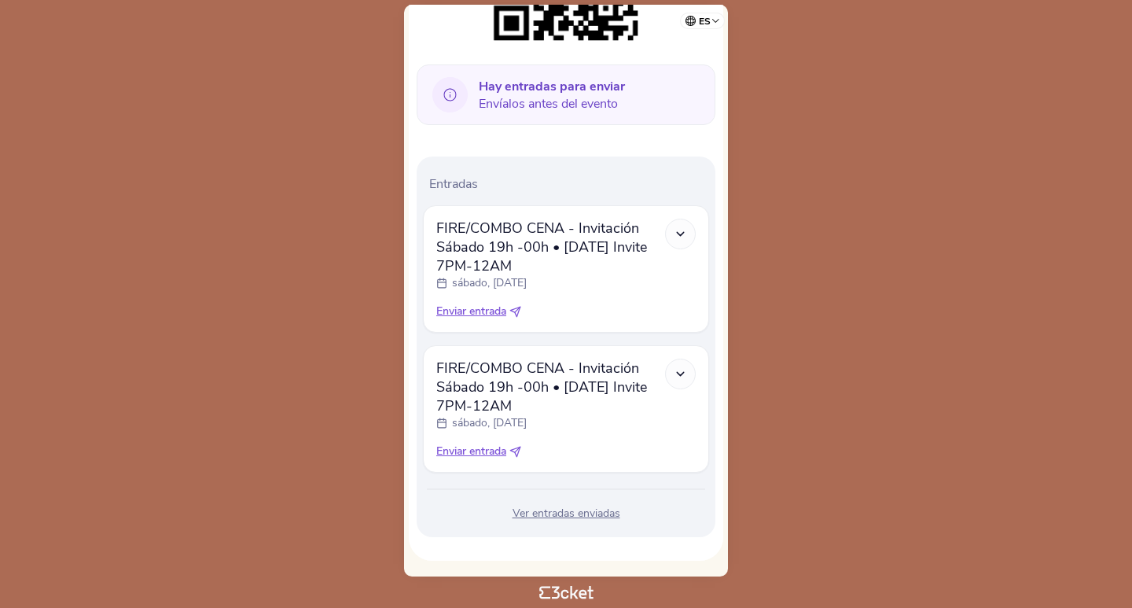
click at [520, 311] on icon at bounding box center [515, 312] width 12 height 12
select select "34"
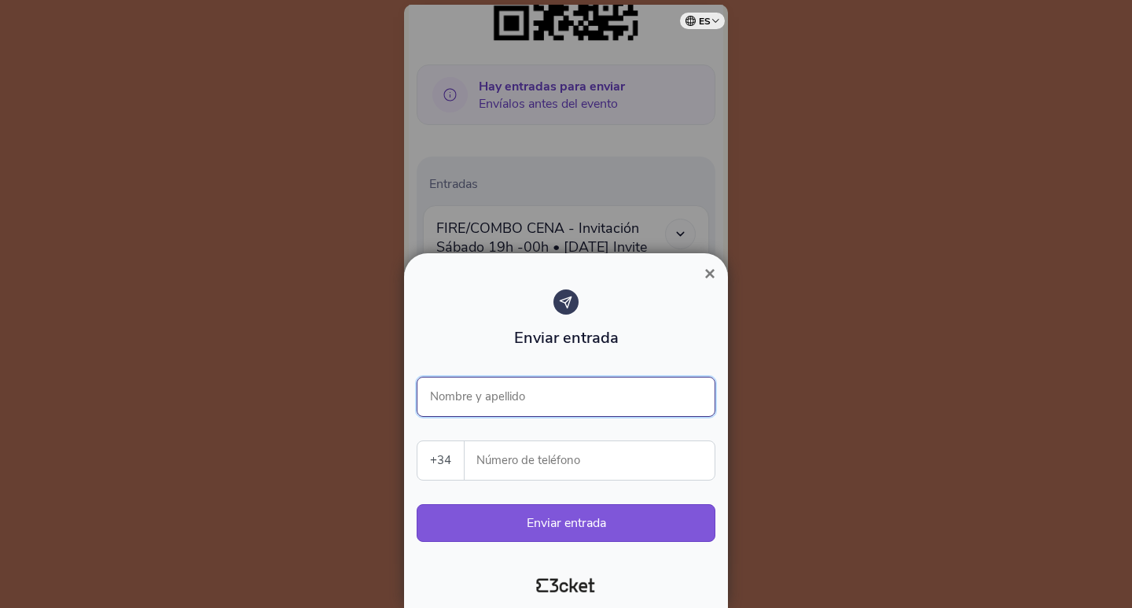
click at [522, 399] on input "Nombre y apellido" at bounding box center [566, 396] width 299 height 40
type input "p"
type input "PEDRO YANES"
click at [578, 461] on input "Número de teléfono" at bounding box center [595, 460] width 237 height 39
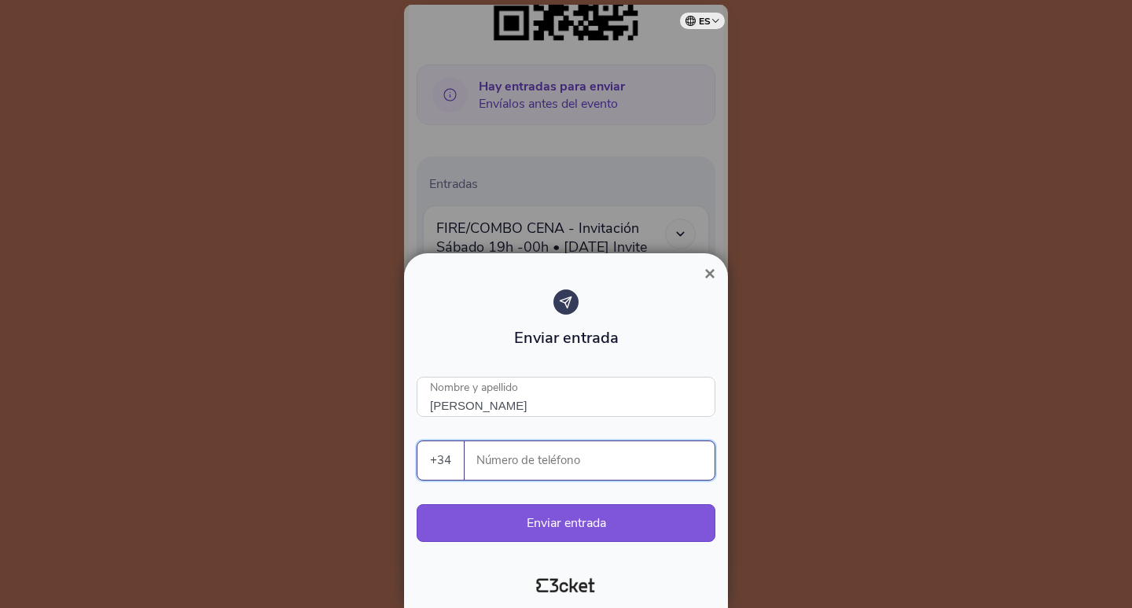
paste input "638032705"
type input "638032705"
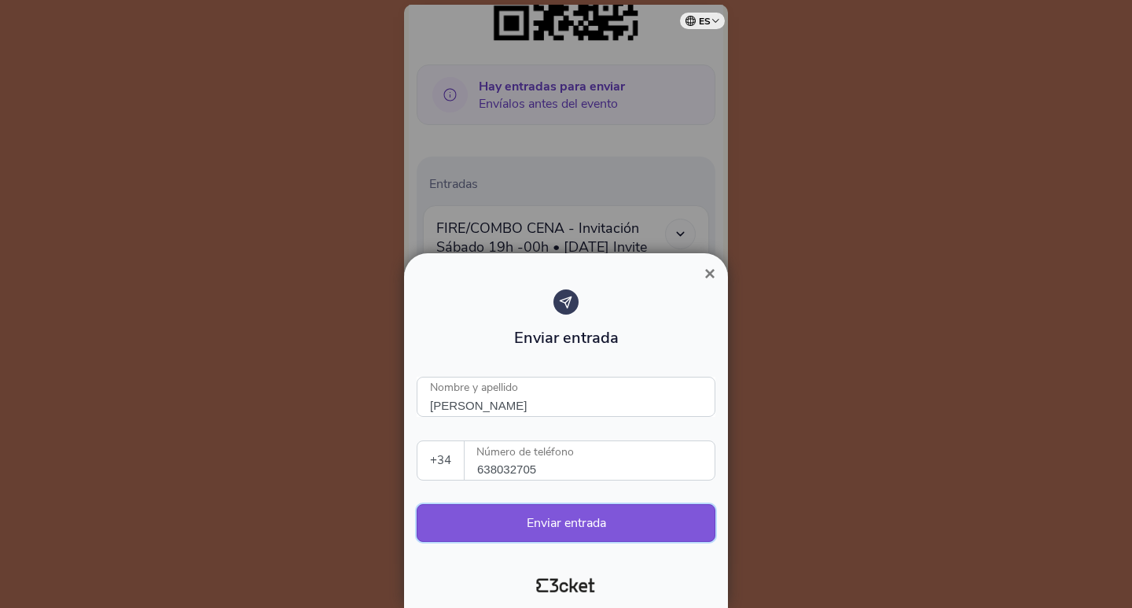
click at [579, 518] on button "Enviar entrada" at bounding box center [566, 523] width 299 height 38
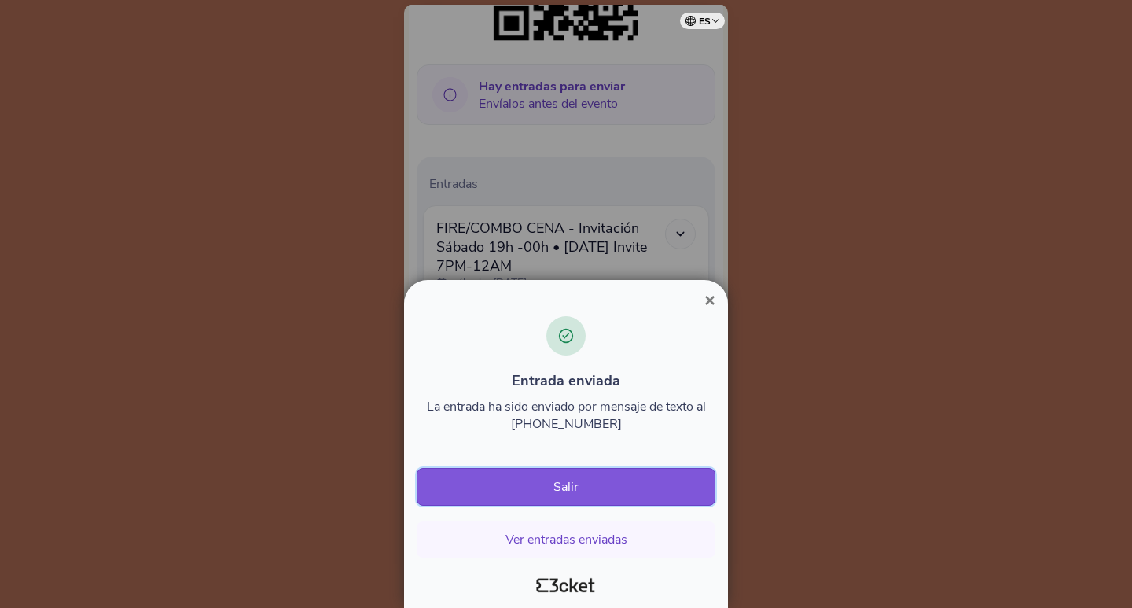
click at [600, 487] on button "Salir" at bounding box center [566, 487] width 299 height 38
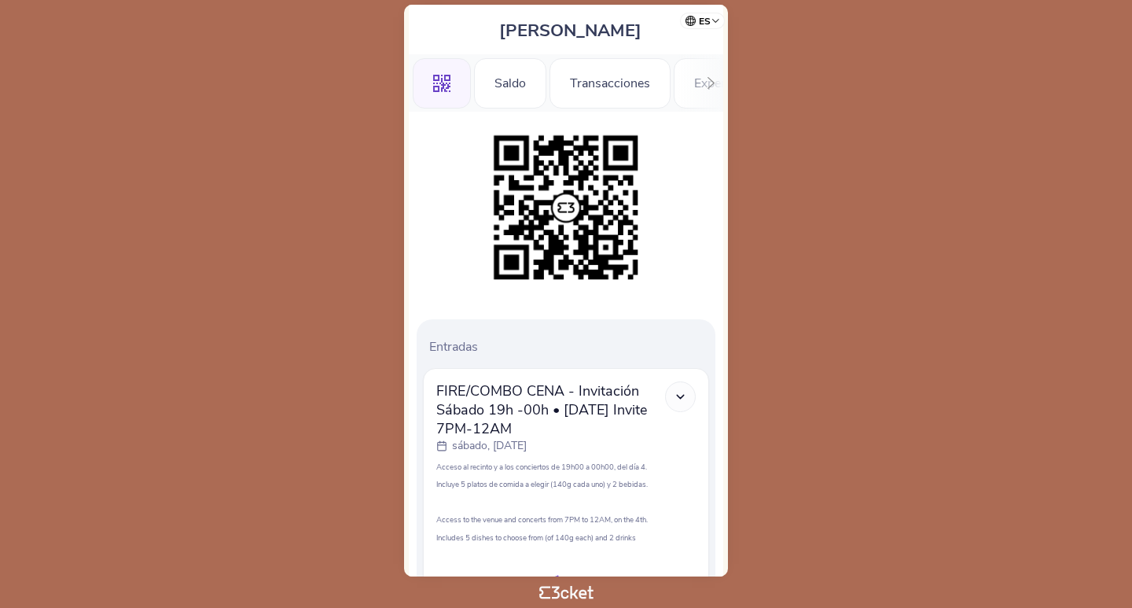
scroll to position [253, 0]
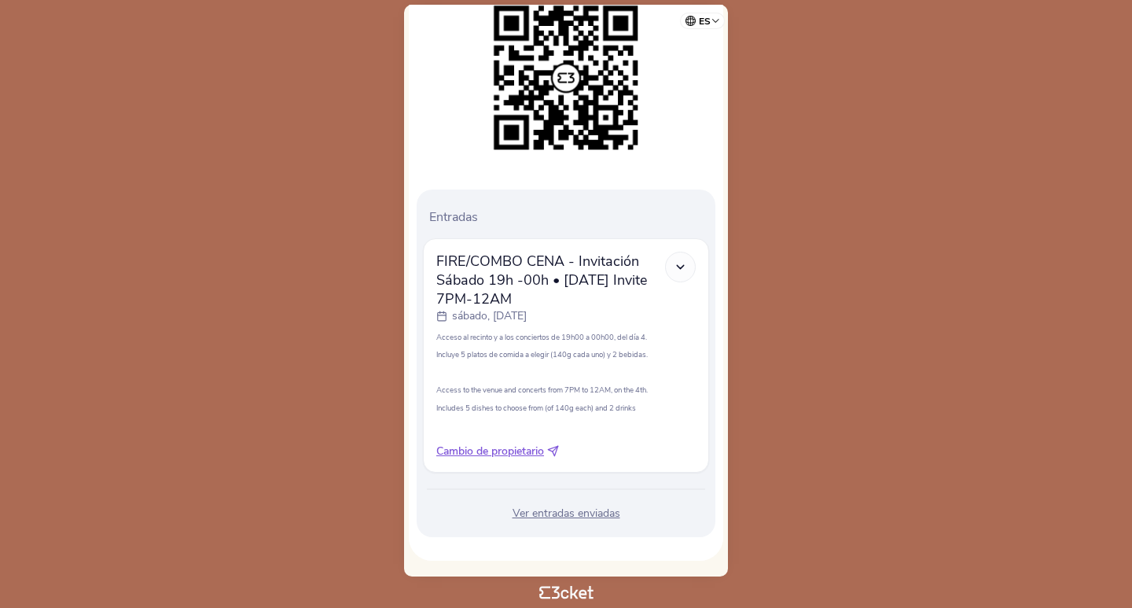
click at [555, 450] on icon at bounding box center [553, 451] width 12 height 12
select select "34"
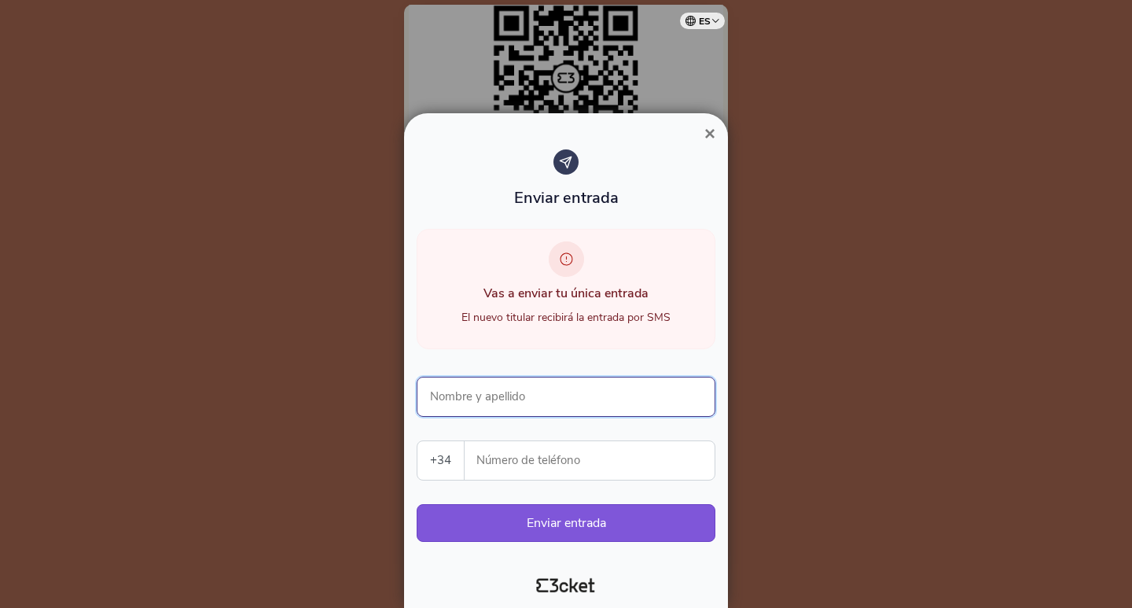
click at [508, 397] on input "Nombre y apellido" at bounding box center [566, 396] width 299 height 40
click at [511, 394] on input "Nombre y apellido" at bounding box center [566, 396] width 299 height 40
type input "[PERSON_NAME]"
click at [577, 459] on input "Número de teléfono" at bounding box center [595, 460] width 237 height 39
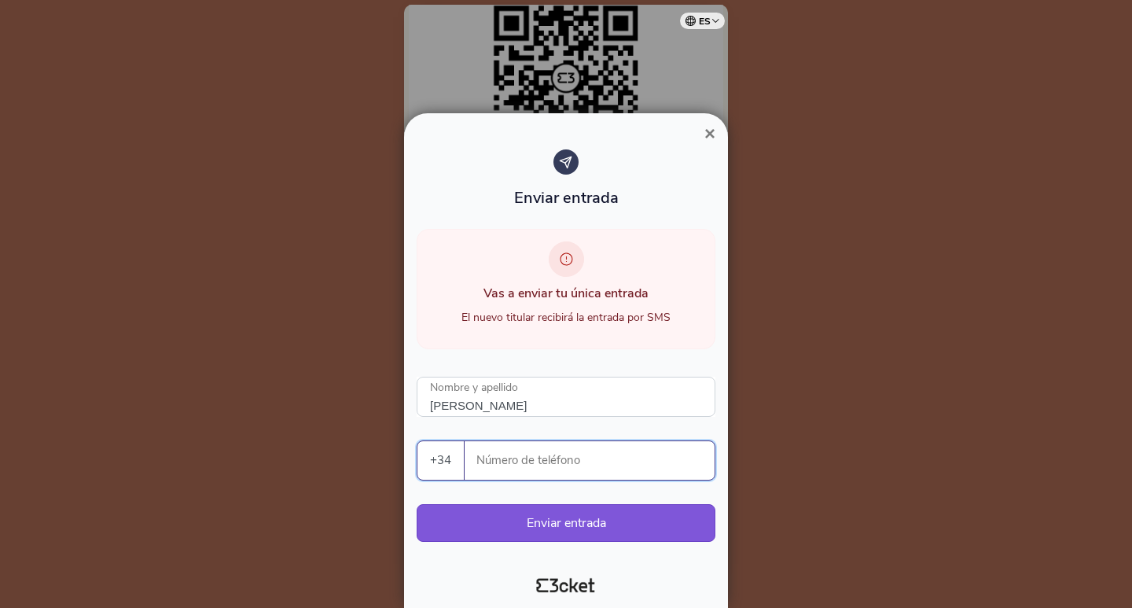
paste input "638032705"
type input "638032705"
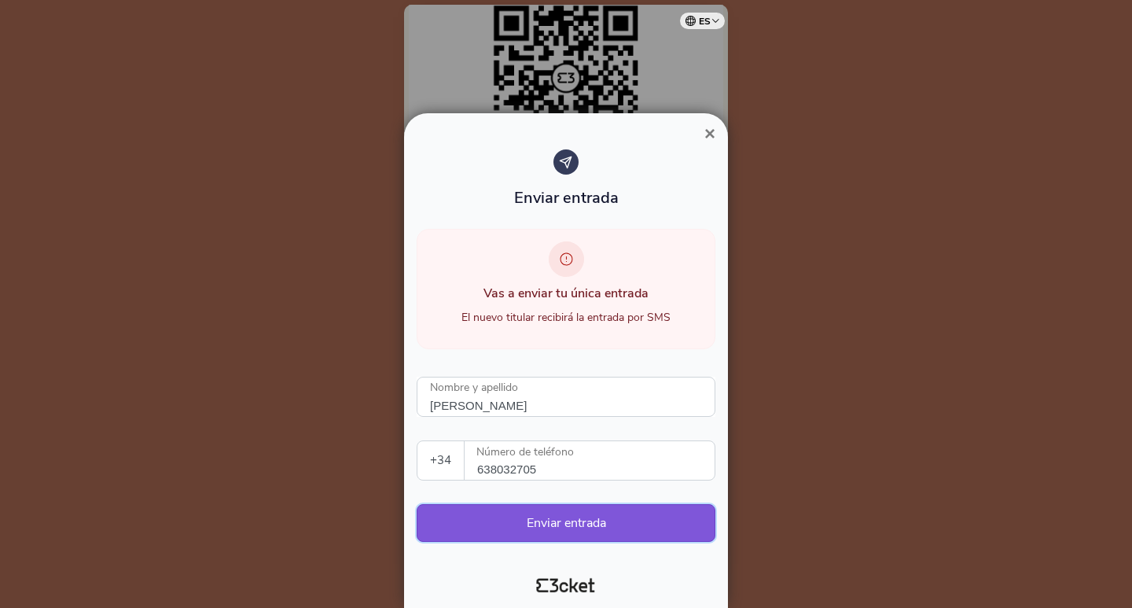
click at [578, 528] on button "Enviar entrada" at bounding box center [566, 523] width 299 height 38
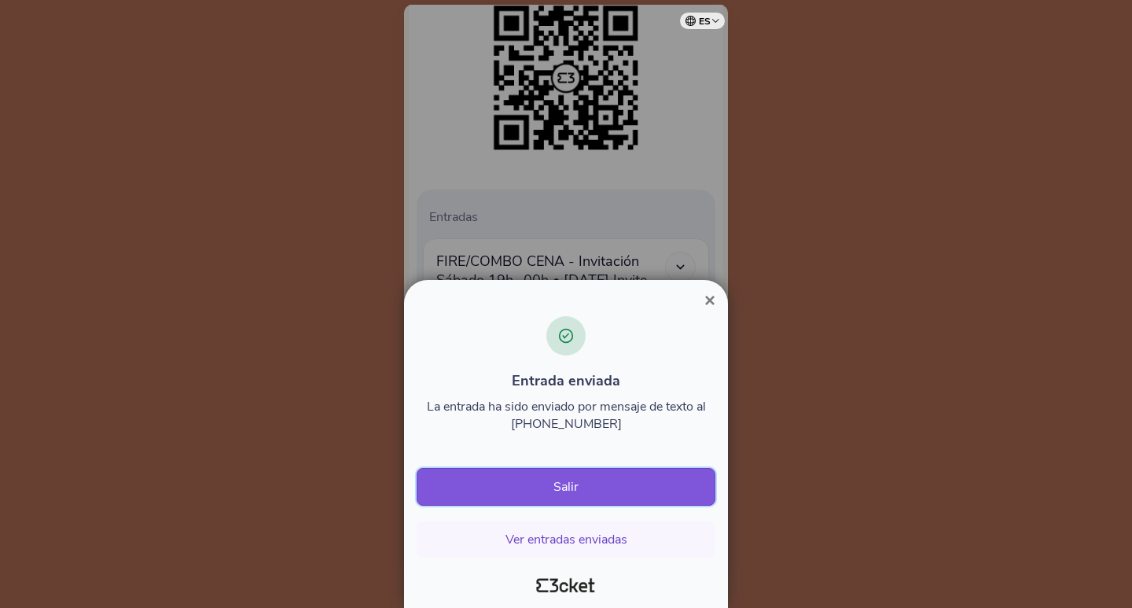
click at [577, 484] on button "Salir" at bounding box center [566, 487] width 299 height 38
